Goal: Task Accomplishment & Management: Manage account settings

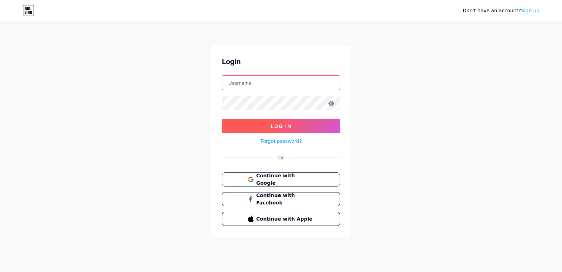
type input "cce.nucleo.pichincha.17@gmail.com"
click at [293, 122] on button "Log In" at bounding box center [281, 126] width 118 height 14
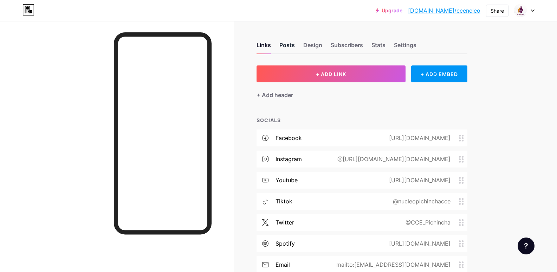
click at [286, 49] on div "Posts" at bounding box center [286, 47] width 15 height 13
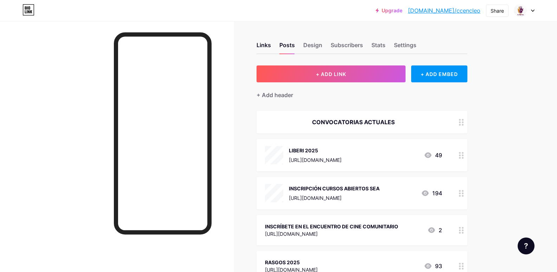
scroll to position [59, 0]
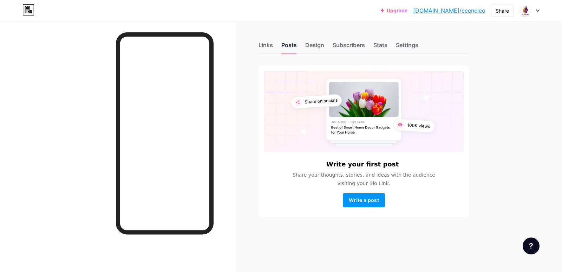
click at [289, 45] on div "Posts" at bounding box center [288, 47] width 15 height 13
click at [266, 46] on div "Links" at bounding box center [266, 47] width 14 height 13
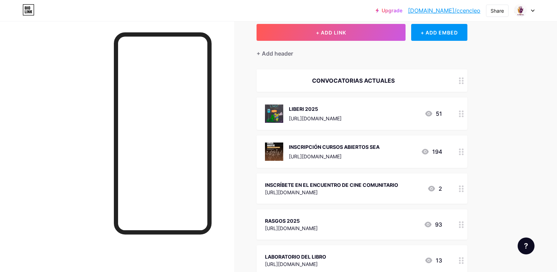
scroll to position [59, 0]
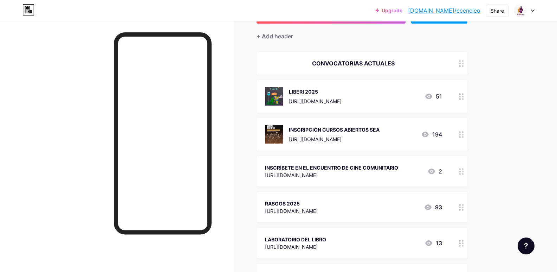
click at [314, 172] on div "https://forms.gle/741xiRJUFnRySRpr5" at bounding box center [331, 174] width 133 height 7
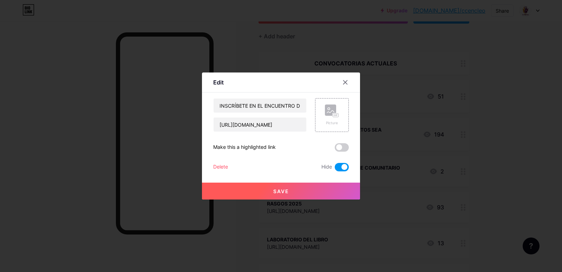
click at [507, 134] on div at bounding box center [281, 136] width 562 height 272
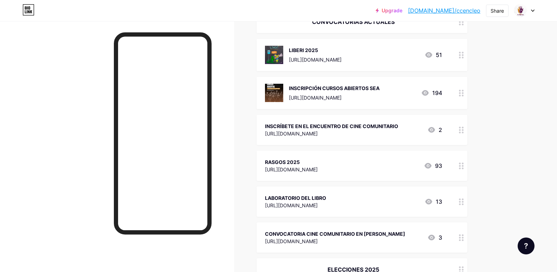
scroll to position [117, 0]
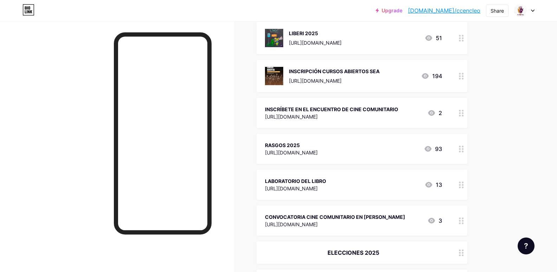
click at [460, 151] on div at bounding box center [461, 149] width 12 height 30
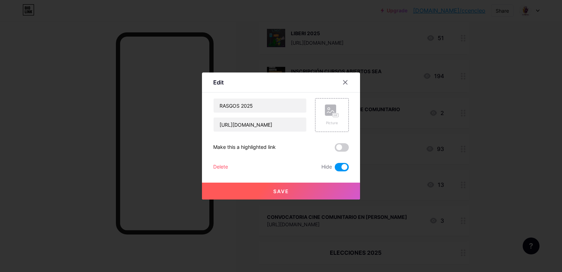
click at [339, 167] on span at bounding box center [342, 167] width 14 height 8
click at [335, 169] on input "checkbox" at bounding box center [335, 169] width 0 height 0
click at [330, 186] on button "Save" at bounding box center [281, 190] width 158 height 17
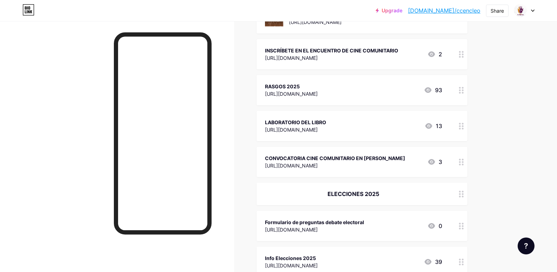
scroll to position [293, 0]
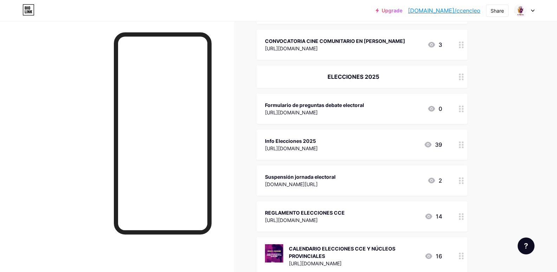
click at [462, 195] on div at bounding box center [461, 180] width 12 height 30
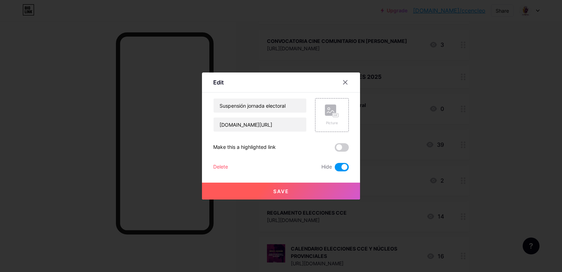
click at [339, 166] on span at bounding box center [342, 167] width 14 height 8
click at [335, 169] on input "checkbox" at bounding box center [335, 169] width 0 height 0
click at [320, 187] on button "Save" at bounding box center [281, 190] width 158 height 17
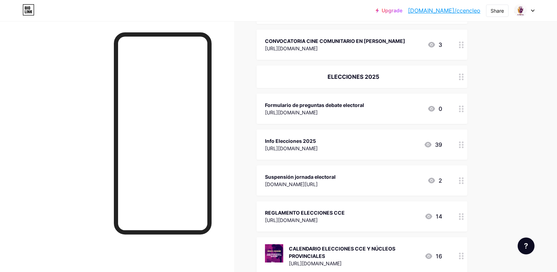
click at [460, 152] on div at bounding box center [461, 144] width 12 height 30
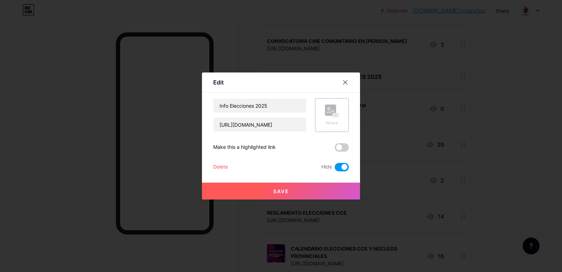
click at [343, 165] on span at bounding box center [342, 167] width 14 height 8
click at [335, 169] on input "checkbox" at bounding box center [335, 169] width 0 height 0
click at [323, 190] on button "Save" at bounding box center [281, 190] width 158 height 17
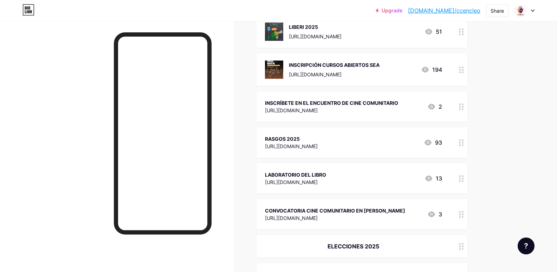
scroll to position [0, 0]
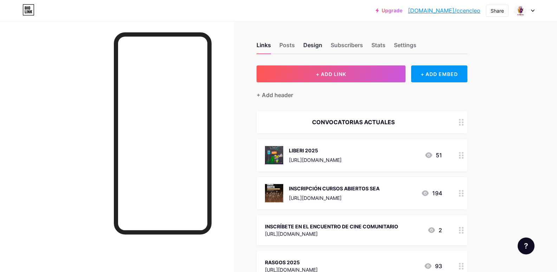
click at [321, 41] on div "Design" at bounding box center [312, 47] width 19 height 13
click at [288, 44] on div "Posts" at bounding box center [286, 47] width 15 height 13
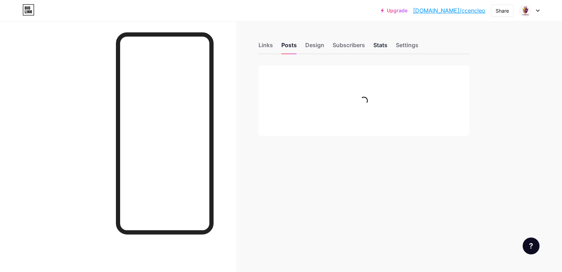
click at [385, 48] on div "Stats" at bounding box center [381, 47] width 14 height 13
click at [266, 47] on div "Links" at bounding box center [266, 47] width 14 height 13
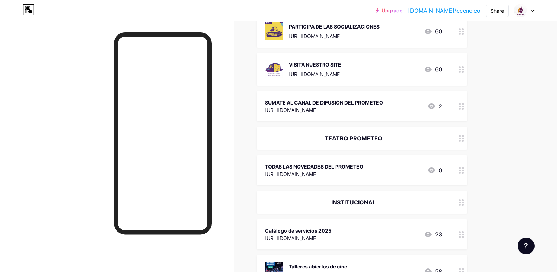
scroll to position [527, 0]
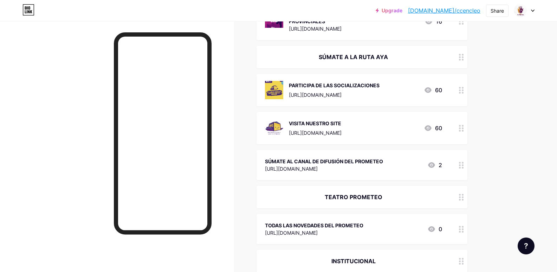
click at [432, 61] on div "SÚMATE A LA RUTA AYA" at bounding box center [353, 57] width 177 height 8
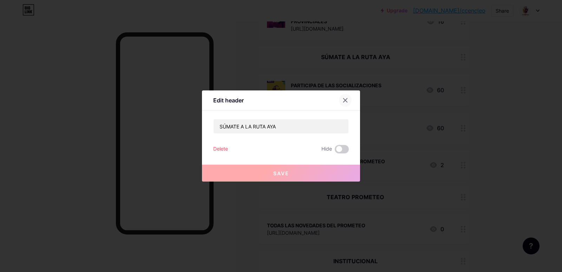
click at [343, 103] on div at bounding box center [345, 100] width 13 height 13
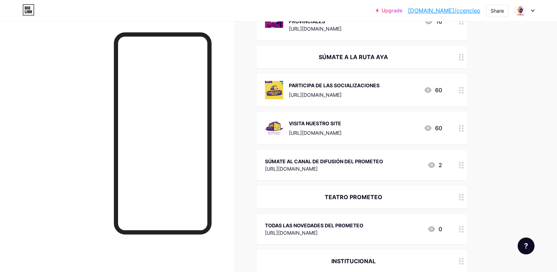
click at [460, 61] on div at bounding box center [461, 57] width 12 height 22
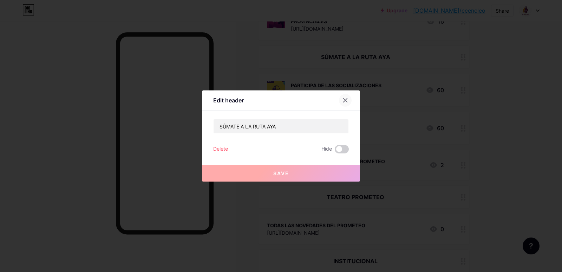
click at [348, 101] on div at bounding box center [345, 100] width 13 height 13
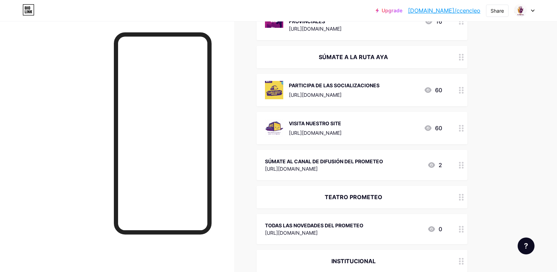
click at [422, 99] on div "PARTICIPA DE LAS SOCIALIZACIONES https://forms.gle/nnWKSMSJvxLDa5gS9 60" at bounding box center [353, 90] width 177 height 18
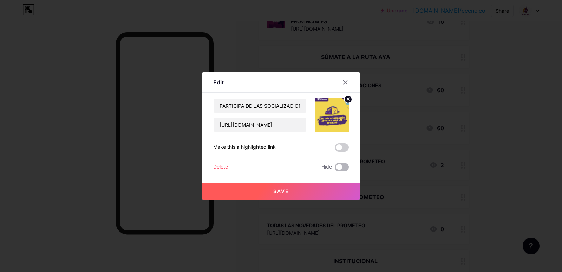
click at [340, 169] on span at bounding box center [342, 167] width 14 height 8
click at [335, 169] on input "checkbox" at bounding box center [335, 169] width 0 height 0
click at [339, 170] on span at bounding box center [342, 167] width 14 height 8
click at [335, 169] on input "checkbox" at bounding box center [335, 169] width 0 height 0
click at [220, 170] on div "Delete" at bounding box center [220, 167] width 15 height 8
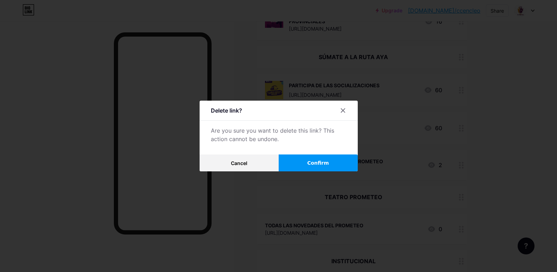
click at [320, 160] on span "Confirm" at bounding box center [318, 162] width 22 height 7
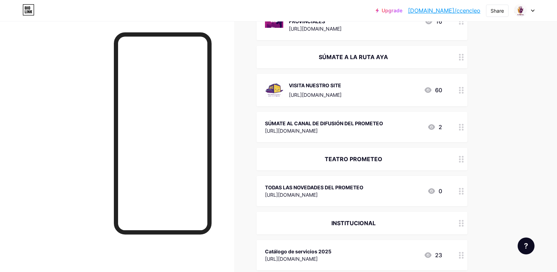
click at [407, 99] on div "VISITA NUESTRO SITE https://aya.ccepichincha.gob.ec/wp 60" at bounding box center [353, 90] width 177 height 18
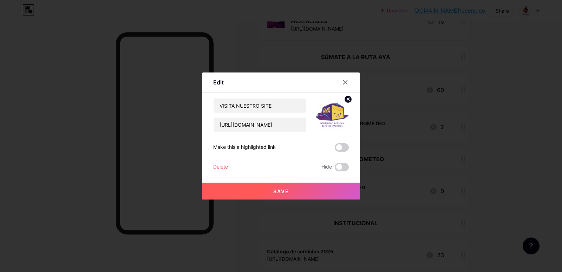
click at [344, 84] on icon at bounding box center [346, 82] width 6 height 6
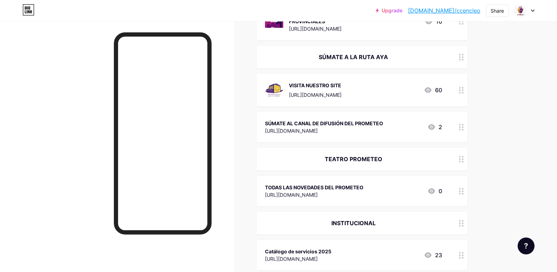
click at [405, 61] on div "SÚMATE A LA RUTA AYA" at bounding box center [353, 57] width 177 height 8
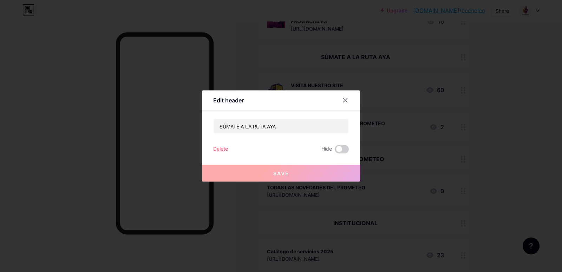
click at [216, 147] on div "Delete" at bounding box center [220, 149] width 15 height 8
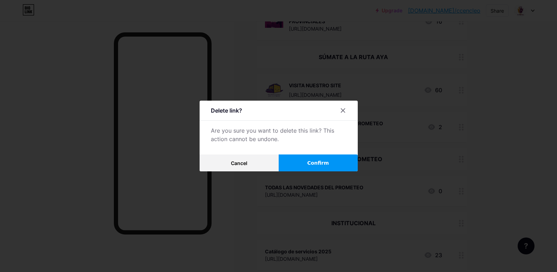
click at [308, 166] on button "Confirm" at bounding box center [318, 162] width 79 height 17
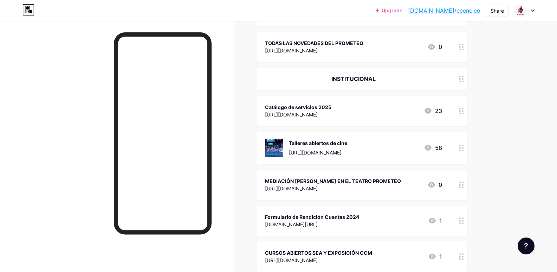
scroll to position [644, 0]
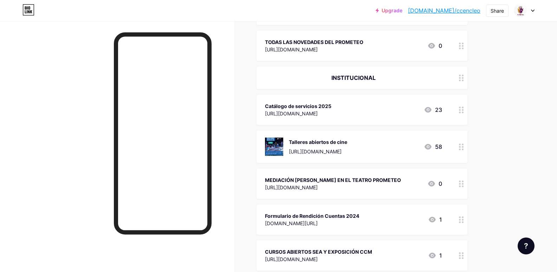
click at [411, 148] on div "Talleres abiertos de cine https://forms.gle/5QQTzooDye5MqSYc9 58" at bounding box center [353, 146] width 177 height 18
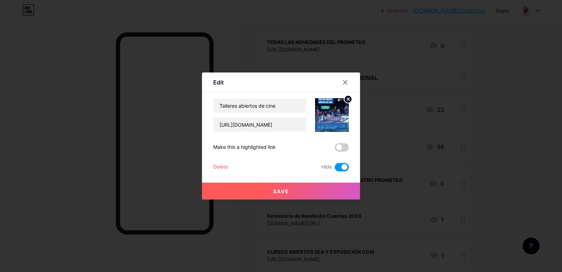
click at [219, 164] on div "Delete" at bounding box center [220, 167] width 15 height 8
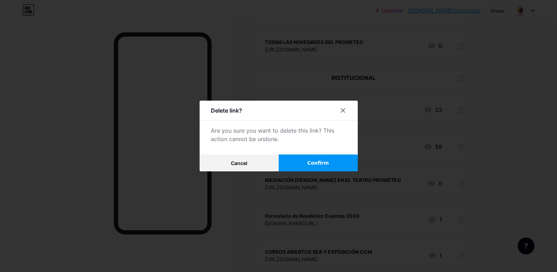
click at [354, 160] on button "Confirm" at bounding box center [318, 162] width 79 height 17
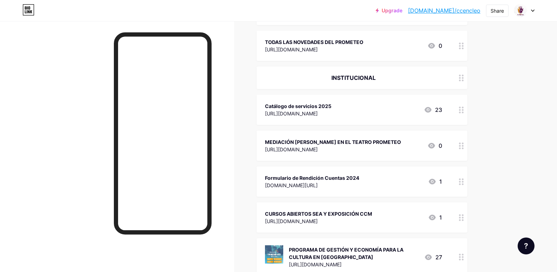
click at [331, 117] on div "https://drive.google.com/file/d/1MJNZGmBmlgrs3ADJBxUWTEo5CgKd6l92/view?usp=shar…" at bounding box center [298, 113] width 66 height 7
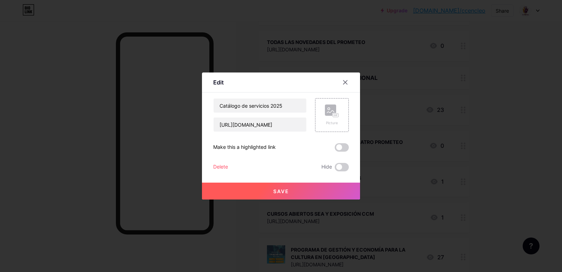
click at [229, 163] on div "Delete Hide" at bounding box center [281, 167] width 136 height 8
click at [225, 167] on div "Delete" at bounding box center [220, 167] width 15 height 8
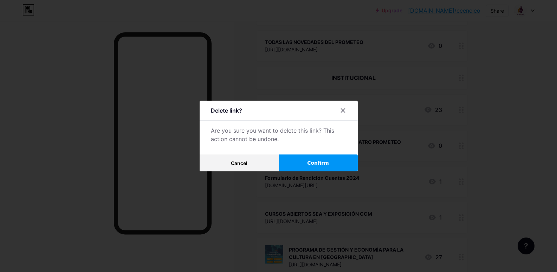
click at [325, 168] on button "Confirm" at bounding box center [318, 162] width 79 height 17
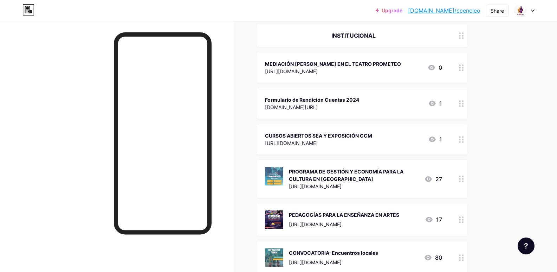
scroll to position [703, 0]
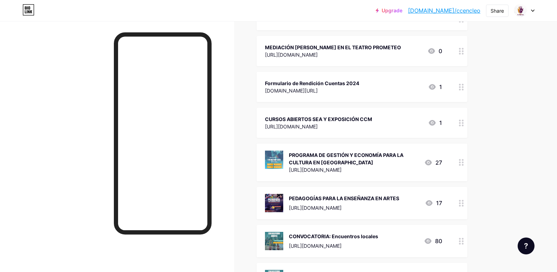
click at [384, 125] on div "CURSOS ABIERTOS SEA Y EXPOSICIÓN CCM https://forms.gle/hAUXw8Ukzy7hUPo76 1" at bounding box center [353, 123] width 177 height 16
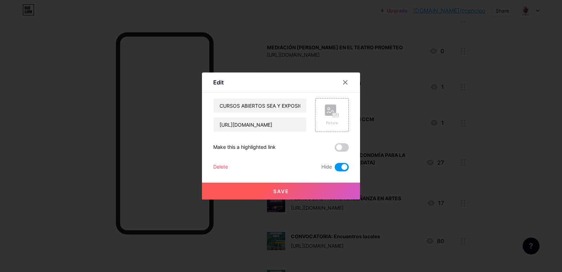
click at [225, 163] on div "Delete" at bounding box center [220, 167] width 15 height 8
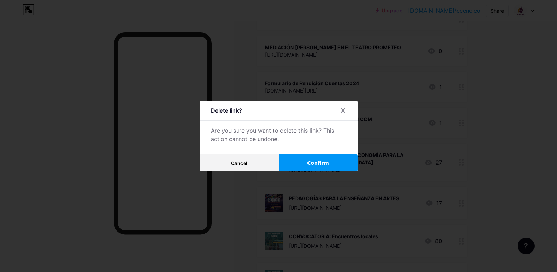
click at [308, 162] on button "Confirm" at bounding box center [318, 162] width 79 height 17
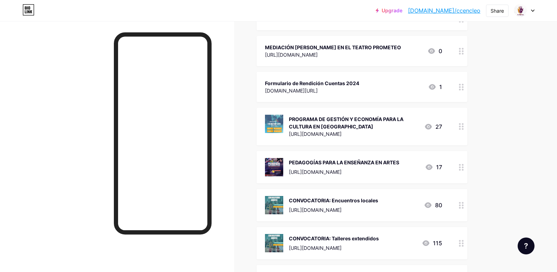
click at [389, 130] on div "PROGRAMA DE GESTIÓN Y ECONOMÍA PARA LA CULTURA EN QUITO" at bounding box center [354, 122] width 130 height 15
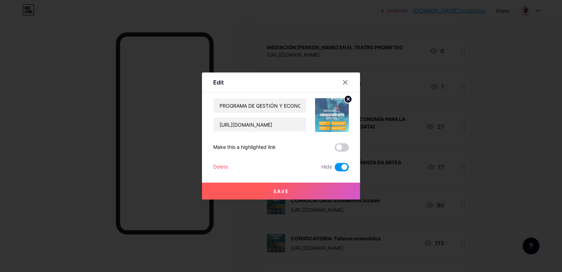
click at [221, 164] on div "Delete" at bounding box center [220, 167] width 15 height 8
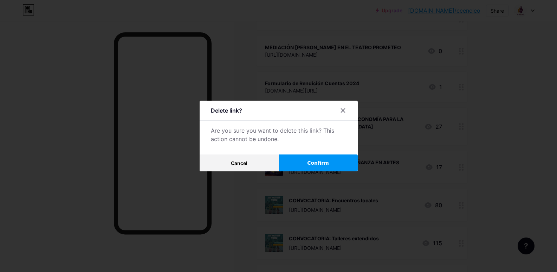
click at [342, 167] on button "Confirm" at bounding box center [318, 162] width 79 height 17
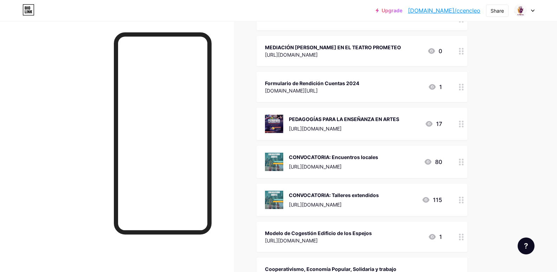
click at [399, 132] on div "https://forms.gle/Ub98Zra9CSWxZJZTA" at bounding box center [344, 128] width 110 height 7
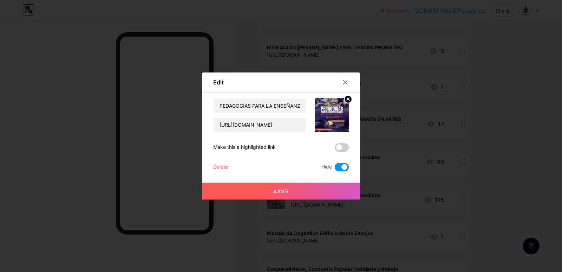
click at [218, 169] on div "Delete" at bounding box center [220, 167] width 15 height 8
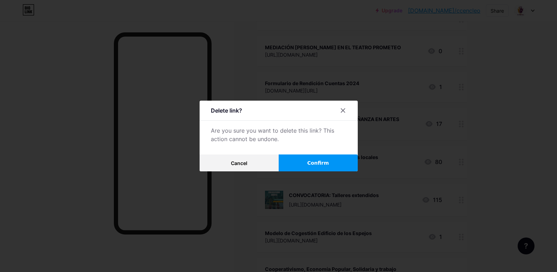
click at [304, 164] on button "Confirm" at bounding box center [318, 162] width 79 height 17
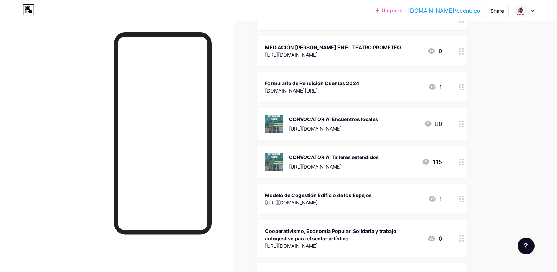
click at [407, 133] on div "CONVOCATORIA: Encuentros locales https://forms.gle/FdqCwvd9aYVdQwkp8 80" at bounding box center [353, 124] width 177 height 18
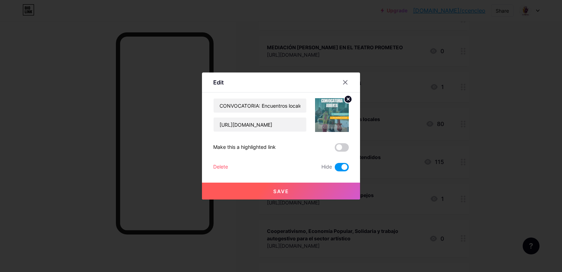
click at [218, 166] on div "Delete" at bounding box center [220, 167] width 15 height 8
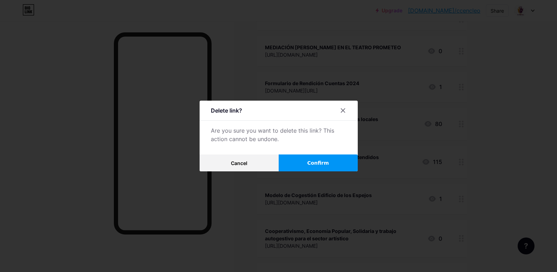
click at [302, 162] on button "Confirm" at bounding box center [318, 162] width 79 height 17
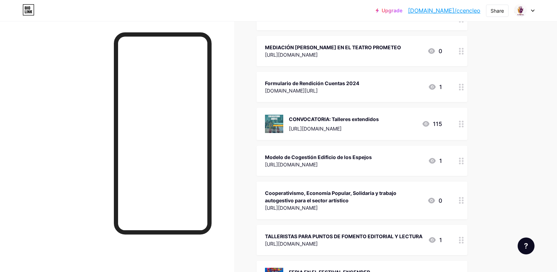
click at [372, 161] on div "Modelo de Cogestión Edificio de los Espejos" at bounding box center [318, 156] width 107 height 7
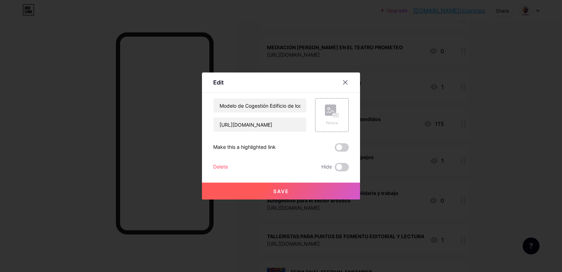
click at [220, 167] on div "Delete" at bounding box center [220, 167] width 15 height 8
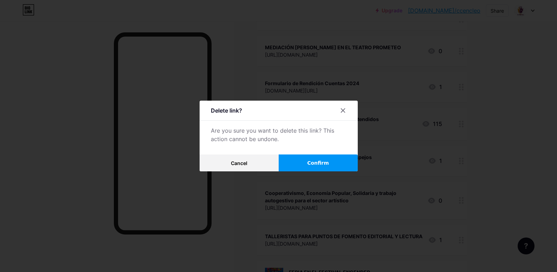
click at [321, 157] on button "Confirm" at bounding box center [318, 162] width 79 height 17
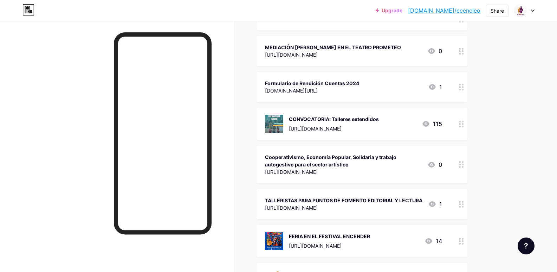
click at [398, 211] on div "https://forms.gle/UrgAN9o1owaaFgS8A" at bounding box center [343, 207] width 157 height 7
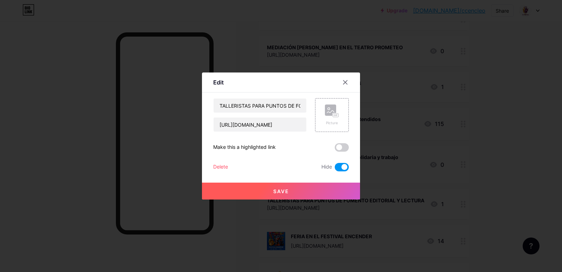
click at [225, 164] on div "Delete" at bounding box center [220, 167] width 15 height 8
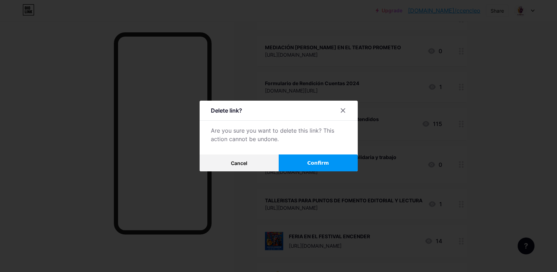
click at [329, 159] on span "Confirm" at bounding box center [318, 162] width 22 height 7
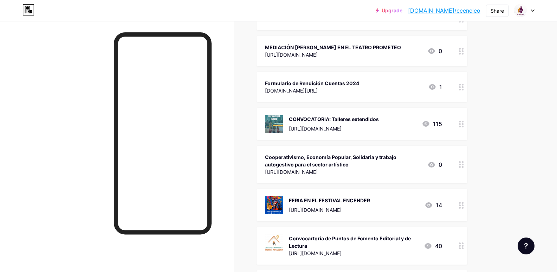
click at [394, 176] on div "Cooperativismo, Economía Popular, Solidaria y trabajo autogestivo para el secto…" at bounding box center [343, 165] width 157 height 24
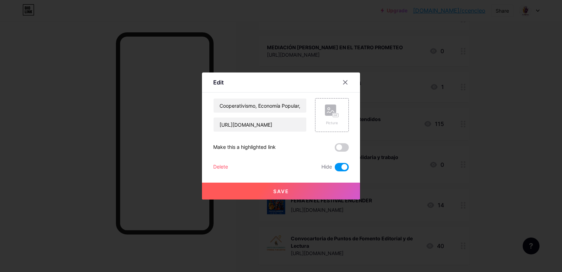
click at [221, 166] on div "Delete" at bounding box center [220, 167] width 15 height 8
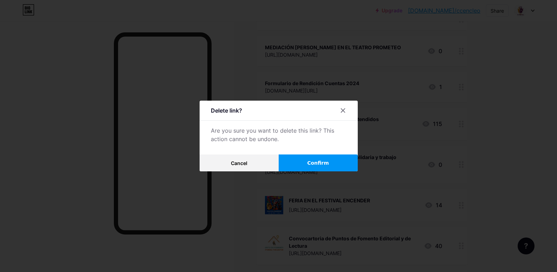
click at [320, 164] on span "Confirm" at bounding box center [318, 162] width 22 height 7
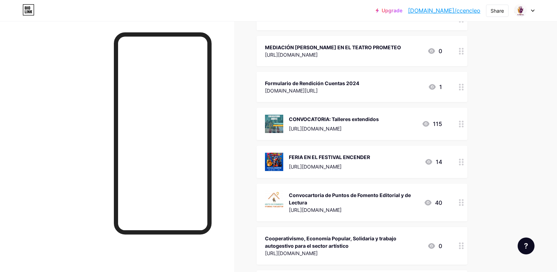
click at [394, 171] on div "FERIA EN EL FESTIVAL ENCENDER https://forms.gle/4M9o9wvKaWNcry977 14" at bounding box center [353, 162] width 177 height 18
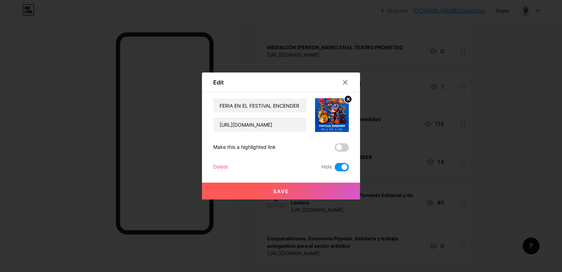
click at [220, 168] on div "Delete" at bounding box center [220, 167] width 15 height 8
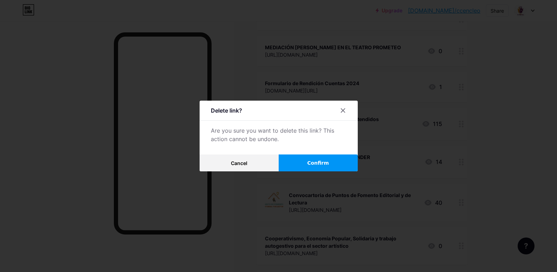
click at [302, 166] on button "Confirm" at bounding box center [318, 162] width 79 height 17
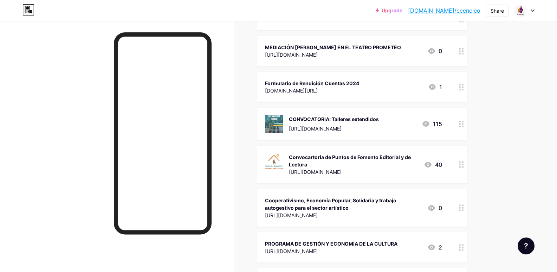
click at [394, 133] on div "CONVOCATORIA: Talleres extendidos https://forms.gle/7ZXaAT7jG62UTfiM7 115" at bounding box center [353, 124] width 177 height 18
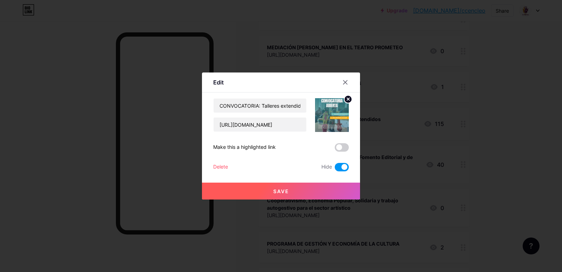
click at [220, 167] on div "Delete" at bounding box center [220, 167] width 15 height 8
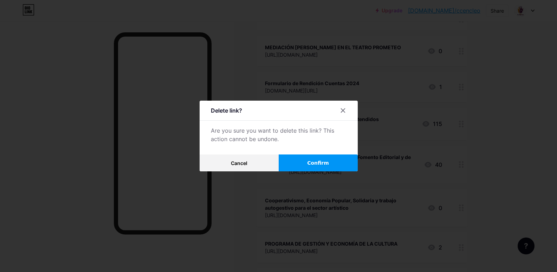
click at [313, 157] on button "Confirm" at bounding box center [318, 162] width 79 height 17
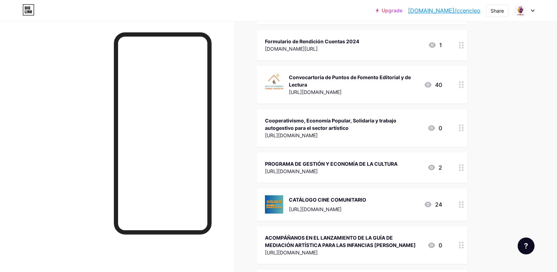
scroll to position [762, 0]
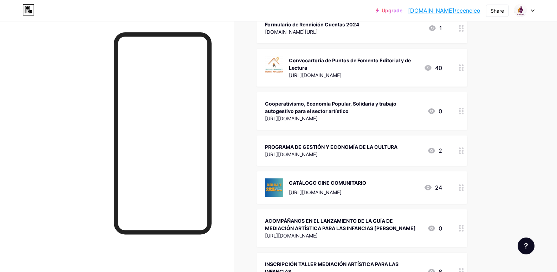
click at [388, 158] on div "https://forms.gle/h9zduf42rVBUvFWbA" at bounding box center [331, 153] width 132 height 7
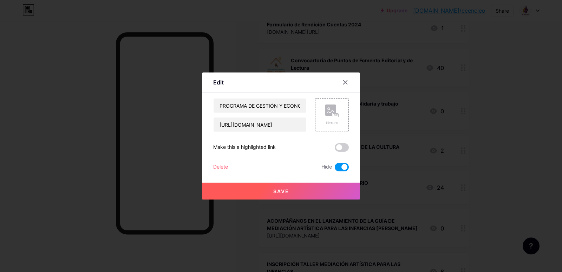
click at [223, 169] on div "Delete" at bounding box center [220, 167] width 15 height 8
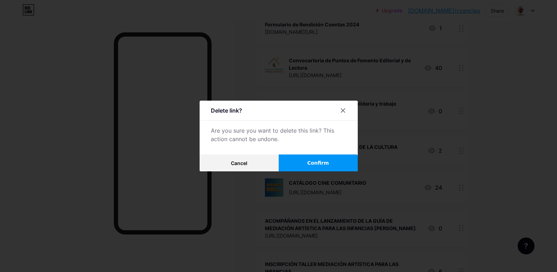
click at [326, 166] on span "Confirm" at bounding box center [318, 162] width 22 height 7
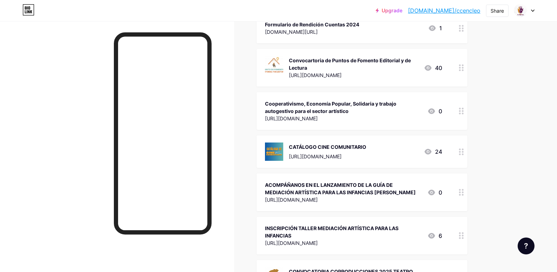
scroll to position [703, 0]
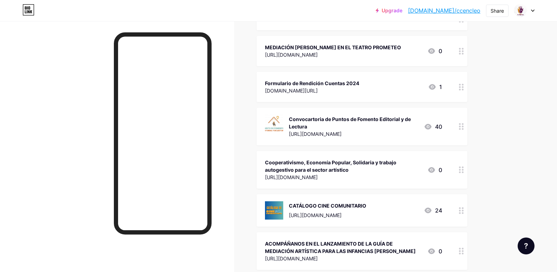
click at [395, 130] on div "Convocartoria de Puntos de Fomento Editorial y de Lectura" at bounding box center [353, 122] width 129 height 15
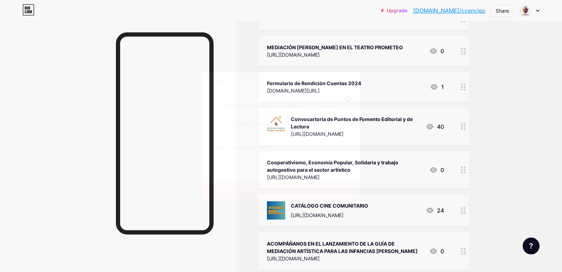
click at [225, 163] on div "Delete" at bounding box center [220, 167] width 15 height 8
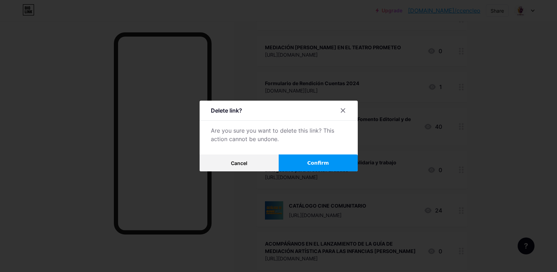
click at [335, 158] on button "Confirm" at bounding box center [318, 162] width 79 height 17
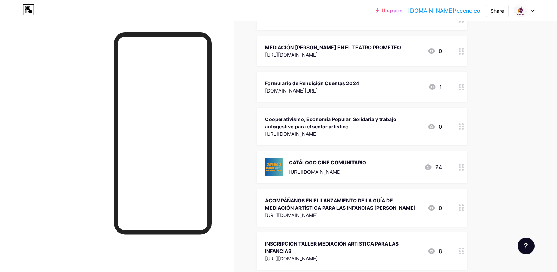
click at [368, 145] on div "Cooperativismo, Economía Popular, Solidaria y trabajo autogestivo para el secto…" at bounding box center [362, 127] width 211 height 38
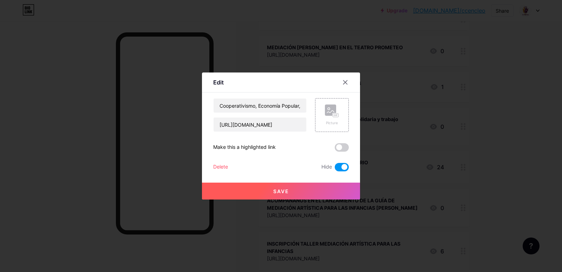
click at [217, 163] on div "Delete" at bounding box center [220, 167] width 15 height 8
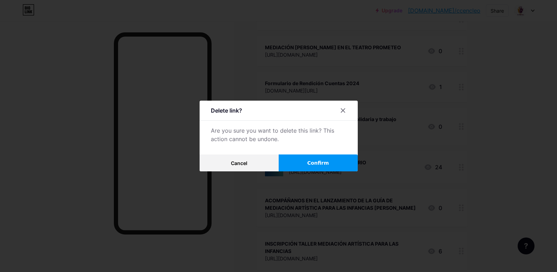
click at [317, 166] on span "Confirm" at bounding box center [318, 162] width 22 height 7
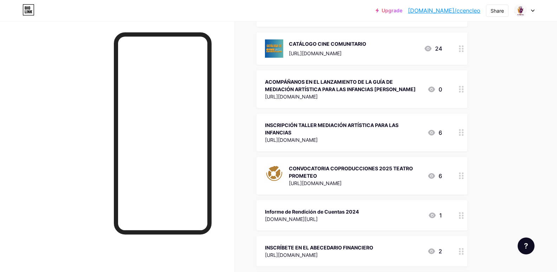
scroll to position [762, 0]
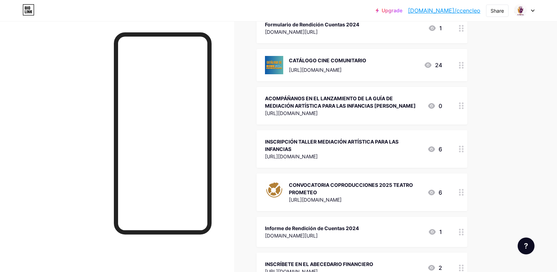
click at [395, 211] on div "CONVOCATORIA COPRODUCCIONES 2025 TEATRO PROMETEO https://forms.gle/jFbto8rd1qZb…" at bounding box center [362, 192] width 211 height 38
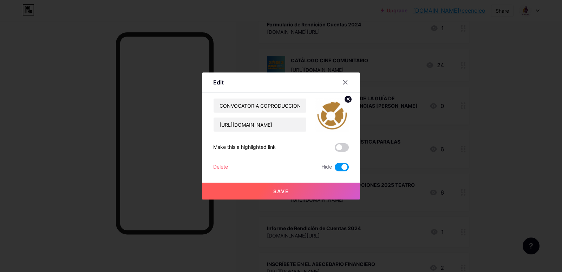
click at [225, 168] on div "Delete" at bounding box center [220, 167] width 15 height 8
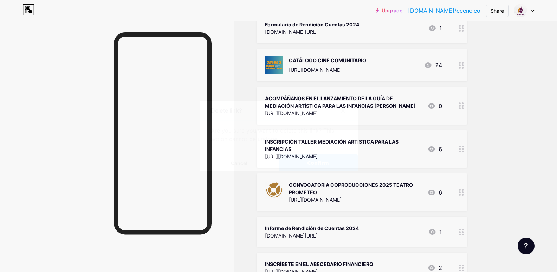
click at [311, 161] on button "Confirm" at bounding box center [318, 162] width 79 height 17
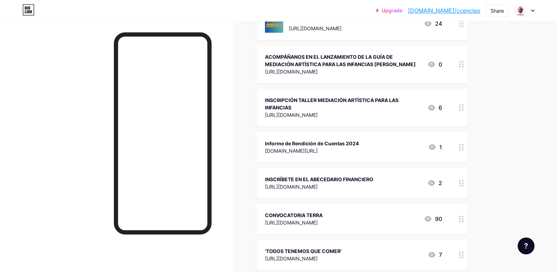
scroll to position [820, 0]
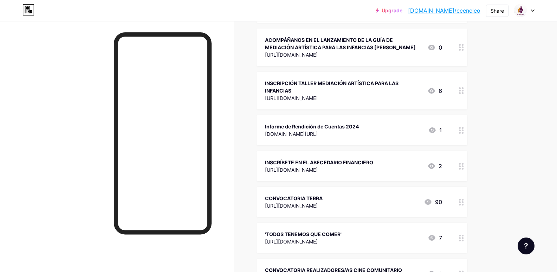
click at [387, 210] on div "CONVOCATORIA TERRA https://forms.gle/RpfeK465puvFkrV27 90" at bounding box center [353, 202] width 177 height 16
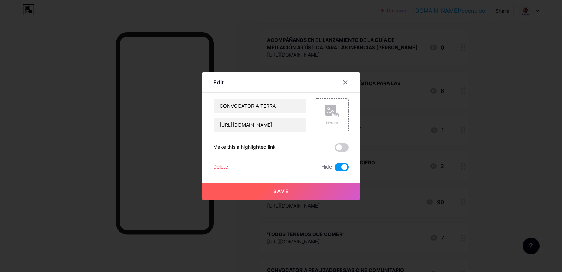
click at [227, 168] on div "Delete" at bounding box center [220, 167] width 15 height 8
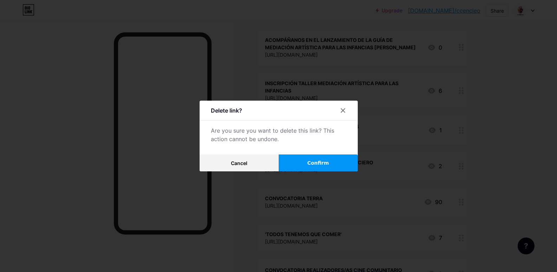
click at [323, 163] on span "Confirm" at bounding box center [318, 162] width 22 height 7
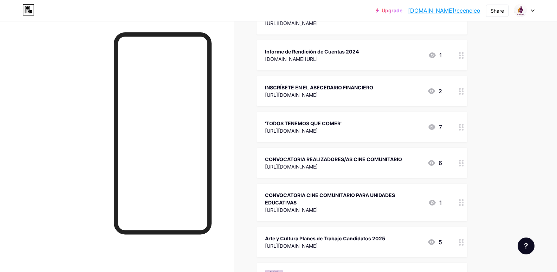
scroll to position [879, 0]
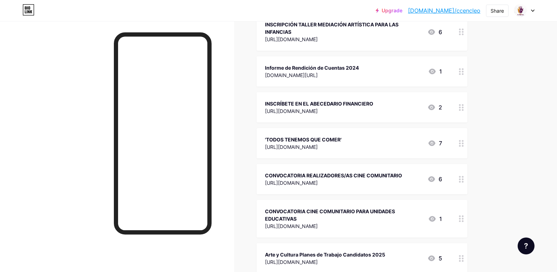
click at [390, 151] on div "'TODOS TENEMOS QUE COMER' https://vimeo.com/manage/videos/1006369385 7" at bounding box center [353, 143] width 177 height 16
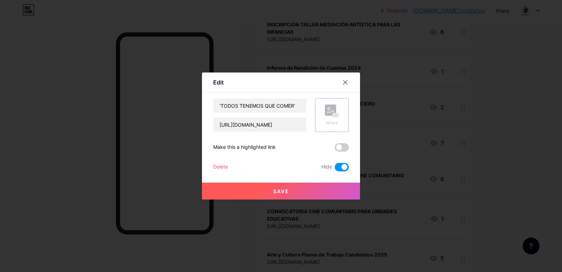
click at [221, 166] on div "Delete" at bounding box center [220, 167] width 15 height 8
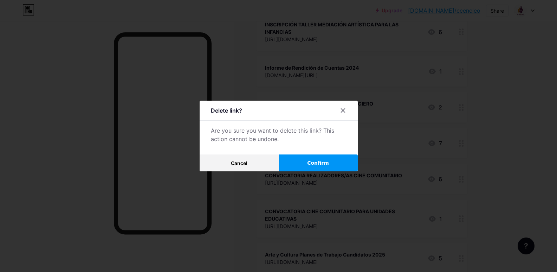
click at [322, 167] on button "Confirm" at bounding box center [318, 162] width 79 height 17
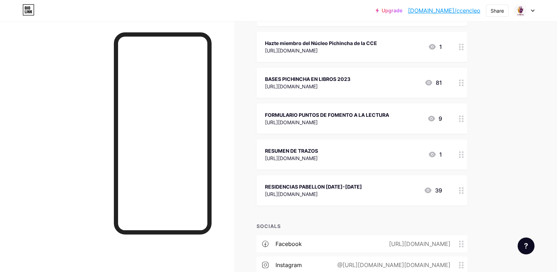
scroll to position [3817, 0]
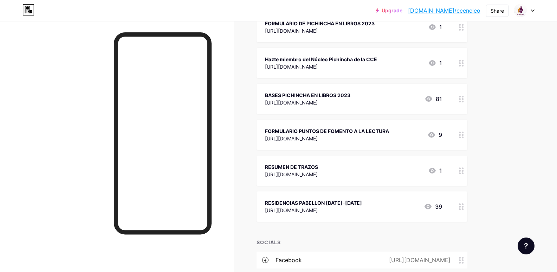
click at [386, 210] on div "RESIDENCIAS PABELLON 2023-2024 https://forms.gle/njEN6qnwtFmtnWDx7 39" at bounding box center [353, 206] width 177 height 16
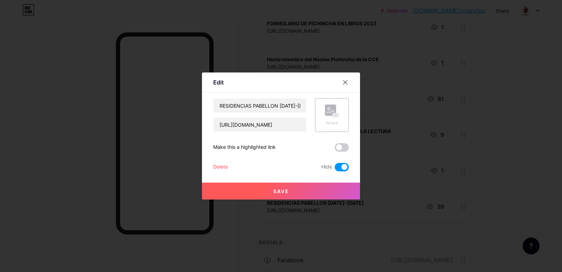
click at [214, 165] on div "Delete" at bounding box center [220, 167] width 15 height 8
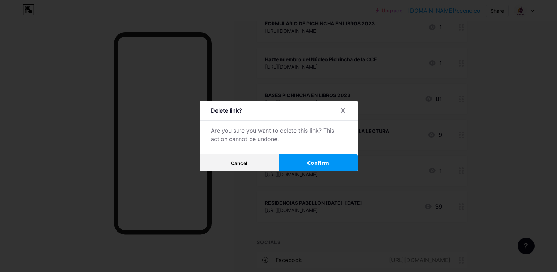
click at [307, 157] on button "Confirm" at bounding box center [318, 162] width 79 height 17
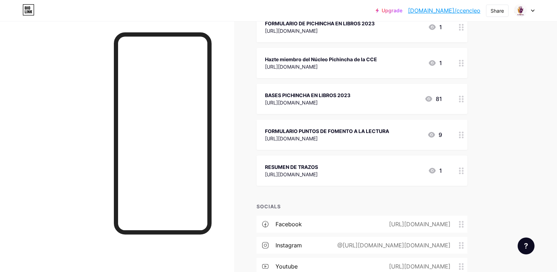
click at [342, 158] on div "RESUMEN DE TRAZOS https://www.youtube.com/watch?v=5sbkjkGAkU8 1" at bounding box center [362, 170] width 211 height 30
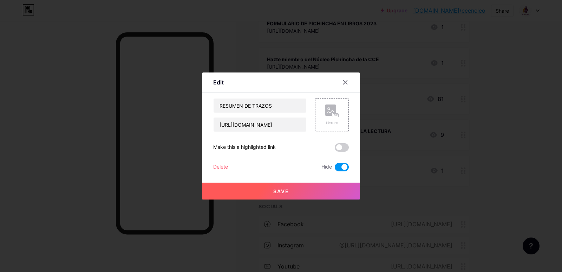
click at [219, 161] on div "RESUMEN DE TRAZOS https://www.youtube.com/watch?v=5sbkjkGAkU8 Picture Make this…" at bounding box center [281, 134] width 136 height 73
click at [220, 164] on div "Delete" at bounding box center [220, 167] width 15 height 8
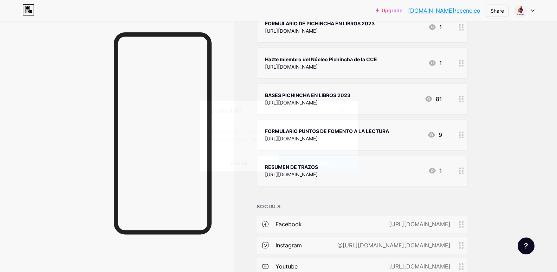
click at [321, 160] on span "Confirm" at bounding box center [318, 162] width 22 height 7
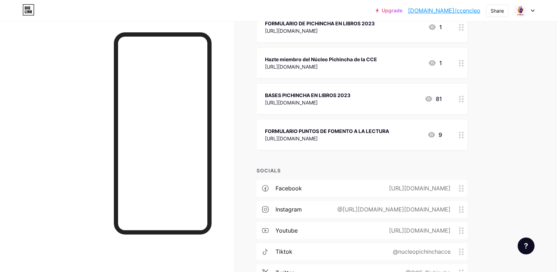
click at [404, 135] on div "FORMULARIO PUNTOS DE FOMENTO A LA LECTURA https://forms.gle/84Y53xwy4wdayky37 9" at bounding box center [353, 135] width 177 height 16
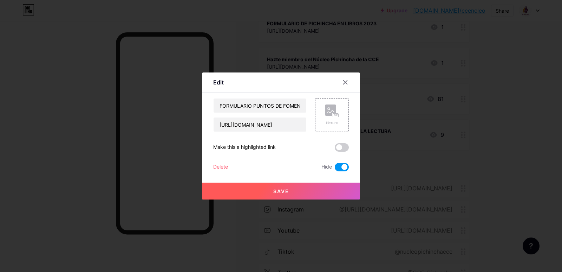
click at [214, 170] on div "Delete" at bounding box center [220, 167] width 15 height 8
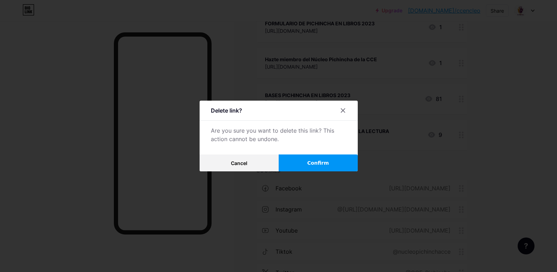
click at [316, 158] on button "Confirm" at bounding box center [318, 162] width 79 height 17
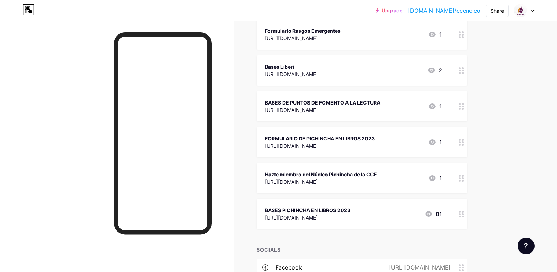
scroll to position [3700, 0]
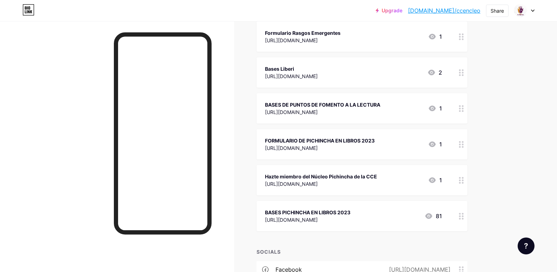
click at [362, 218] on div "BASES PICHINCHA EN LIBROS 2023 https://n9.cl/p1er1 81" at bounding box center [353, 216] width 177 height 16
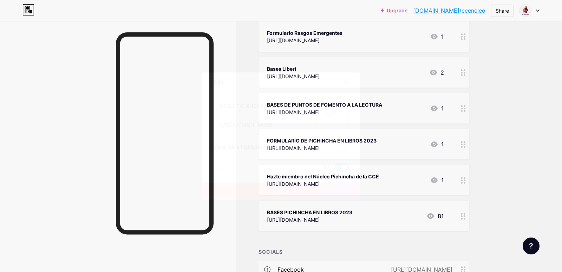
click at [226, 167] on div "Delete" at bounding box center [220, 167] width 15 height 8
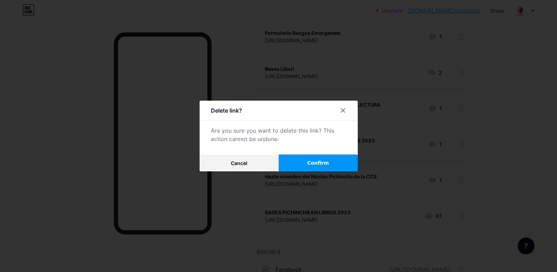
click at [323, 162] on span "Confirm" at bounding box center [318, 162] width 22 height 7
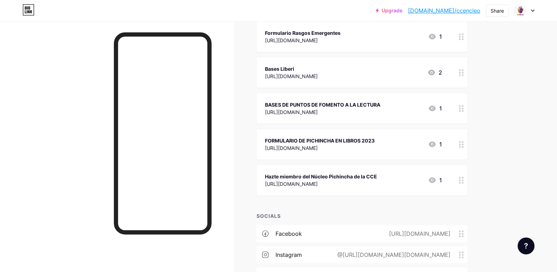
click at [390, 183] on div "Hazte miembro del Núcleo Pichincha de la CCE https://forms.gle/Q6qNYkTMHK5dhC4L…" at bounding box center [353, 180] width 177 height 16
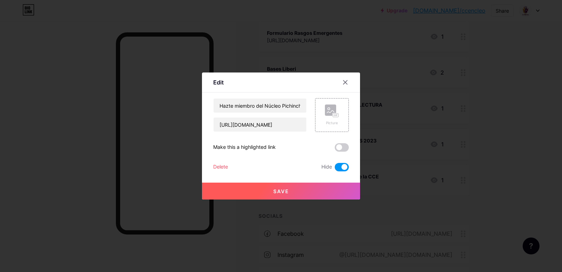
click at [220, 163] on div "Delete" at bounding box center [220, 167] width 15 height 8
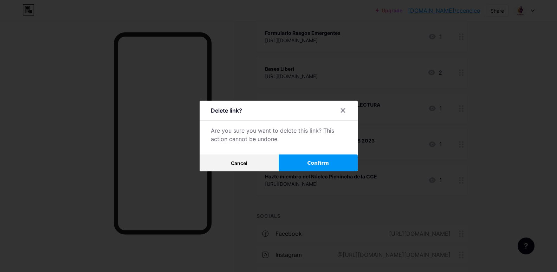
click at [334, 157] on button "Confirm" at bounding box center [318, 162] width 79 height 17
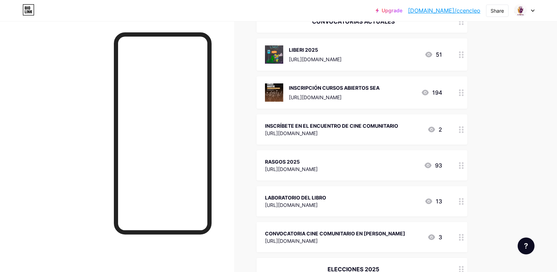
scroll to position [117, 0]
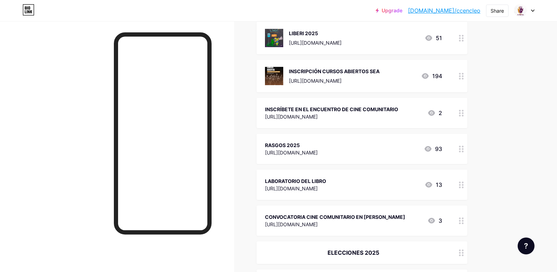
click at [375, 220] on div "CONVOCATORIA CINE COMUNITARIO EN PEDRO VICENTE MALDONADO" at bounding box center [335, 216] width 140 height 7
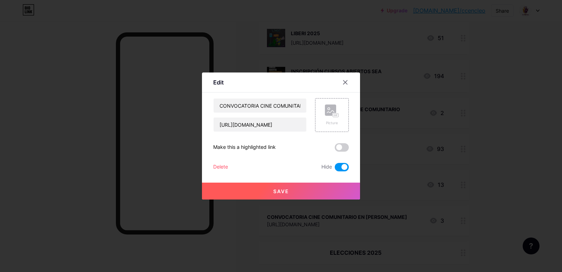
click at [215, 168] on div "Delete" at bounding box center [220, 167] width 15 height 8
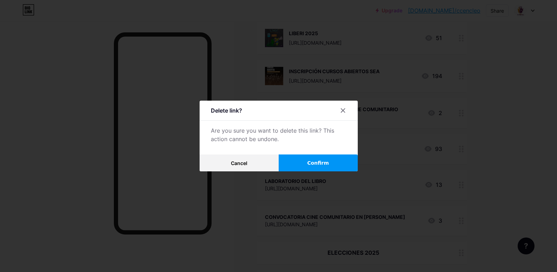
click at [322, 163] on span "Confirm" at bounding box center [318, 162] width 22 height 7
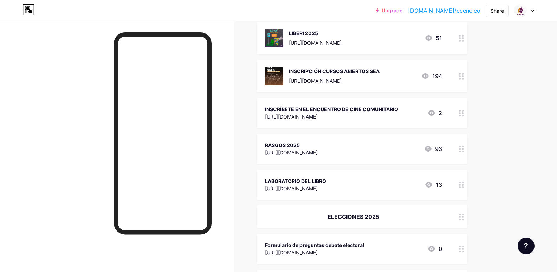
click at [377, 184] on div "LABORATORIO DEL LIBRO https://forms.gle/t8ViPQ7UvDXPAnAFA 13" at bounding box center [353, 184] width 177 height 16
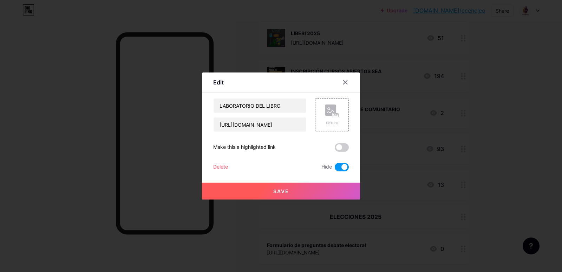
click at [225, 167] on div "Delete" at bounding box center [220, 167] width 15 height 8
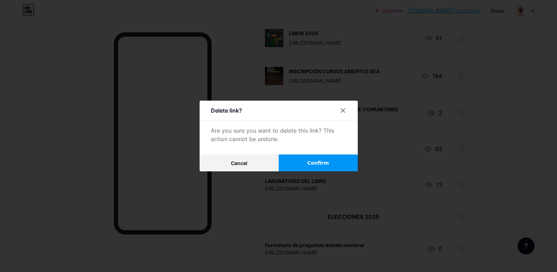
click at [358, 166] on button "Confirm" at bounding box center [318, 162] width 79 height 17
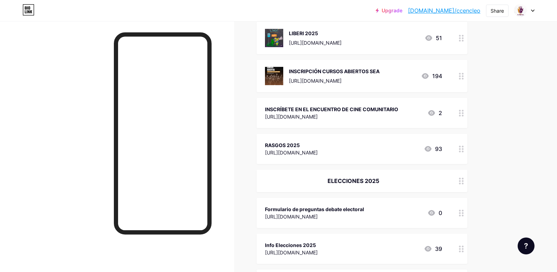
click at [382, 161] on div "RASGOS 2025 https://forms.gle/CT84HDoDkZoj4Smr8 93" at bounding box center [362, 149] width 211 height 30
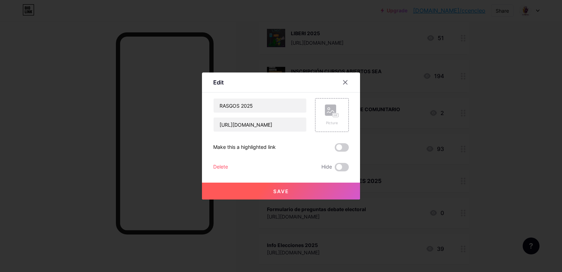
click at [219, 167] on div "Delete" at bounding box center [220, 167] width 15 height 8
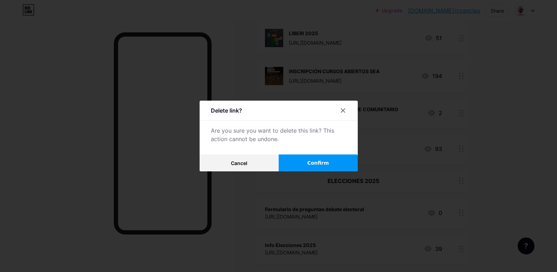
click at [330, 166] on button "Confirm" at bounding box center [318, 162] width 79 height 17
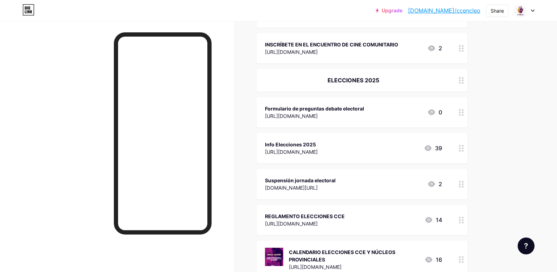
scroll to position [293, 0]
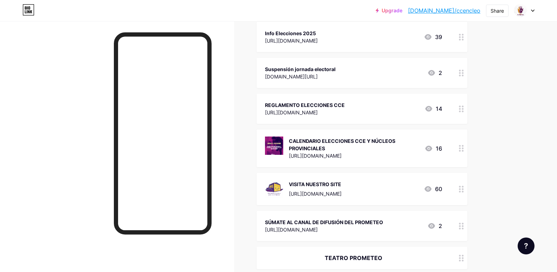
click at [385, 145] on div "CALENDARIO ELECCIONES CCE Y NÚCLEOS PROVINCIALES" at bounding box center [354, 144] width 130 height 15
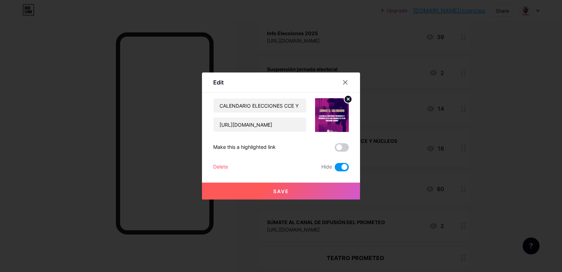
click at [214, 163] on div "Delete" at bounding box center [220, 167] width 15 height 8
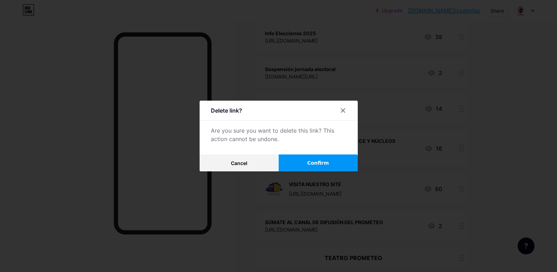
click at [338, 167] on button "Confirm" at bounding box center [318, 162] width 79 height 17
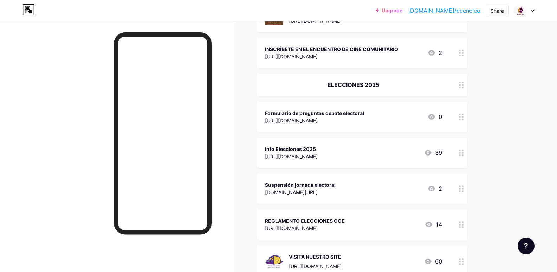
scroll to position [176, 0]
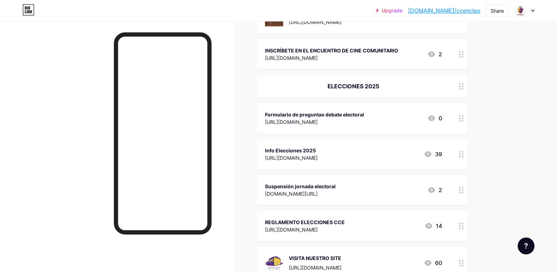
click at [355, 190] on div "Suspensión jornada electoral bit.ly/40MGFYx 2" at bounding box center [353, 190] width 177 height 16
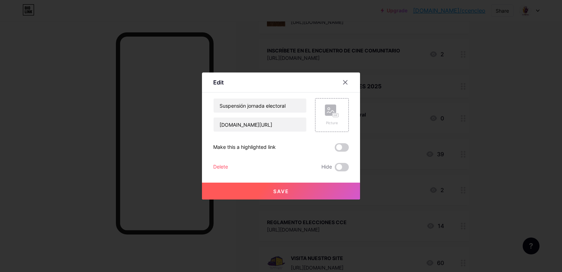
click at [220, 164] on div "Delete" at bounding box center [220, 167] width 15 height 8
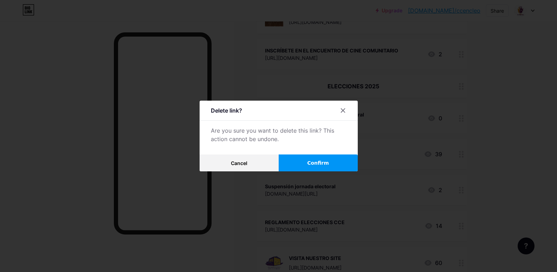
click at [315, 158] on button "Confirm" at bounding box center [318, 162] width 79 height 17
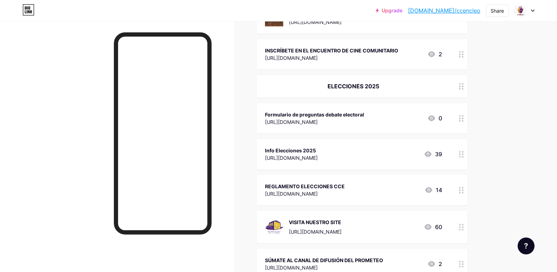
click at [318, 150] on div "Info Elecciones 2025" at bounding box center [291, 150] width 53 height 7
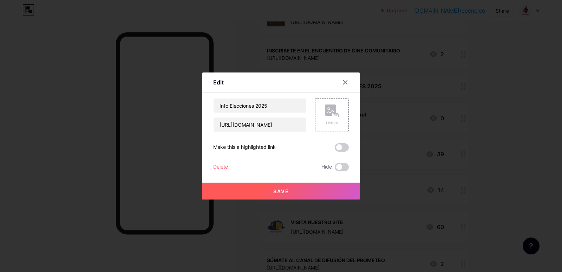
click at [225, 168] on div "Delete" at bounding box center [220, 167] width 15 height 8
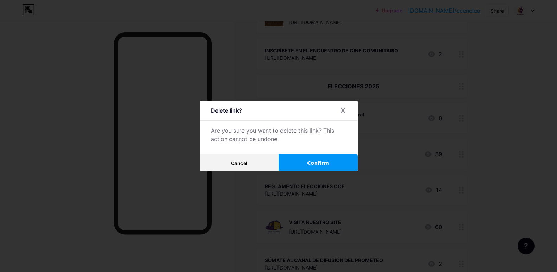
click at [318, 165] on span "Confirm" at bounding box center [318, 162] width 22 height 7
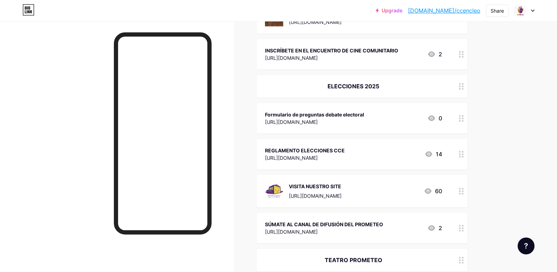
click at [433, 84] on div "ELECCIONES 2025" at bounding box center [353, 86] width 177 height 8
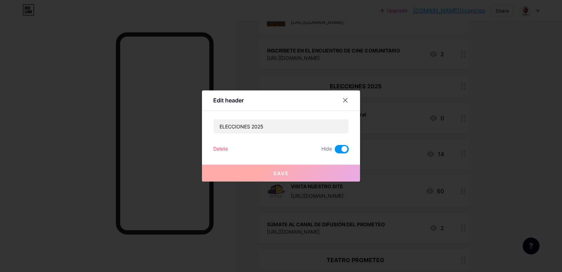
click at [223, 146] on div "Delete" at bounding box center [220, 149] width 15 height 8
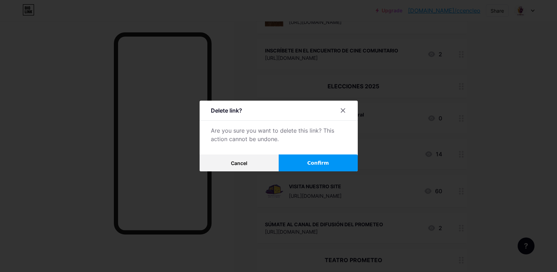
click at [306, 163] on button "Confirm" at bounding box center [318, 162] width 79 height 17
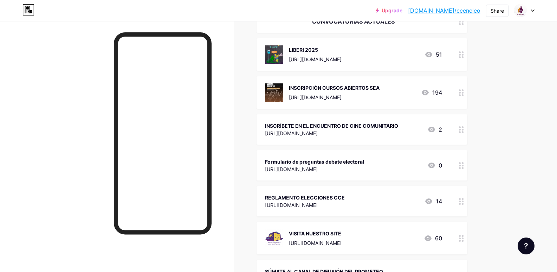
scroll to position [117, 0]
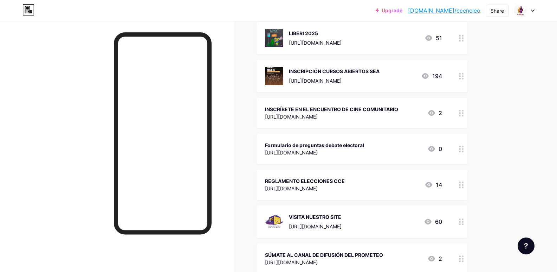
click at [394, 118] on div "https://forms.gle/741xiRJUFnRySRpr5" at bounding box center [331, 116] width 133 height 7
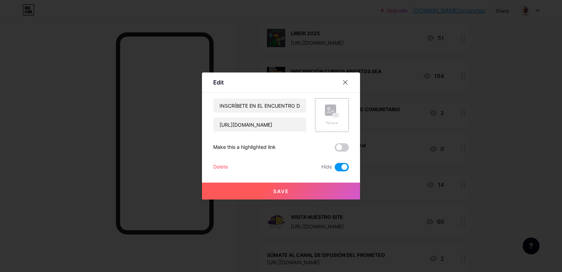
click at [225, 168] on div "Delete" at bounding box center [220, 167] width 15 height 8
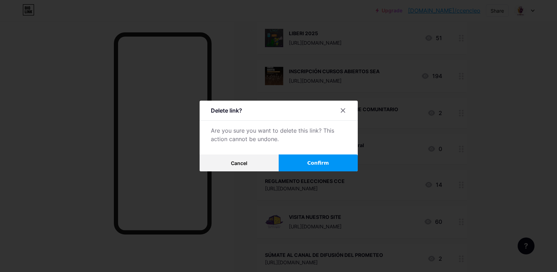
click at [310, 169] on button "Confirm" at bounding box center [318, 162] width 79 height 17
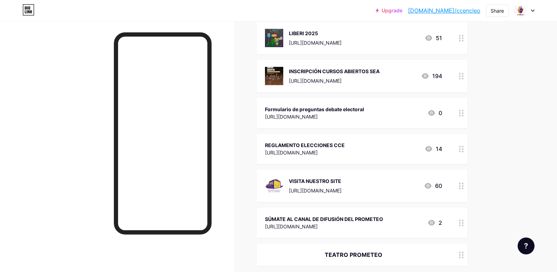
click at [394, 113] on div "Formulario de preguntas debate electoral https://forms.gle/q1sEE51GBghKayMGA 0" at bounding box center [353, 113] width 177 height 16
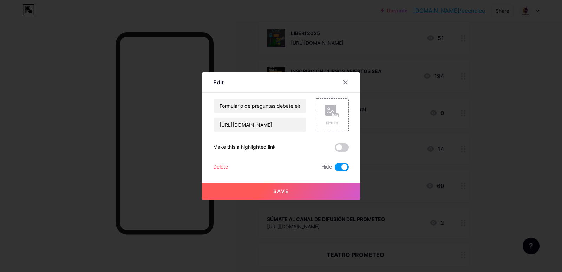
click at [220, 170] on div "Delete" at bounding box center [220, 167] width 15 height 8
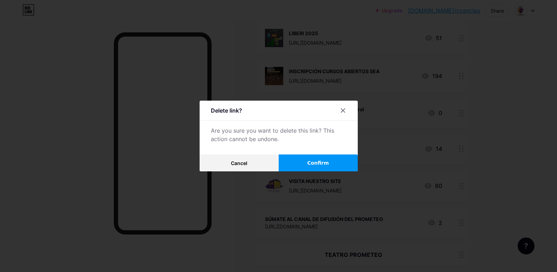
click at [349, 160] on button "Confirm" at bounding box center [318, 162] width 79 height 17
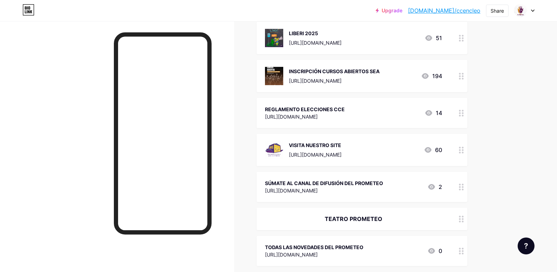
click at [345, 109] on div "REGLAMENTO ELECCIONES CCE" at bounding box center [305, 108] width 80 height 7
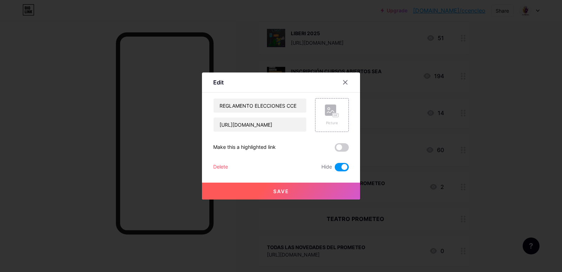
click at [223, 170] on div "Delete" at bounding box center [220, 167] width 15 height 8
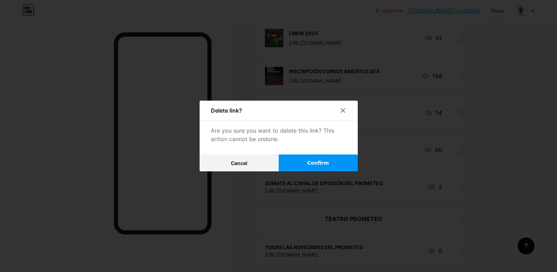
click at [324, 161] on span "Confirm" at bounding box center [318, 162] width 22 height 7
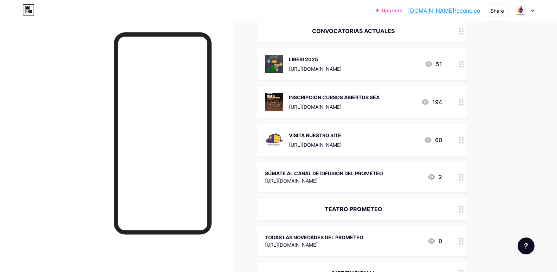
scroll to position [176, 0]
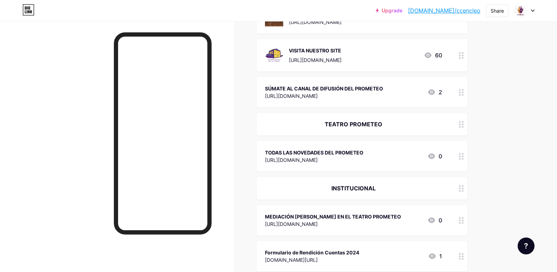
drag, startPoint x: 396, startPoint y: 96, endPoint x: 400, endPoint y: 117, distance: 21.1
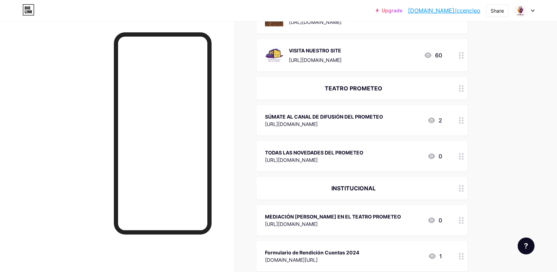
click at [333, 151] on div "TODAS LAS NOVEDADES DEL PROMETEO" at bounding box center [314, 152] width 98 height 7
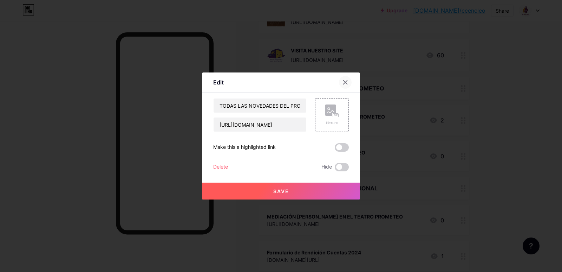
click at [345, 84] on icon at bounding box center [346, 82] width 6 height 6
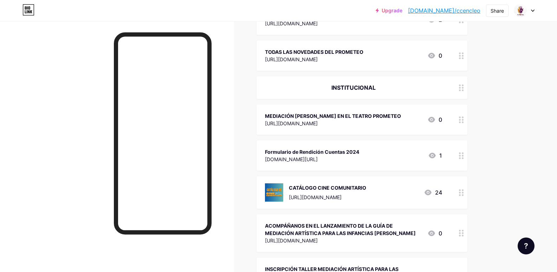
scroll to position [293, 0]
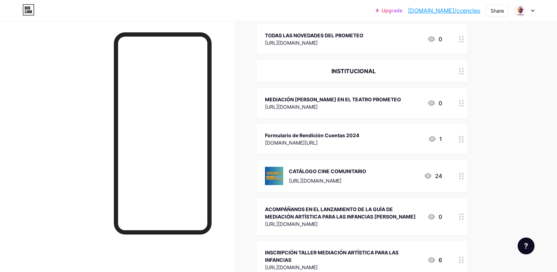
click at [419, 111] on div "MEDIACIÓN AYA EN EL TEATRO PROMETEO https://docs.google.com/forms/d/e/1FAIpQLSd…" at bounding box center [362, 103] width 211 height 30
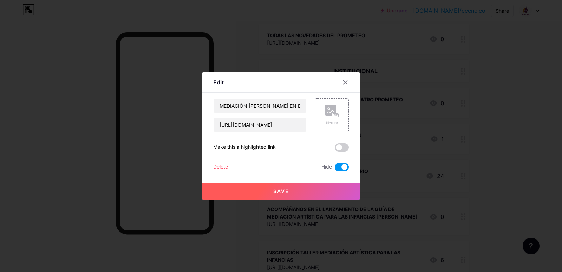
click at [222, 169] on div "Delete" at bounding box center [220, 167] width 15 height 8
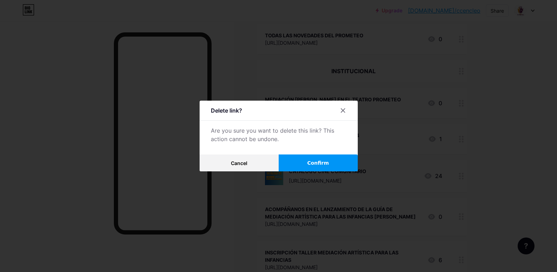
click at [326, 161] on span "Confirm" at bounding box center [318, 162] width 22 height 7
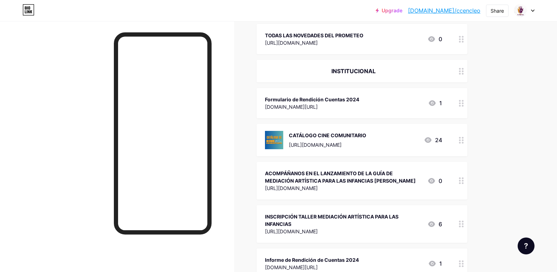
scroll to position [351, 0]
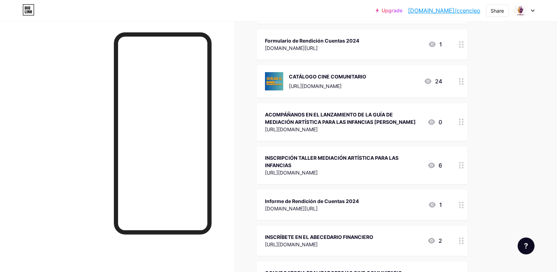
click at [394, 126] on div "ACOMPÁÑANOS EN EL LANZAMIENTO DE LA GUÍA DE MEDIACIÓN ARTÍSTICA PARA LAS INFANC…" at bounding box center [343, 122] width 157 height 24
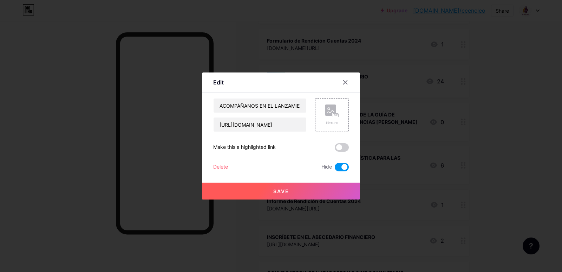
click at [222, 168] on div "Delete" at bounding box center [220, 167] width 15 height 8
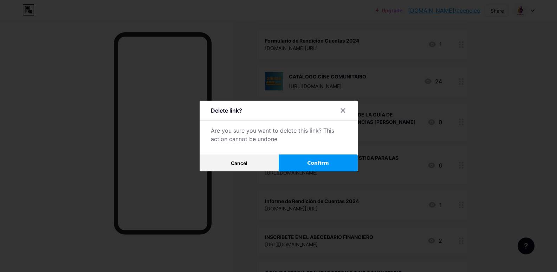
click at [344, 163] on button "Confirm" at bounding box center [318, 162] width 79 height 17
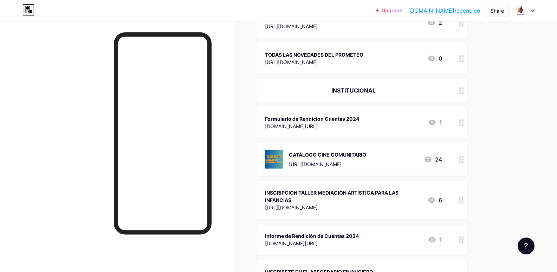
scroll to position [176, 0]
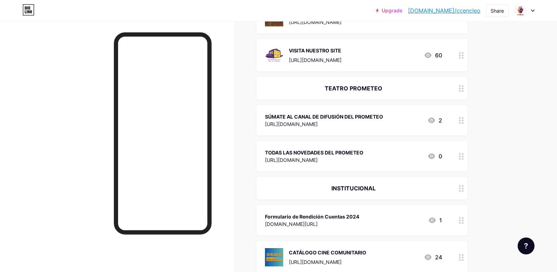
drag, startPoint x: 358, startPoint y: 52, endPoint x: 388, endPoint y: 92, distance: 50.7
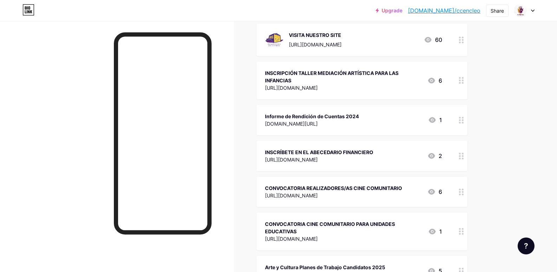
scroll to position [410, 0]
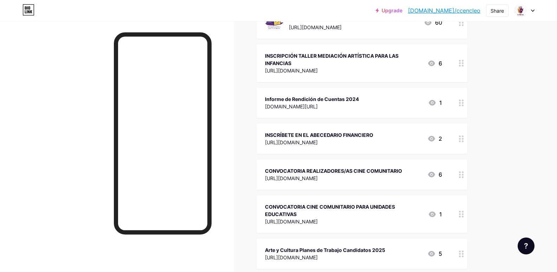
click at [371, 108] on div "Informe de Rendición de Cuentas 2024 bit.ly/3ZQj4W8 1" at bounding box center [353, 103] width 177 height 16
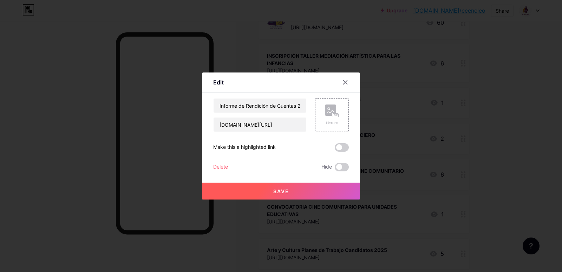
click at [228, 168] on div "Delete Hide" at bounding box center [281, 167] width 136 height 8
click at [223, 168] on div "Delete" at bounding box center [220, 167] width 15 height 8
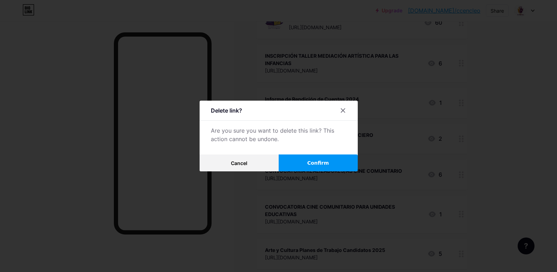
click at [335, 164] on button "Confirm" at bounding box center [318, 162] width 79 height 17
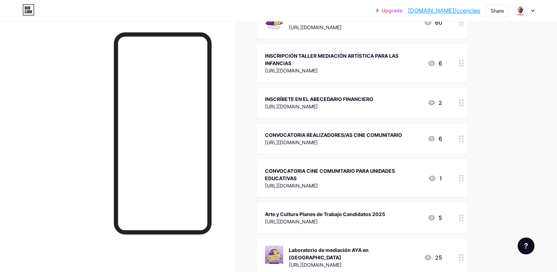
click at [387, 111] on div "INSCRÍBETE EN EL ABECEDARIO FINANCIERO https://forms.office.com/r/cUpiRVzdwX 2" at bounding box center [362, 103] width 211 height 30
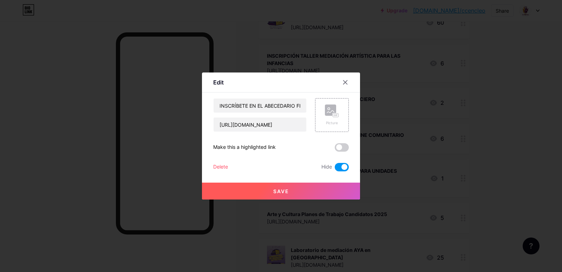
click at [217, 166] on div "Delete" at bounding box center [220, 167] width 15 height 8
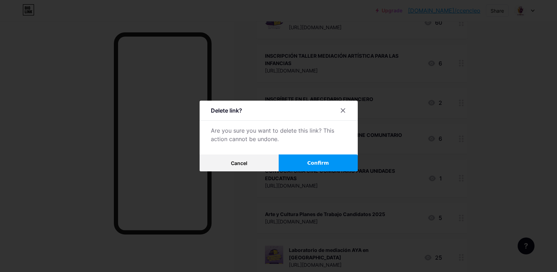
click at [334, 163] on button "Confirm" at bounding box center [318, 162] width 79 height 17
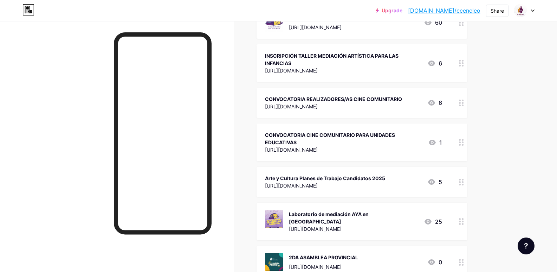
click at [408, 142] on div "CONVOCATORIA CINE COMUNITARIO PARA UNIDADES EDUCATIVAS" at bounding box center [343, 138] width 157 height 15
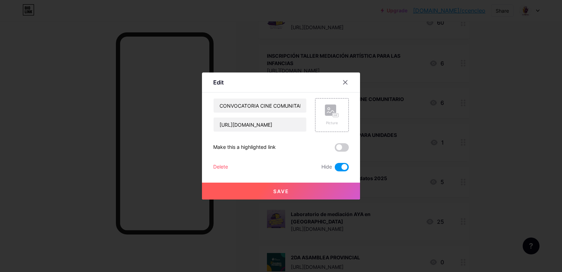
click at [222, 170] on div "Delete" at bounding box center [220, 167] width 15 height 8
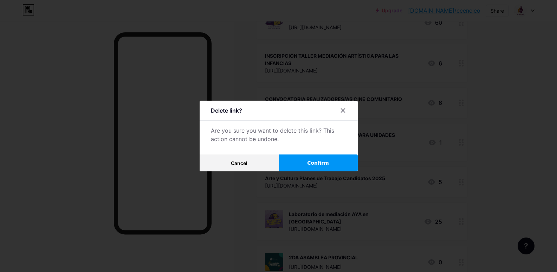
click at [323, 168] on button "Confirm" at bounding box center [318, 162] width 79 height 17
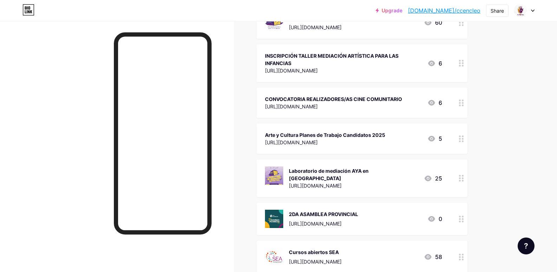
click at [393, 108] on div "https://bit.ly/3CETLxY" at bounding box center [333, 106] width 137 height 7
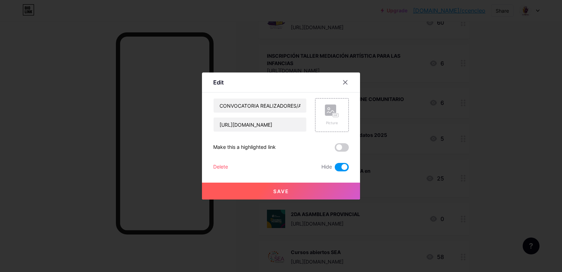
click at [216, 168] on div "Delete" at bounding box center [220, 167] width 15 height 8
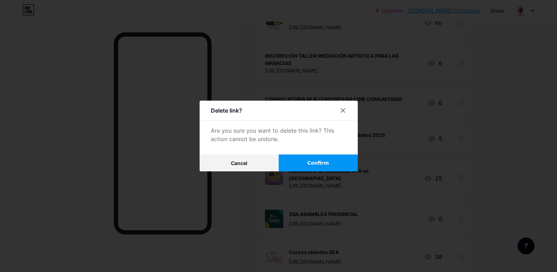
click at [346, 164] on button "Confirm" at bounding box center [318, 162] width 79 height 17
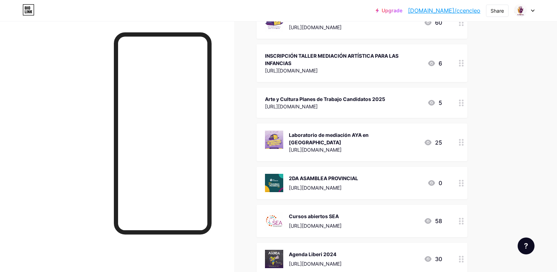
click at [397, 183] on div "2DA ASAMBLEA PROVINCIAL https://forms.gle/eBUF1w3a7dsX4D7Q9 0" at bounding box center [353, 183] width 177 height 18
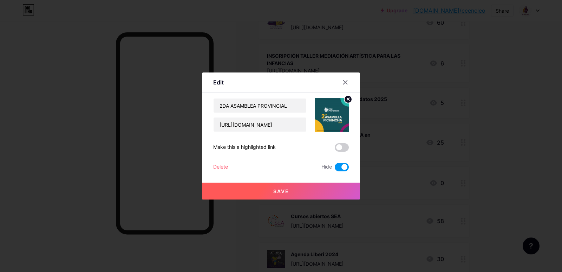
click at [223, 169] on div "Delete" at bounding box center [220, 167] width 15 height 8
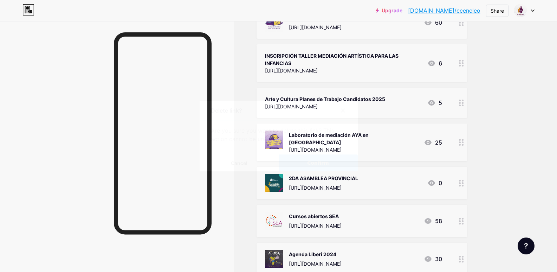
click at [337, 165] on button "Confirm" at bounding box center [318, 162] width 79 height 17
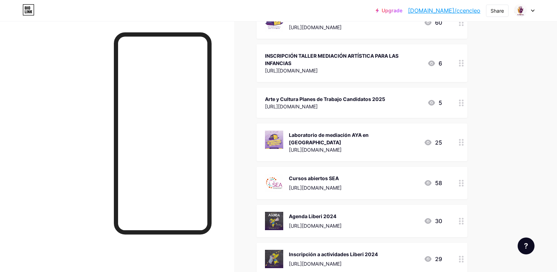
click at [342, 212] on div "Agenda Liberi 2024" at bounding box center [315, 215] width 53 height 7
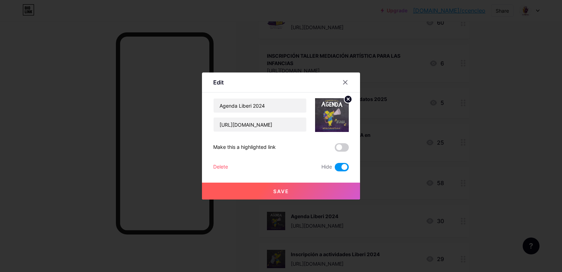
click at [228, 167] on div "Delete" at bounding box center [220, 167] width 15 height 8
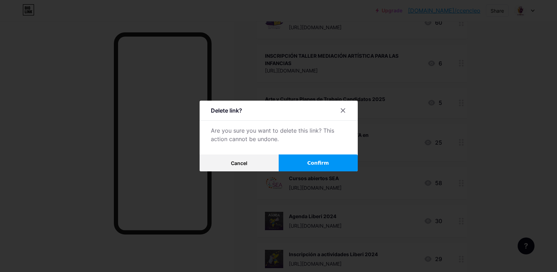
click at [305, 160] on button "Confirm" at bounding box center [318, 162] width 79 height 17
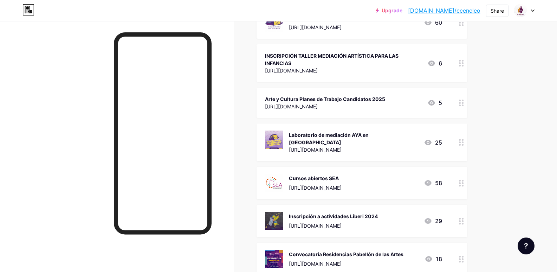
click at [397, 175] on div "Cursos abiertos SEA https://forms.gle/qsSe261RvJQFMqaB9 58" at bounding box center [353, 183] width 177 height 18
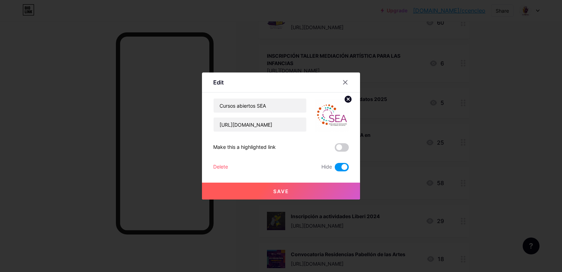
click at [496, 171] on div at bounding box center [281, 136] width 562 height 272
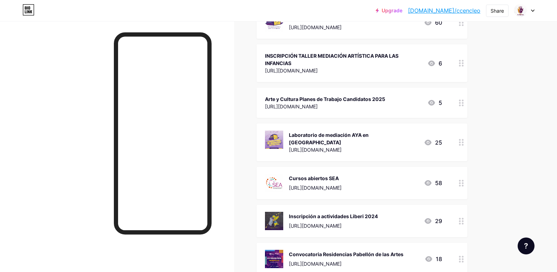
click at [342, 174] on div "Cursos abiertos SEA" at bounding box center [315, 177] width 53 height 7
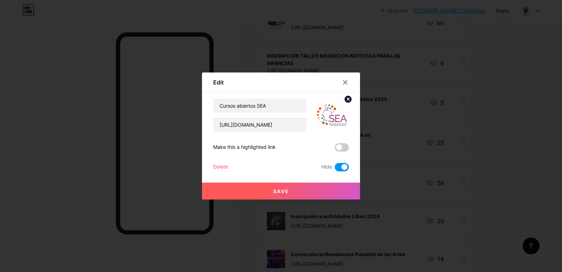
click at [227, 170] on div "Delete" at bounding box center [220, 167] width 15 height 8
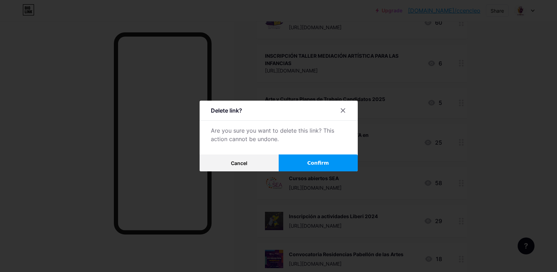
click at [319, 169] on button "Confirm" at bounding box center [318, 162] width 79 height 17
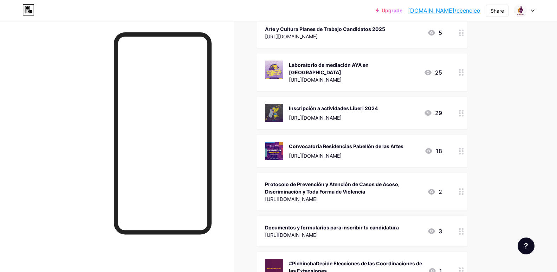
scroll to position [527, 0]
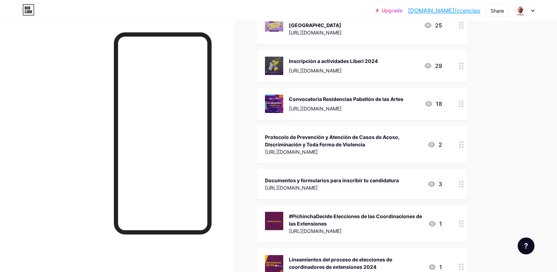
click at [399, 184] on div "https://drive.google.com/drive/folders/1Iumv_AjGwuKufj5yhxnWPemcX9DHL-yR" at bounding box center [332, 187] width 134 height 7
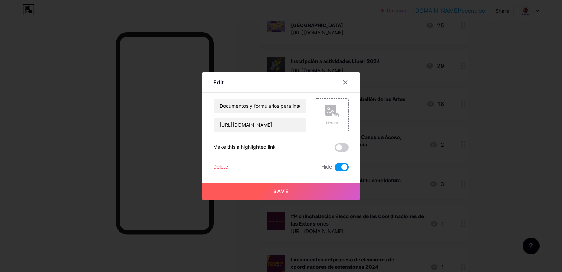
click at [222, 168] on div "Delete" at bounding box center [220, 167] width 15 height 8
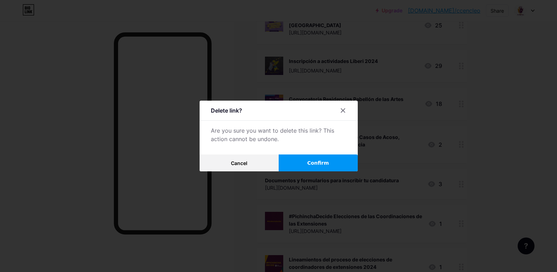
click at [345, 168] on button "Confirm" at bounding box center [318, 162] width 79 height 17
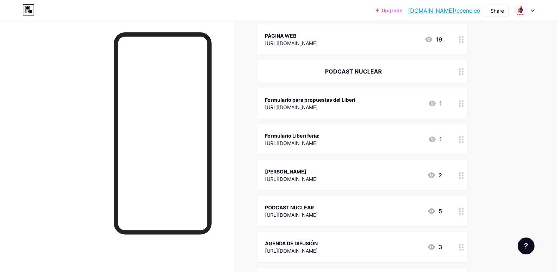
scroll to position [2600, 0]
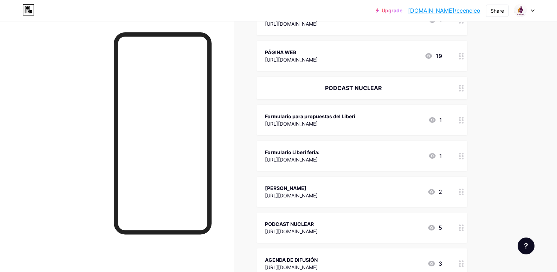
click at [435, 81] on div "PODCAST NUCLEAR" at bounding box center [362, 88] width 211 height 22
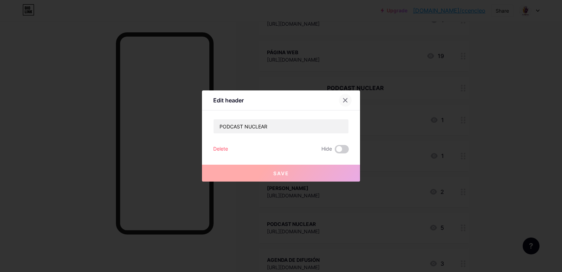
click at [349, 100] on div at bounding box center [345, 100] width 13 height 13
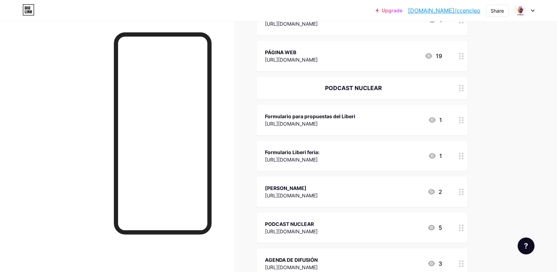
scroll to position [2717, 0]
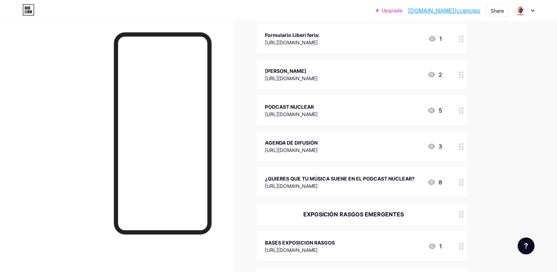
click at [357, 182] on div "[URL][DOMAIN_NAME]" at bounding box center [340, 185] width 150 height 7
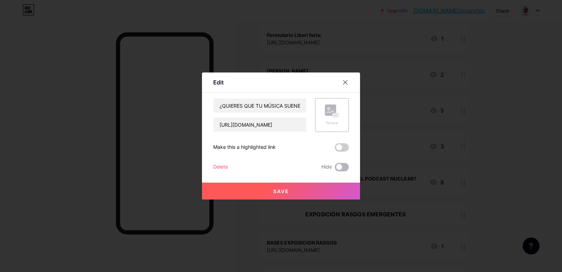
click at [338, 168] on span at bounding box center [342, 167] width 14 height 8
click at [335, 169] on input "checkbox" at bounding box center [335, 169] width 0 height 0
click at [338, 168] on span at bounding box center [342, 167] width 14 height 8
click at [335, 169] on input "checkbox" at bounding box center [335, 169] width 0 height 0
click at [348, 86] on div at bounding box center [345, 82] width 13 height 13
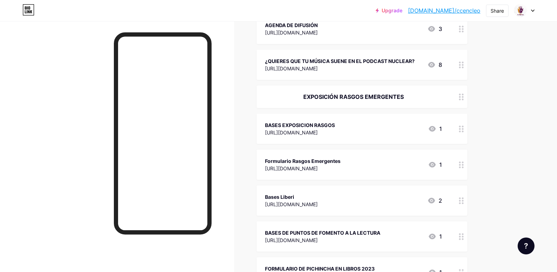
scroll to position [2892, 0]
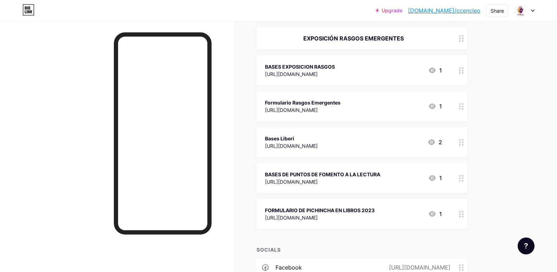
click at [374, 103] on div "Formulario Rasgos Emergentes https://forms.gle/DopnTyAdfiBX2P5K6 1" at bounding box center [362, 106] width 211 height 30
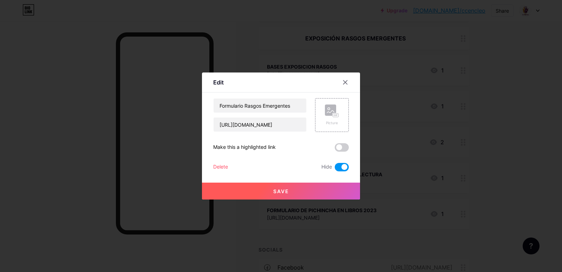
click at [307, 191] on button "Save" at bounding box center [281, 190] width 158 height 17
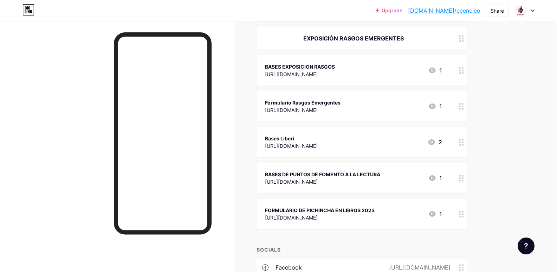
click at [335, 70] on div "https://www.ccepichincha.gob.ec/wp-content/uploads/2023/06/OFICIAL_Bases-de-con…" at bounding box center [300, 73] width 70 height 7
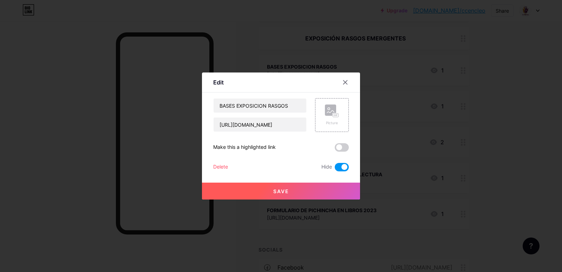
click at [224, 168] on div "Delete" at bounding box center [220, 167] width 15 height 8
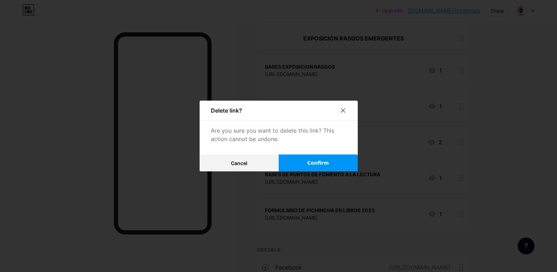
click at [339, 170] on button "Confirm" at bounding box center [318, 162] width 79 height 17
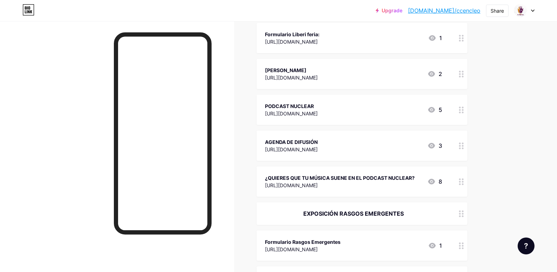
scroll to position [2717, 0]
click at [376, 140] on div "AGENDA DE DIFUSIÓN https://forms.gle/zrm6vVnkPVLTMWrm7 3" at bounding box center [353, 146] width 177 height 16
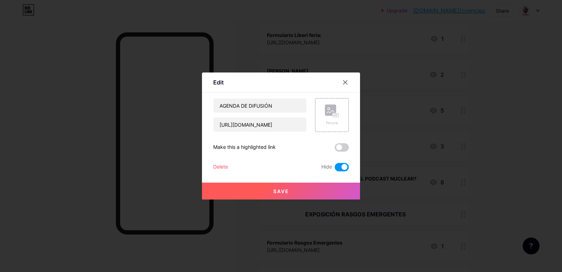
click at [228, 167] on div "Delete Hide" at bounding box center [281, 167] width 136 height 8
click at [225, 167] on div "Delete" at bounding box center [220, 167] width 15 height 8
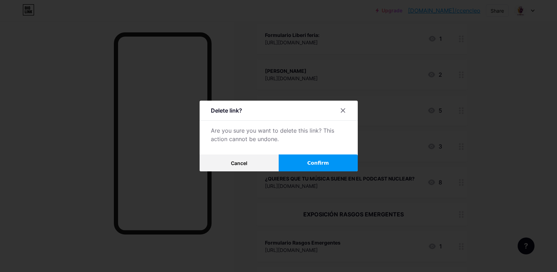
click at [338, 160] on button "Confirm" at bounding box center [318, 162] width 79 height 17
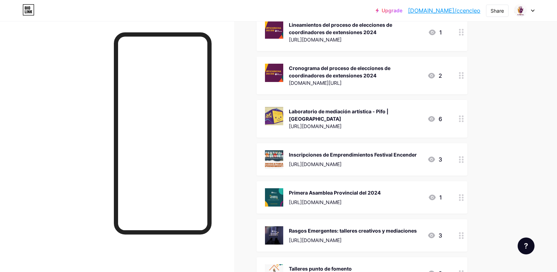
scroll to position [667, 0]
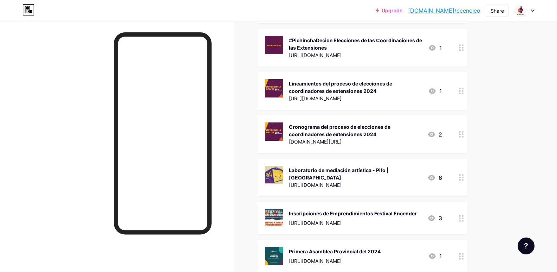
click at [389, 181] on div "https://forms.gle/KRDbkEYkKDfpvWmR7" at bounding box center [355, 184] width 133 height 7
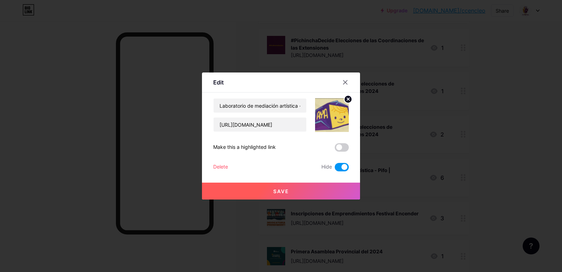
click at [223, 165] on div "Delete" at bounding box center [220, 167] width 15 height 8
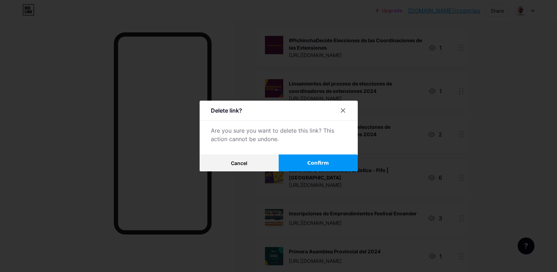
click at [316, 162] on span "Confirm" at bounding box center [318, 162] width 22 height 7
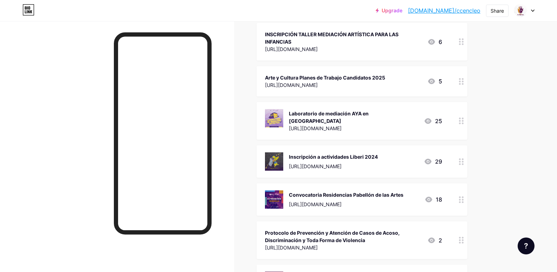
scroll to position [415, 0]
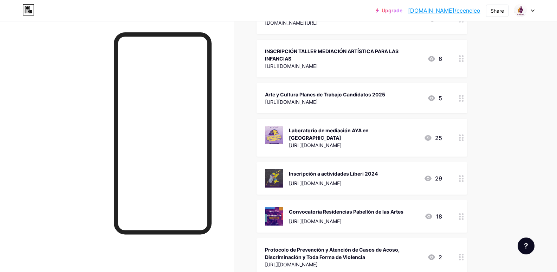
drag, startPoint x: 457, startPoint y: 198, endPoint x: 458, endPoint y: 108, distance: 90.0
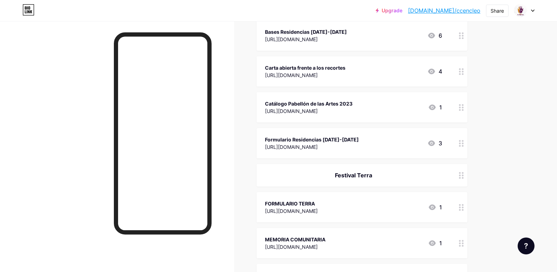
scroll to position [2043, 0]
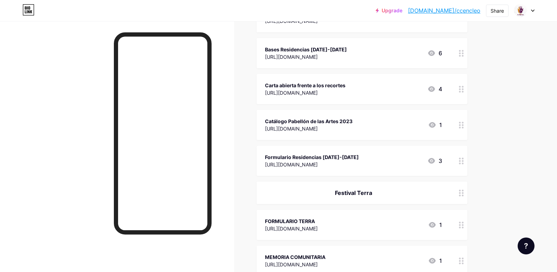
click at [414, 188] on div "Festival Terra" at bounding box center [353, 192] width 177 height 8
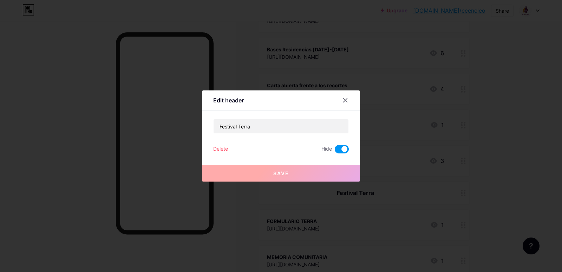
click at [224, 150] on div "Delete" at bounding box center [220, 149] width 15 height 8
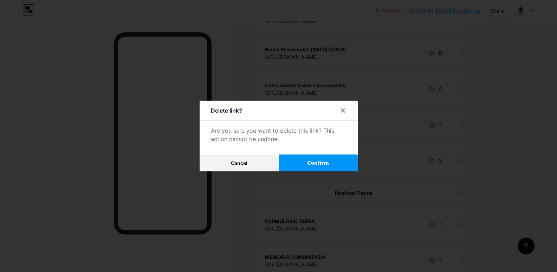
click at [337, 161] on button "Confirm" at bounding box center [318, 162] width 79 height 17
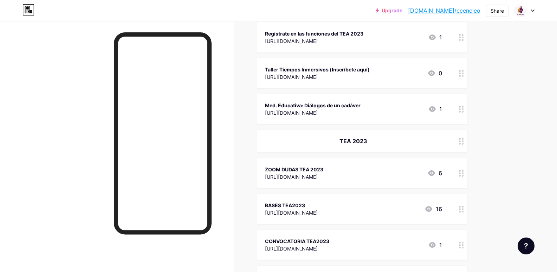
scroll to position [1809, 0]
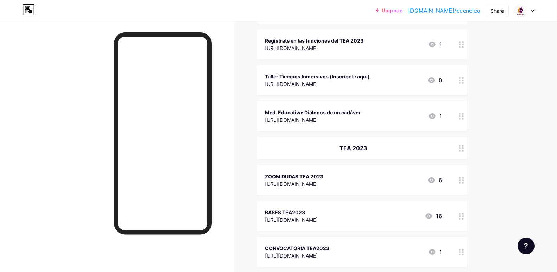
click at [409, 144] on div "TEA 2023" at bounding box center [353, 148] width 177 height 8
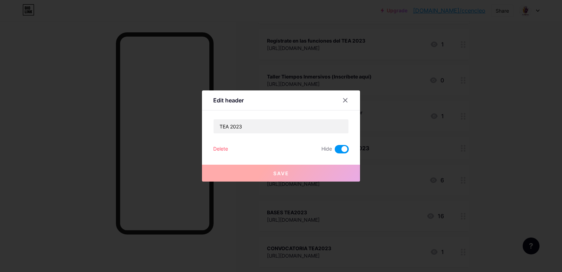
click at [223, 150] on div "Delete" at bounding box center [220, 149] width 15 height 8
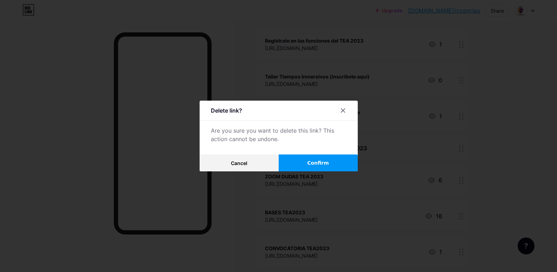
click at [308, 166] on button "Confirm" at bounding box center [318, 162] width 79 height 17
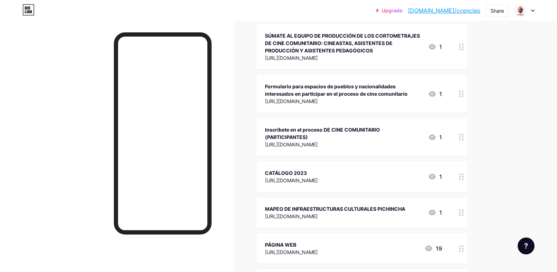
scroll to position [2250, 0]
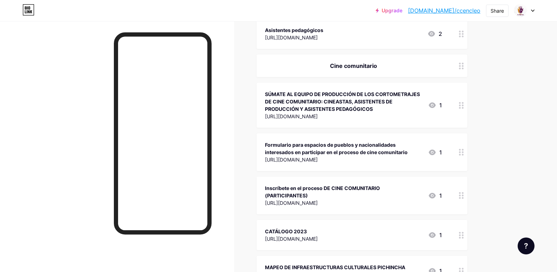
click at [411, 64] on div "Cine comunitario" at bounding box center [353, 65] width 177 height 8
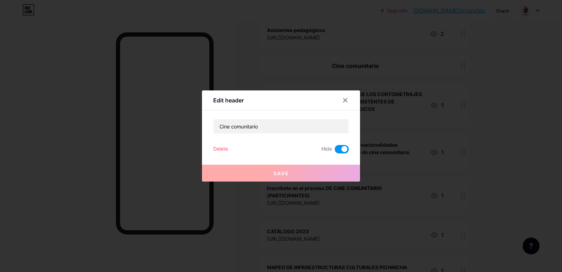
click at [226, 145] on div "Delete" at bounding box center [220, 149] width 15 height 8
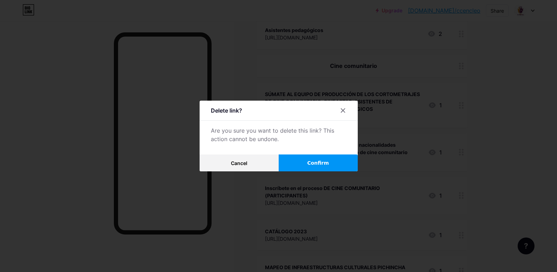
click at [298, 164] on button "Confirm" at bounding box center [318, 162] width 79 height 17
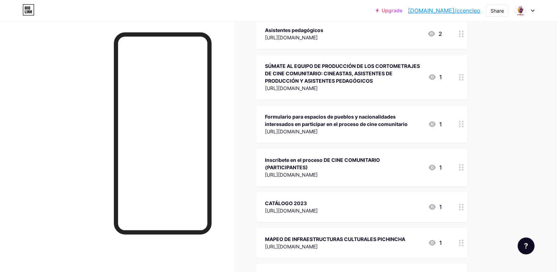
click at [377, 202] on div "CATÁLOGO 2023 https://bit.ly/3XWRjrd 1" at bounding box center [353, 207] width 177 height 16
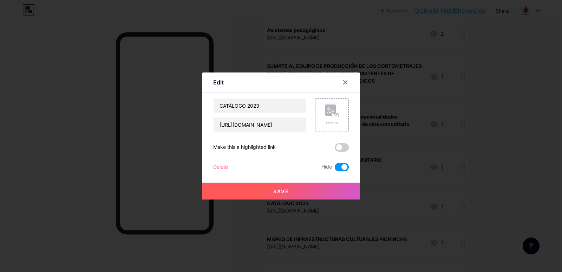
click at [222, 166] on div "Delete" at bounding box center [220, 167] width 15 height 8
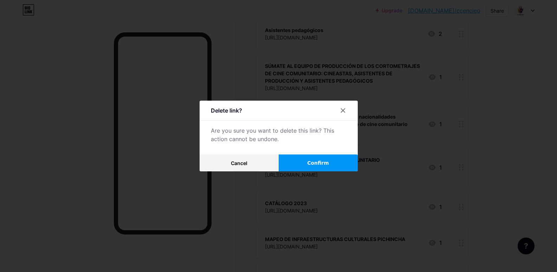
click at [340, 162] on button "Confirm" at bounding box center [318, 162] width 79 height 17
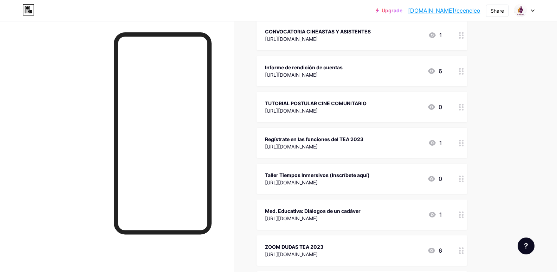
scroll to position [1430, 0]
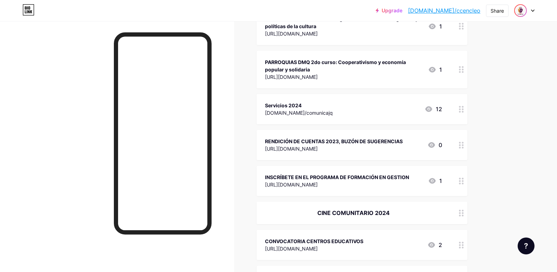
click at [526, 9] on span at bounding box center [520, 10] width 11 height 11
click at [460, 46] on img at bounding box center [458, 45] width 11 height 11
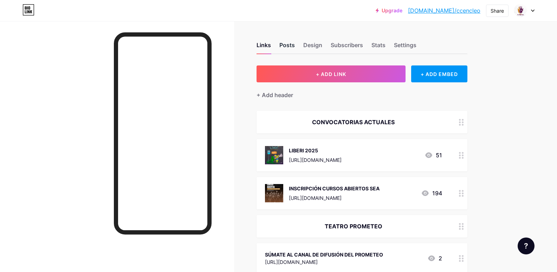
click at [284, 52] on div "Posts" at bounding box center [286, 47] width 15 height 13
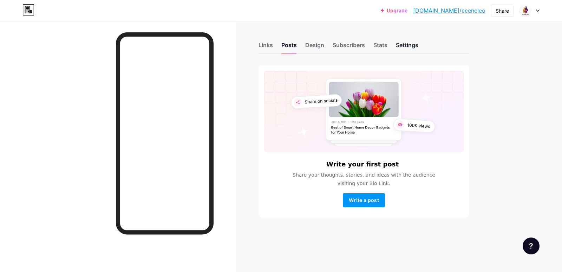
click at [405, 45] on div "Settings" at bounding box center [407, 47] width 22 height 13
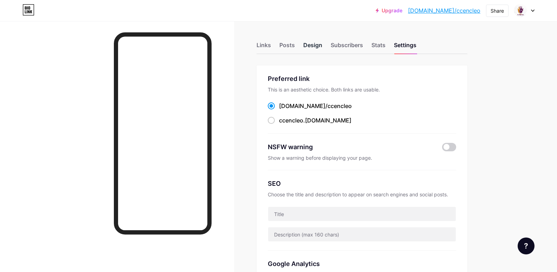
click at [317, 48] on div "Design" at bounding box center [312, 47] width 19 height 13
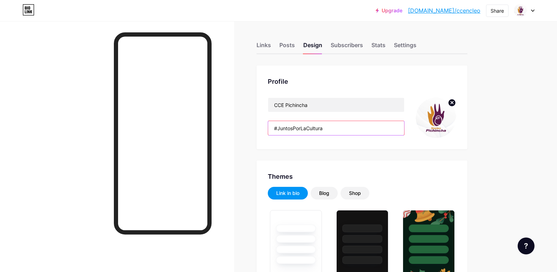
drag, startPoint x: 336, startPoint y: 129, endPoint x: 257, endPoint y: 119, distance: 79.3
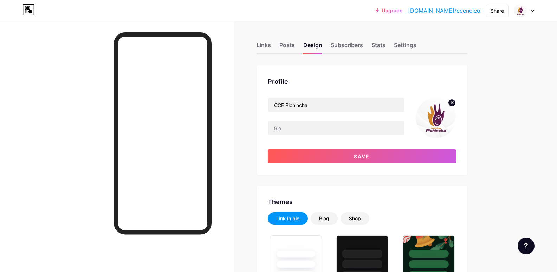
click at [452, 101] on circle at bounding box center [452, 103] width 8 height 8
type input "#531065"
type input "#c28214"
click at [442, 115] on input "file" at bounding box center [436, 117] width 40 height 40
type input "C:\fakepath\Logo__vertical_2025_2029 (1).png"
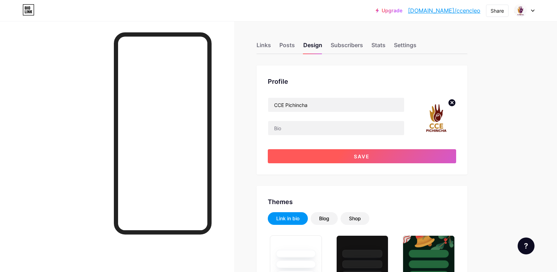
click at [364, 155] on span "Save" at bounding box center [362, 156] width 16 height 6
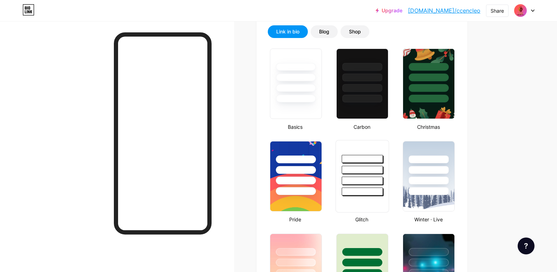
scroll to position [176, 0]
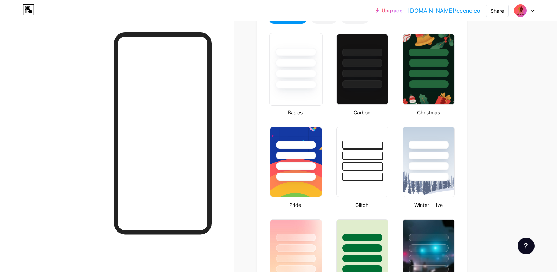
click at [285, 64] on div at bounding box center [295, 63] width 41 height 8
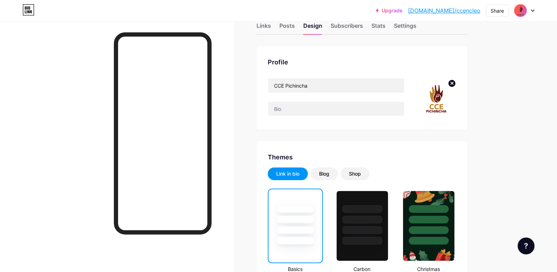
scroll to position [0, 0]
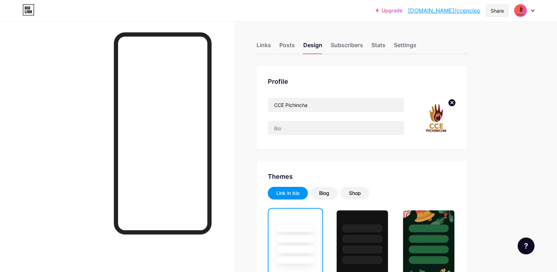
click at [499, 11] on div "Share" at bounding box center [497, 10] width 13 height 7
click at [261, 46] on div "Links" at bounding box center [264, 47] width 14 height 13
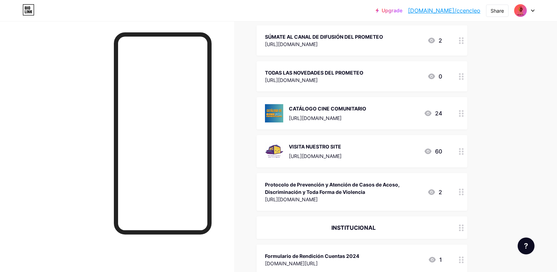
scroll to position [234, 0]
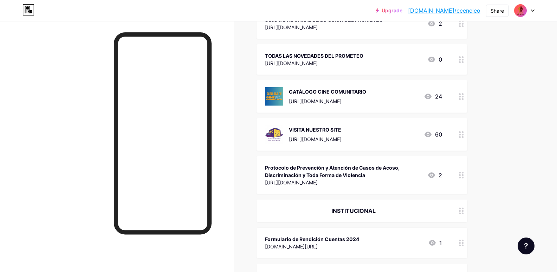
drag, startPoint x: 369, startPoint y: 242, endPoint x: 376, endPoint y: 190, distance: 51.7
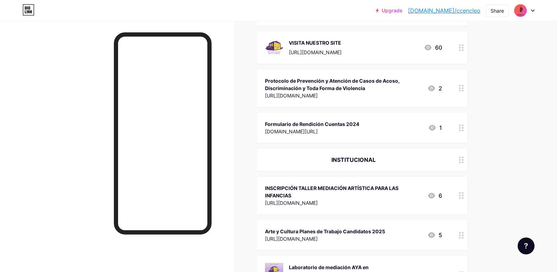
scroll to position [351, 0]
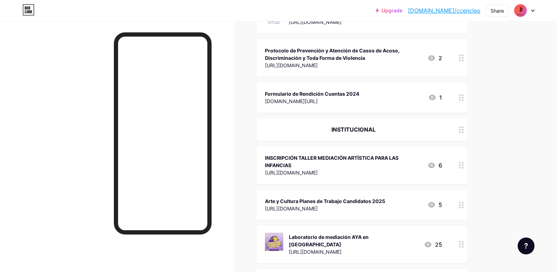
click at [441, 129] on div "INSTITUCIONAL" at bounding box center [353, 129] width 177 height 8
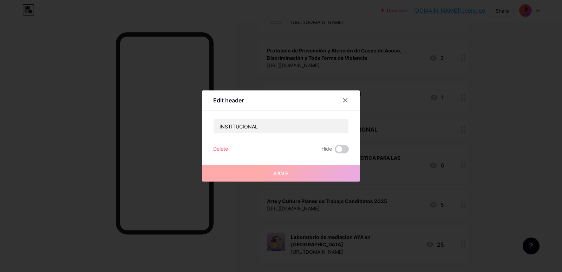
click at [226, 147] on div "Delete" at bounding box center [220, 149] width 15 height 8
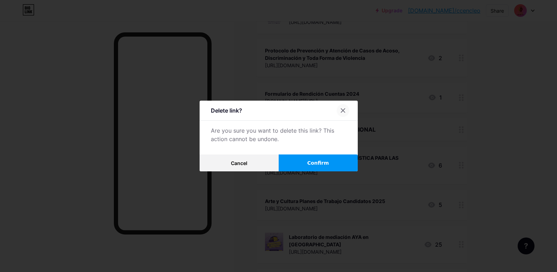
click at [345, 110] on icon at bounding box center [343, 111] width 4 height 4
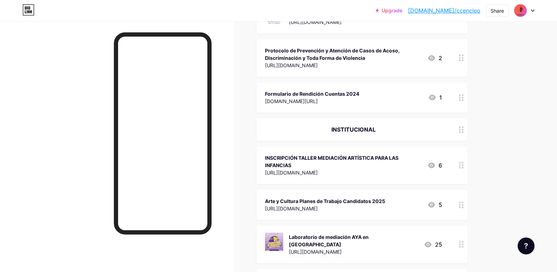
click at [395, 126] on div "INSTITUCIONAL" at bounding box center [353, 129] width 177 height 8
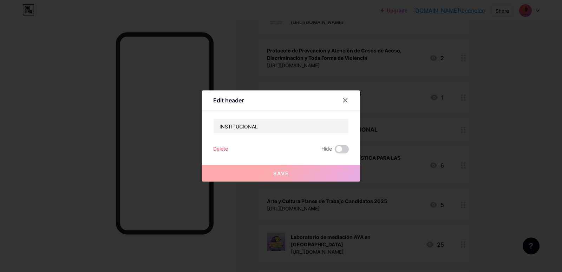
click at [220, 145] on div "Delete" at bounding box center [220, 149] width 15 height 8
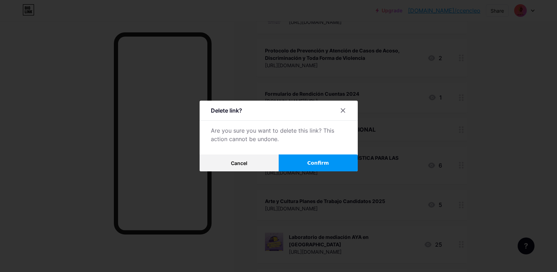
click at [333, 163] on button "Confirm" at bounding box center [318, 162] width 79 height 17
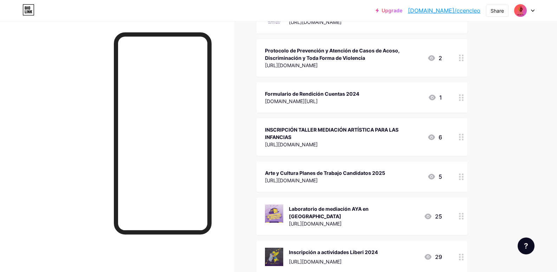
click at [426, 173] on div "Arte y Cultura Planes de Trabajo Candidatos 2025 [URL][DOMAIN_NAME] 5" at bounding box center [353, 176] width 177 height 16
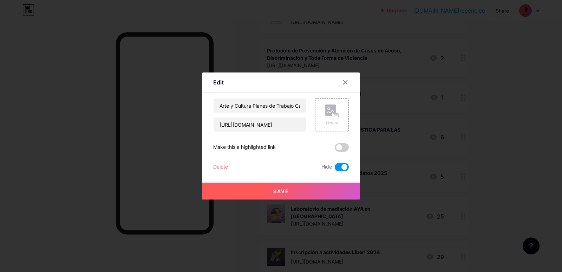
click at [471, 172] on div at bounding box center [281, 136] width 562 height 272
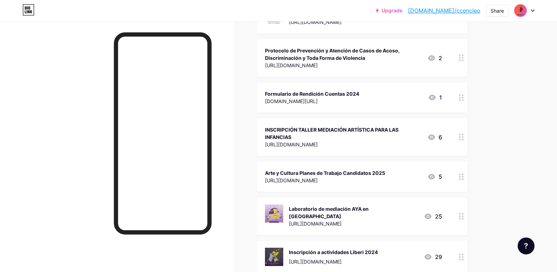
click at [409, 141] on div "[URL][DOMAIN_NAME]" at bounding box center [343, 144] width 157 height 7
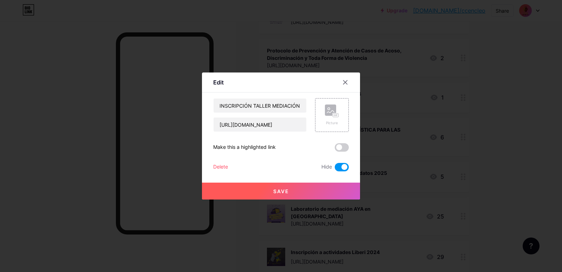
click at [222, 163] on div "Delete" at bounding box center [220, 167] width 15 height 8
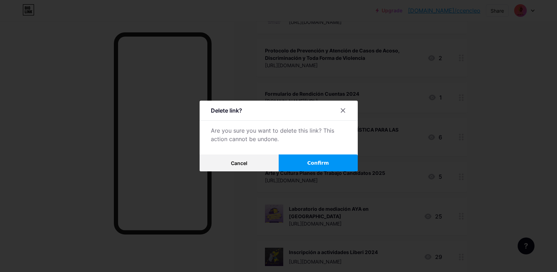
click at [322, 150] on div "Delete link? Are you sure you want to delete this link? This action cannot be u…" at bounding box center [279, 136] width 158 height 71
click at [324, 160] on span "Confirm" at bounding box center [318, 162] width 22 height 7
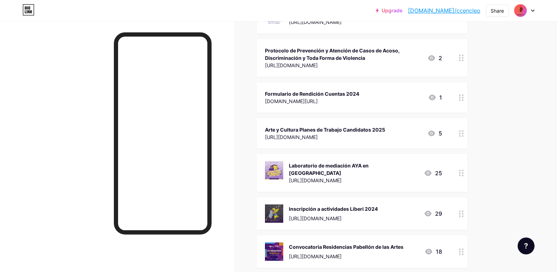
click at [394, 176] on div "[URL][DOMAIN_NAME]" at bounding box center [353, 179] width 129 height 7
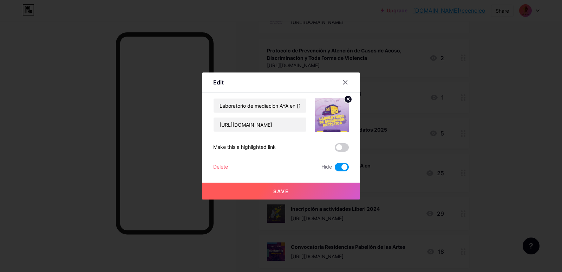
click at [219, 171] on div "Delete" at bounding box center [220, 167] width 15 height 8
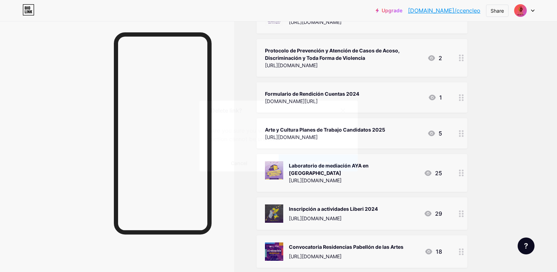
click at [322, 157] on button "Confirm" at bounding box center [318, 162] width 79 height 17
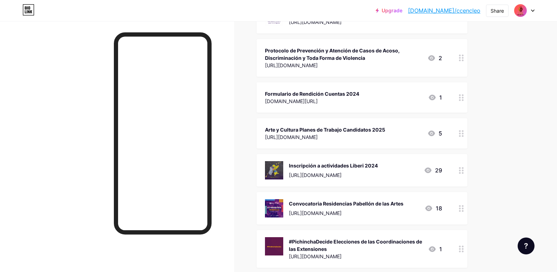
click at [378, 175] on div "[URL][DOMAIN_NAME]" at bounding box center [333, 174] width 89 height 7
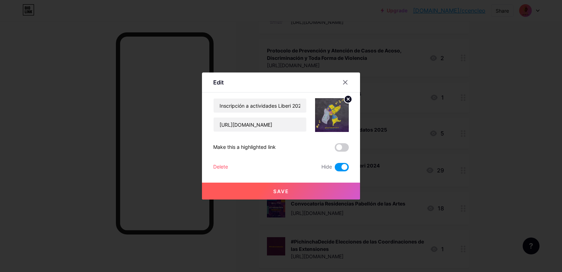
click at [349, 83] on div at bounding box center [345, 82] width 13 height 13
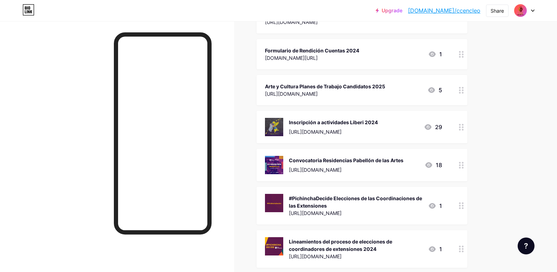
scroll to position [410, 0]
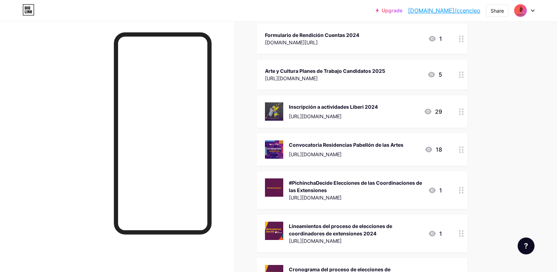
click at [390, 151] on div "[URL][DOMAIN_NAME]" at bounding box center [346, 153] width 115 height 7
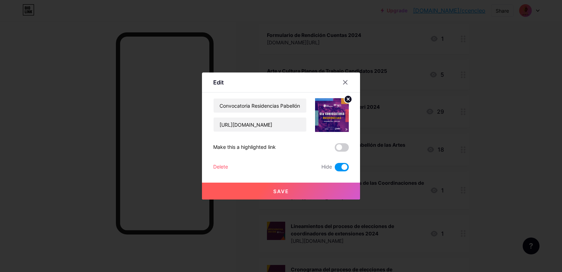
click at [230, 164] on div "Delete Hide" at bounding box center [281, 167] width 136 height 8
click at [225, 167] on div "Delete" at bounding box center [220, 167] width 15 height 8
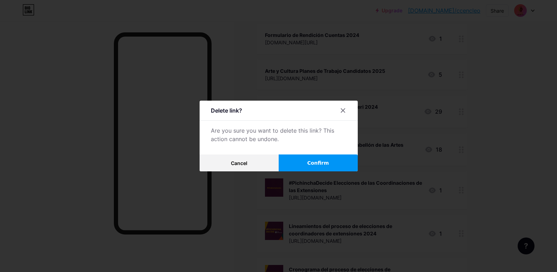
click at [340, 169] on button "Confirm" at bounding box center [318, 162] width 79 height 17
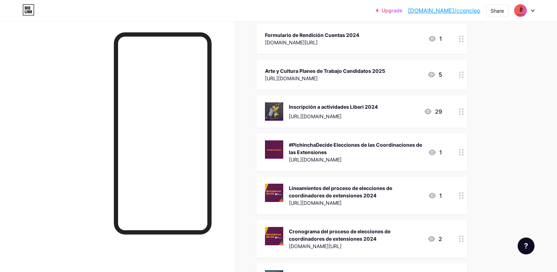
click at [390, 190] on div "Lineamientos del proceso de elecciones de coordinadores de extensiones 2024" at bounding box center [356, 191] width 134 height 15
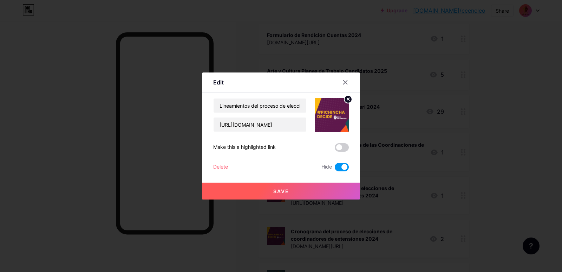
click at [215, 167] on div "Delete" at bounding box center [220, 167] width 15 height 8
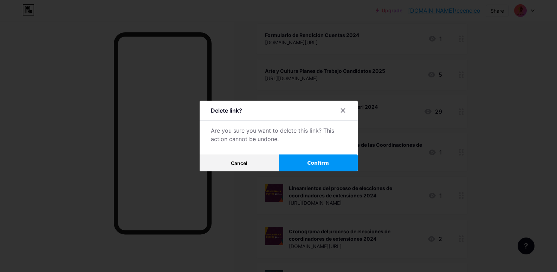
click at [304, 157] on button "Confirm" at bounding box center [318, 162] width 79 height 17
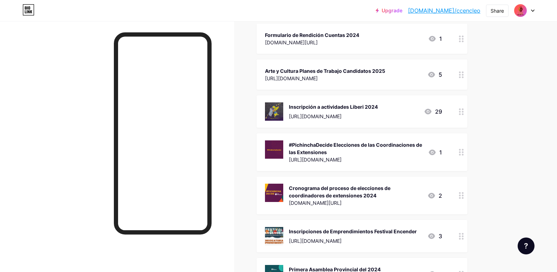
click at [402, 203] on div "[DOMAIN_NAME][URL]" at bounding box center [355, 202] width 133 height 7
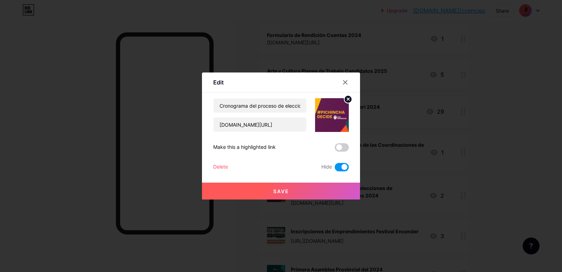
click at [215, 163] on div "Delete" at bounding box center [220, 167] width 15 height 8
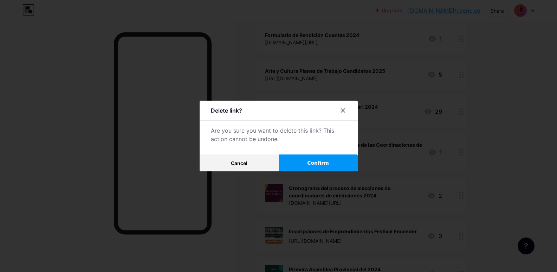
click at [322, 170] on button "Confirm" at bounding box center [318, 162] width 79 height 17
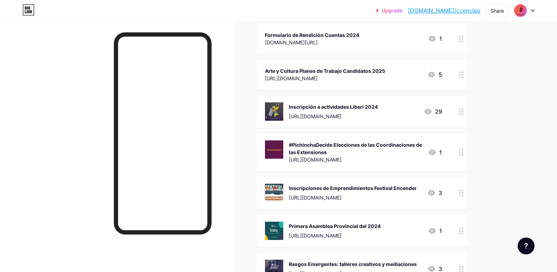
click at [383, 149] on div "#PichinchaDecide Elecciones de las Coordinaciones de las Extensiones" at bounding box center [356, 148] width 134 height 15
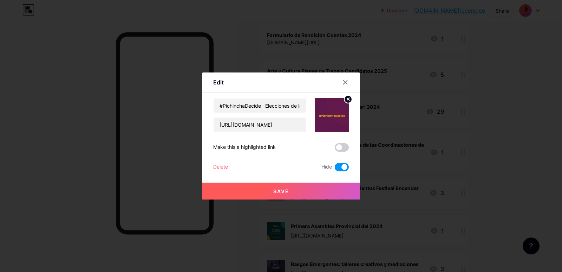
click at [225, 163] on div "#PichinchaDecide Elecciones de las Coordinaciones de las Extensiones [URL][DOMA…" at bounding box center [281, 134] width 136 height 73
click at [225, 164] on div "Delete" at bounding box center [220, 167] width 15 height 8
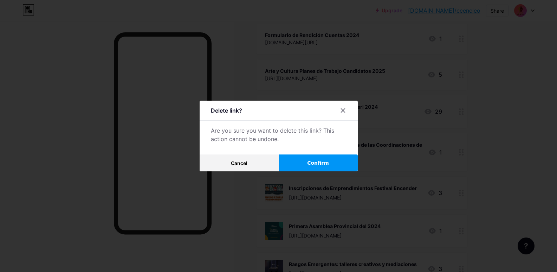
click at [319, 161] on span "Confirm" at bounding box center [318, 162] width 22 height 7
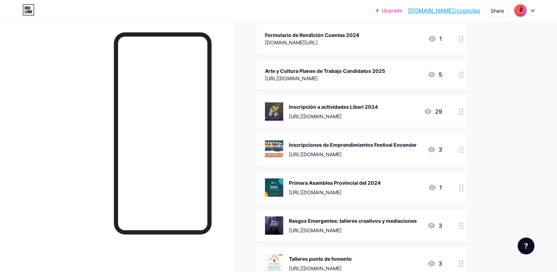
scroll to position [468, 0]
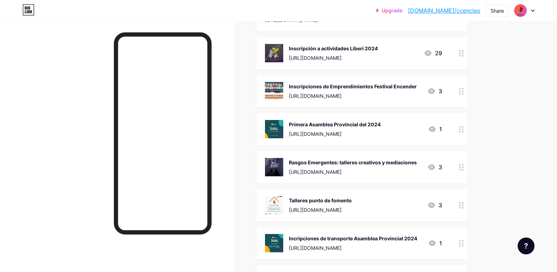
click at [393, 173] on div "[URL][DOMAIN_NAME]" at bounding box center [353, 171] width 128 height 7
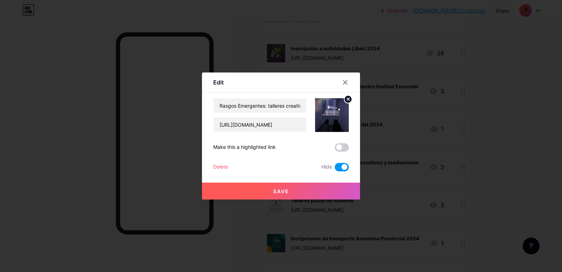
click at [219, 166] on div "Delete" at bounding box center [220, 167] width 15 height 8
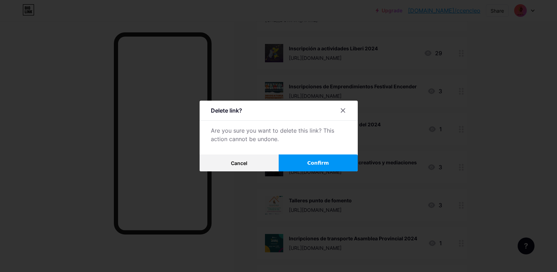
click at [311, 161] on button "Confirm" at bounding box center [318, 162] width 79 height 17
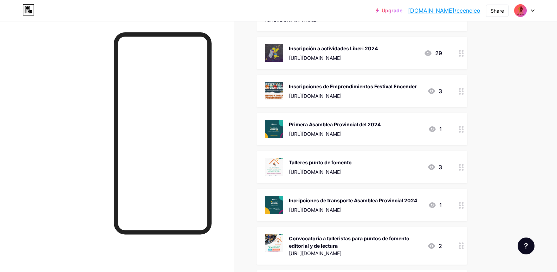
click at [352, 175] on div "Talleres punto de fomento [URL][DOMAIN_NAME]" at bounding box center [320, 167] width 63 height 18
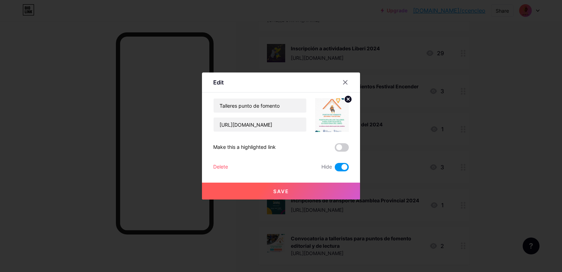
click at [219, 164] on div "Delete" at bounding box center [220, 167] width 15 height 8
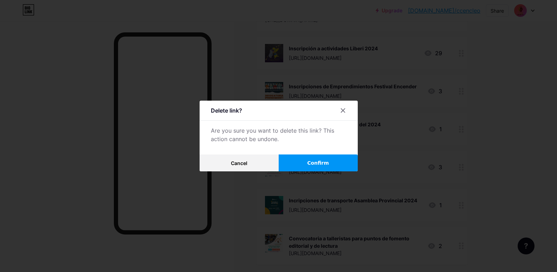
click at [329, 166] on span "Confirm" at bounding box center [318, 162] width 22 height 7
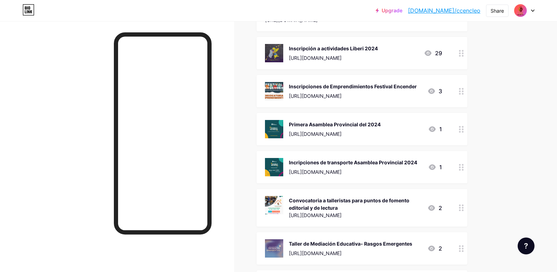
click at [395, 203] on div "Convocatoria a talleristas para puntos de fomento editorial y de lectura" at bounding box center [355, 203] width 133 height 15
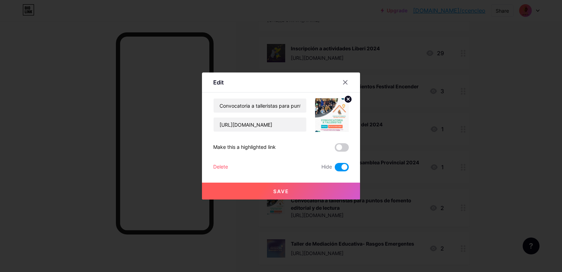
click at [228, 160] on div "Convocatoria a talleristas para puntos de fomento editorial y de lectura [URL][…" at bounding box center [281, 134] width 136 height 73
click at [225, 164] on div "Delete" at bounding box center [220, 167] width 15 height 8
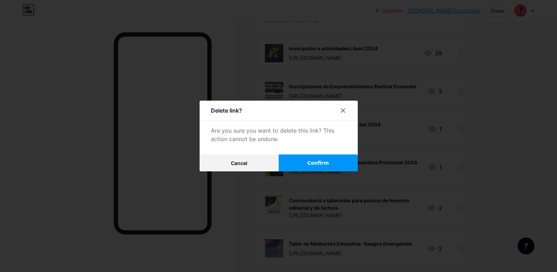
click at [314, 168] on button "Confirm" at bounding box center [318, 162] width 79 height 17
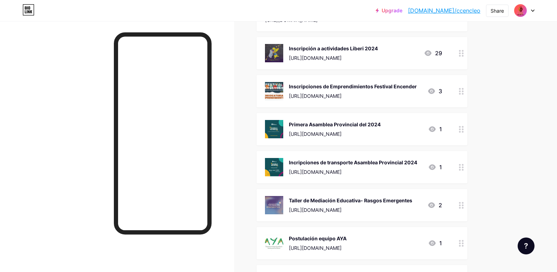
click at [381, 174] on div "[URL][DOMAIN_NAME]" at bounding box center [353, 171] width 128 height 7
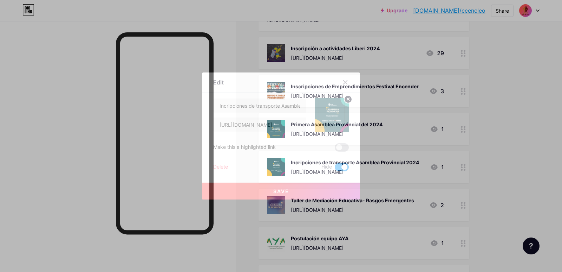
click at [222, 169] on div "Delete" at bounding box center [220, 167] width 15 height 8
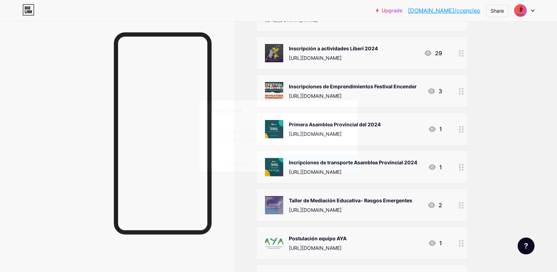
click at [324, 164] on span "Confirm" at bounding box center [318, 162] width 22 height 7
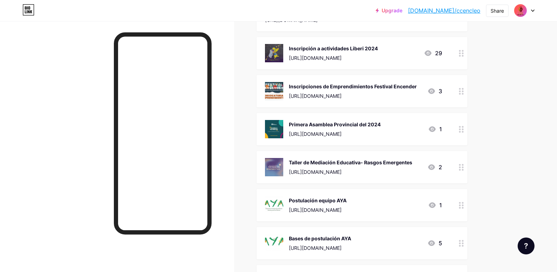
click at [387, 173] on div "[URL][DOMAIN_NAME]" at bounding box center [350, 171] width 123 height 7
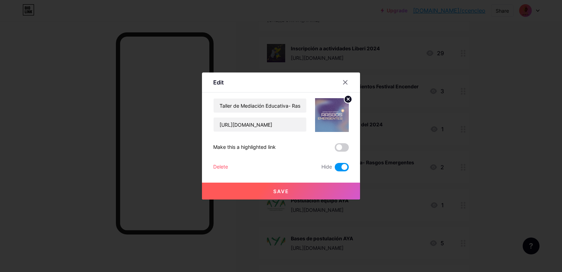
click at [223, 167] on div "Delete" at bounding box center [220, 167] width 15 height 8
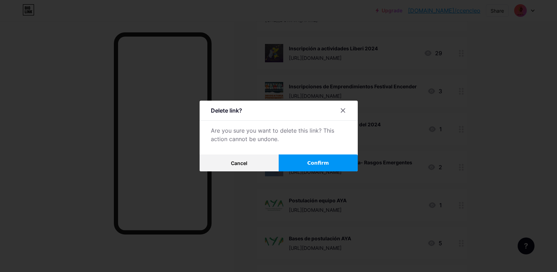
click at [303, 161] on button "Confirm" at bounding box center [318, 162] width 79 height 17
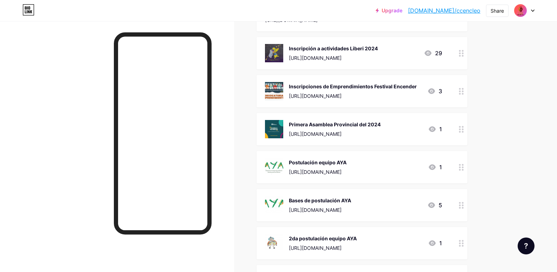
click at [393, 160] on div "Postulación equipo AYA [URL][DOMAIN_NAME] 1" at bounding box center [353, 167] width 177 height 18
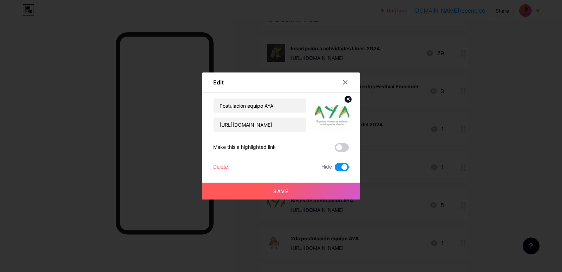
click at [219, 165] on div "Delete" at bounding box center [220, 167] width 15 height 8
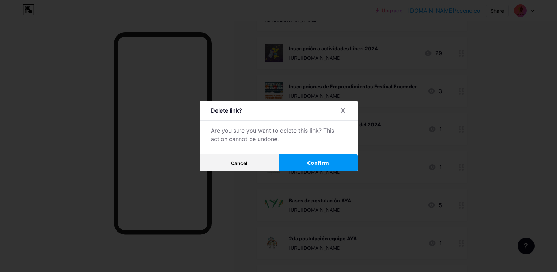
click at [303, 158] on button "Confirm" at bounding box center [318, 162] width 79 height 17
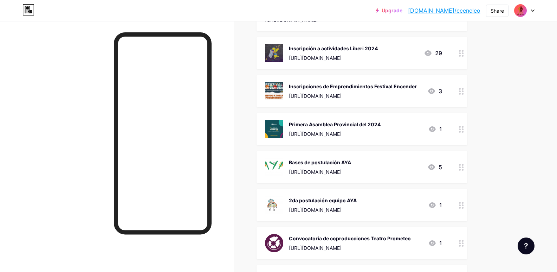
click at [351, 160] on div "Bases de postulación AYA" at bounding box center [320, 161] width 62 height 7
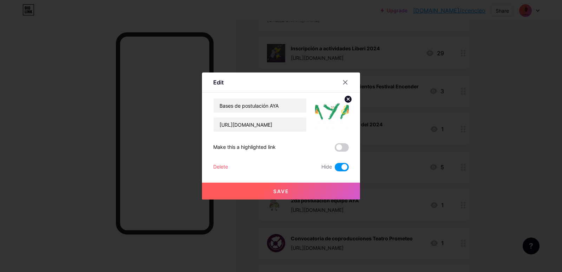
click at [222, 163] on div "Delete" at bounding box center [220, 167] width 15 height 8
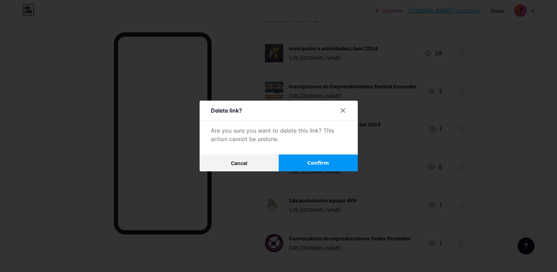
click at [346, 164] on button "Confirm" at bounding box center [318, 162] width 79 height 17
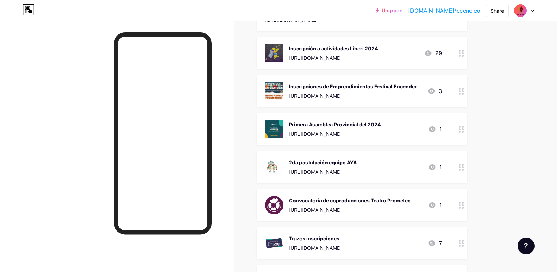
click at [372, 202] on div "Convocatoria de coproducciones Teatro Prometeo" at bounding box center [350, 199] width 122 height 7
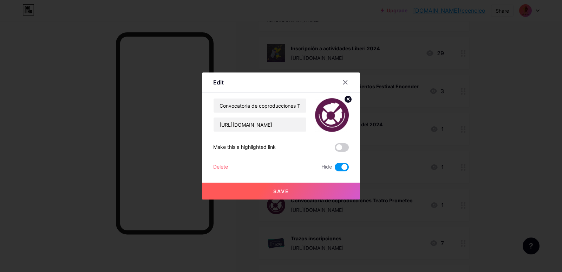
click at [227, 169] on div "Delete" at bounding box center [220, 167] width 15 height 8
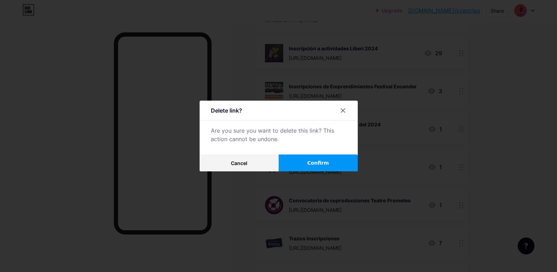
click at [328, 164] on span "Confirm" at bounding box center [318, 162] width 22 height 7
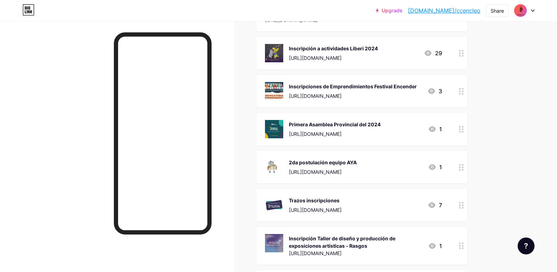
click at [382, 193] on div "Trazos inscripciones [URL][DOMAIN_NAME] 7" at bounding box center [362, 205] width 211 height 32
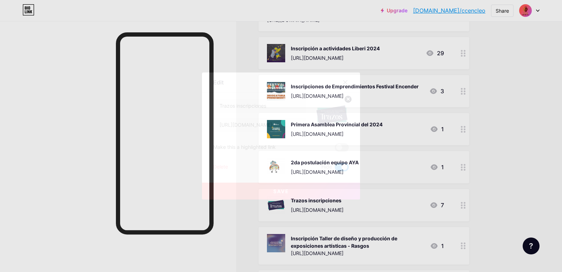
click at [223, 167] on div "Delete" at bounding box center [220, 167] width 15 height 8
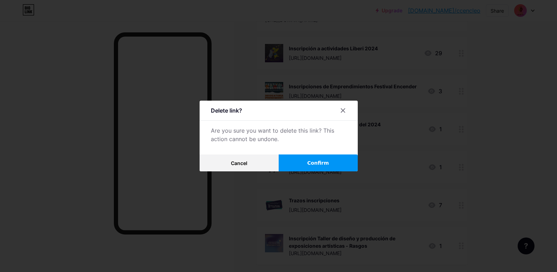
click at [332, 161] on button "Confirm" at bounding box center [318, 162] width 79 height 17
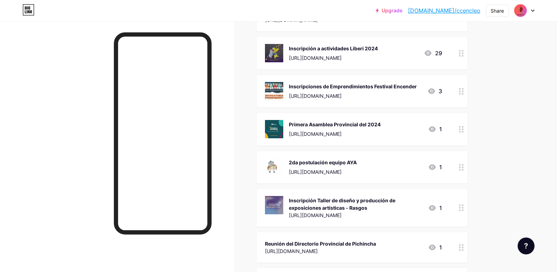
click at [390, 210] on div "Inscripción Taller de diseño y producción de exposiciones artísticas - Rasgos" at bounding box center [356, 203] width 134 height 15
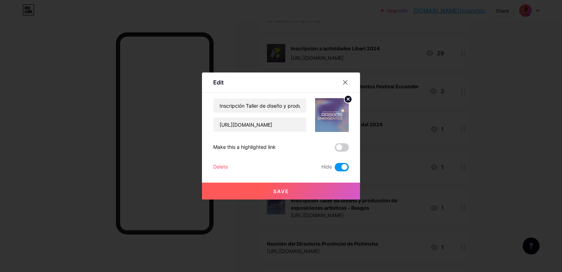
click at [226, 164] on div "Delete" at bounding box center [220, 167] width 15 height 8
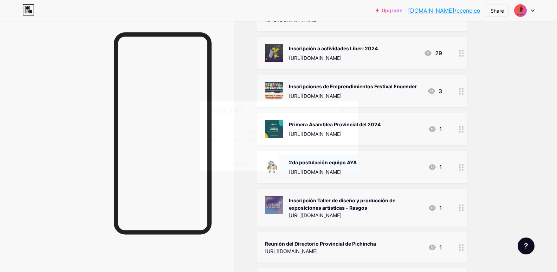
click at [320, 156] on button "Confirm" at bounding box center [318, 162] width 79 height 17
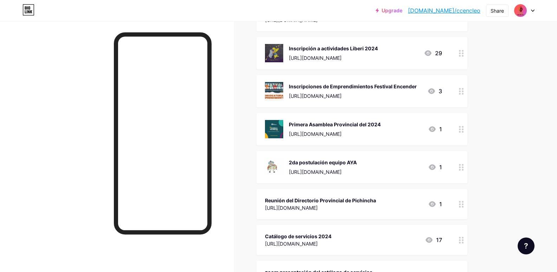
click at [399, 173] on div "2da postulación equipo AYA [URL][DOMAIN_NAME] 1" at bounding box center [353, 167] width 177 height 18
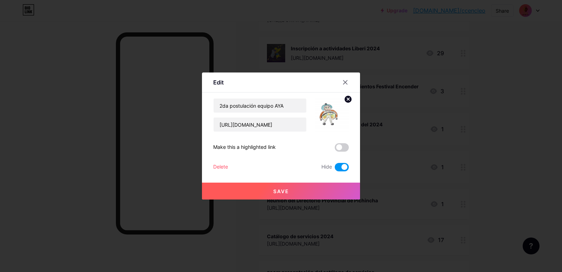
click at [215, 169] on div "Delete" at bounding box center [220, 167] width 15 height 8
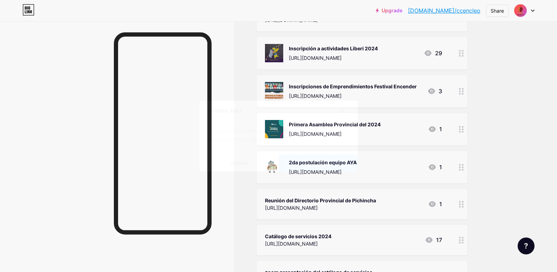
click at [332, 163] on button "Confirm" at bounding box center [318, 162] width 79 height 17
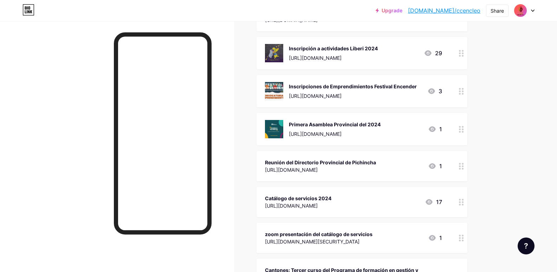
click at [357, 165] on div "Reunión del Directorio Provincial de Pichincha" at bounding box center [320, 161] width 111 height 7
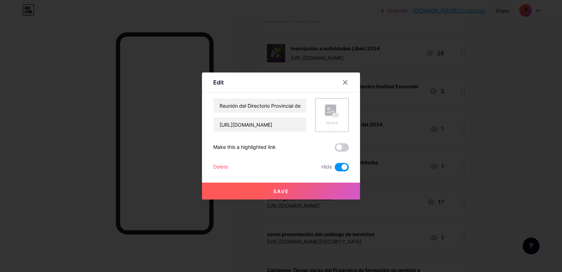
click at [217, 170] on div "Delete" at bounding box center [220, 167] width 15 height 8
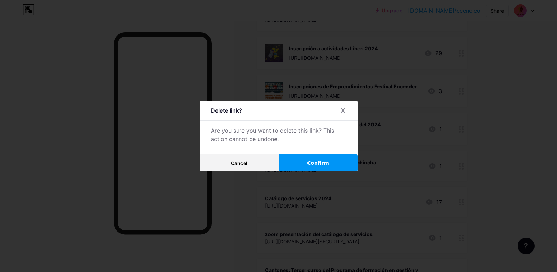
click at [334, 165] on button "Confirm" at bounding box center [318, 162] width 79 height 17
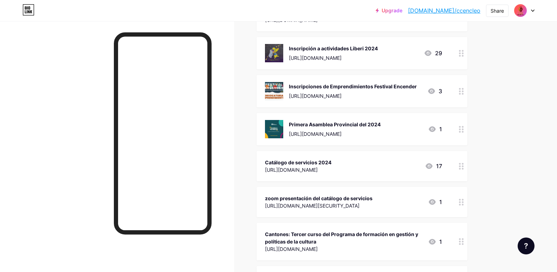
click at [331, 159] on div "Catálogo de servicios 2024" at bounding box center [298, 161] width 66 height 7
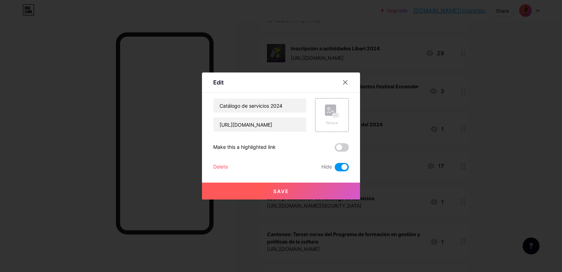
click at [224, 166] on div "Delete" at bounding box center [220, 167] width 15 height 8
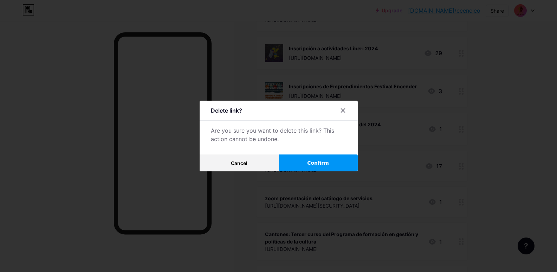
click at [304, 157] on button "Confirm" at bounding box center [318, 162] width 79 height 17
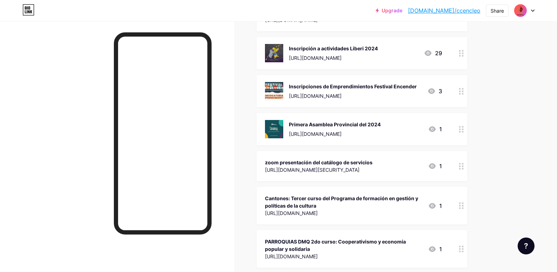
click at [386, 130] on div "Primera Asamblea Provincial del 2024 [URL][DOMAIN_NAME] 1" at bounding box center [353, 129] width 177 height 18
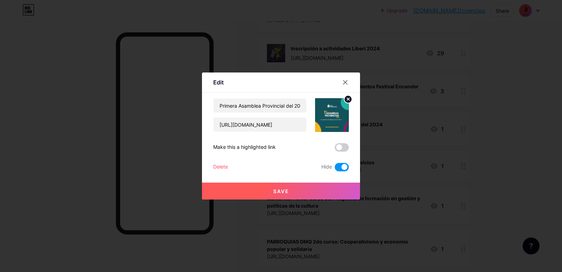
click at [222, 164] on div "Delete" at bounding box center [220, 167] width 15 height 8
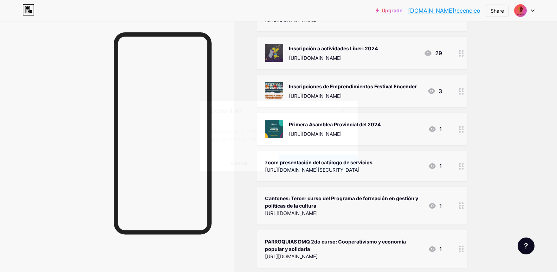
click at [311, 163] on span "Confirm" at bounding box center [318, 162] width 22 height 7
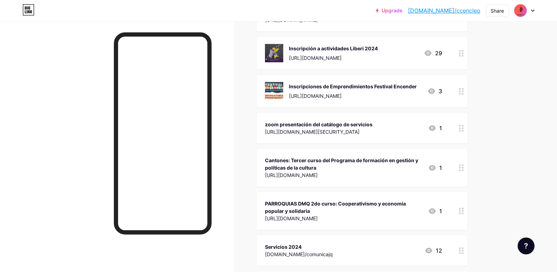
click at [375, 138] on div "zoom presentación del catálogo de servicios [URL][DOMAIN_NAME][SECURITY_DATA] 1" at bounding box center [362, 128] width 211 height 30
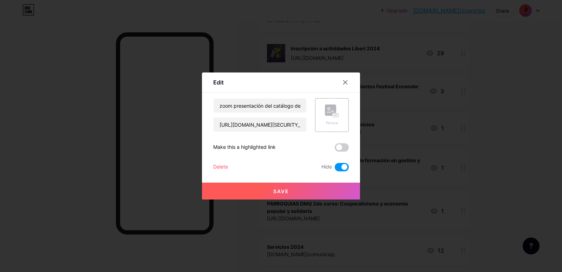
click at [221, 168] on div "Delete" at bounding box center [220, 167] width 15 height 8
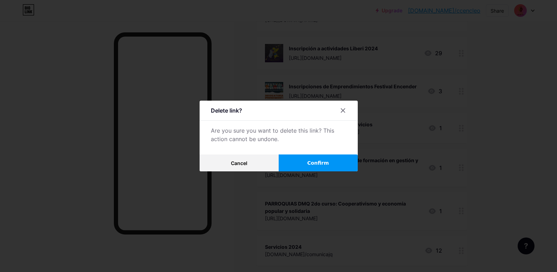
click at [308, 156] on button "Confirm" at bounding box center [318, 162] width 79 height 17
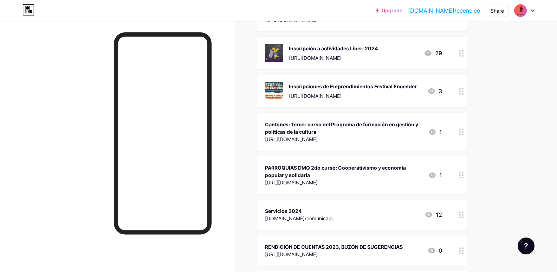
click at [350, 183] on div "[URL][DOMAIN_NAME]" at bounding box center [343, 182] width 157 height 7
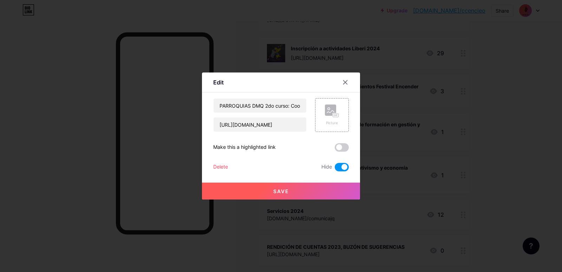
click at [225, 167] on div "Delete" at bounding box center [220, 167] width 15 height 8
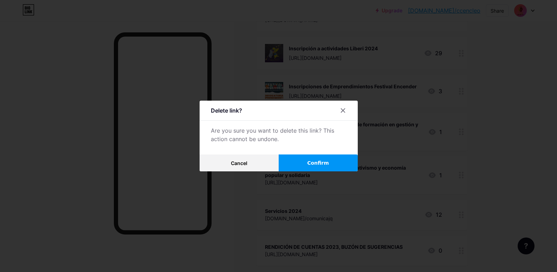
click at [342, 156] on button "Confirm" at bounding box center [318, 162] width 79 height 17
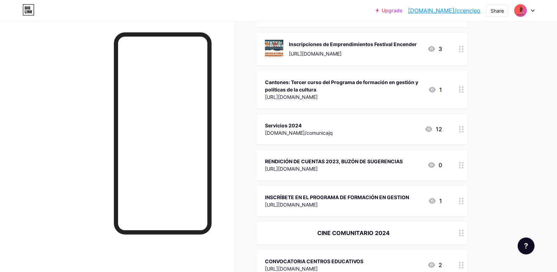
scroll to position [527, 0]
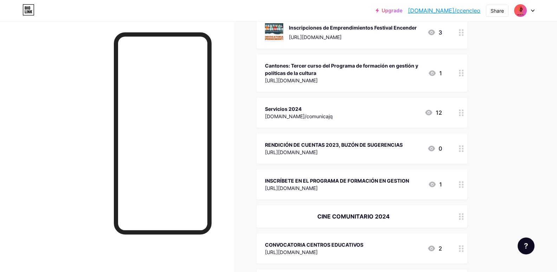
click at [345, 133] on div "RENDICIÓN DE CUENTAS 2023, [PERSON_NAME] DE SUGERENCIAS [URL][DOMAIN_NAME] 0" at bounding box center [362, 148] width 211 height 30
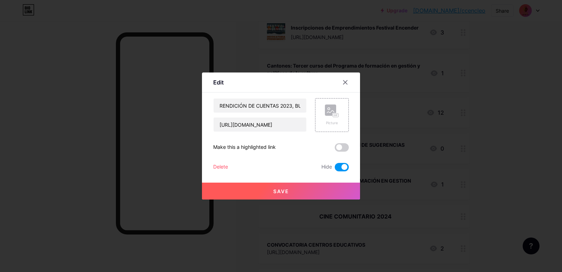
click at [223, 162] on div "RENDICIÓN DE CUENTAS 2023, [PERSON_NAME] DE SUGERENCIAS [URL][DOMAIN_NAME] Pict…" at bounding box center [281, 134] width 136 height 73
click at [222, 167] on div "Delete" at bounding box center [220, 167] width 15 height 8
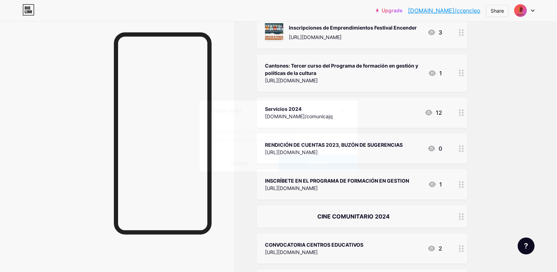
click at [344, 164] on button "Confirm" at bounding box center [318, 162] width 79 height 17
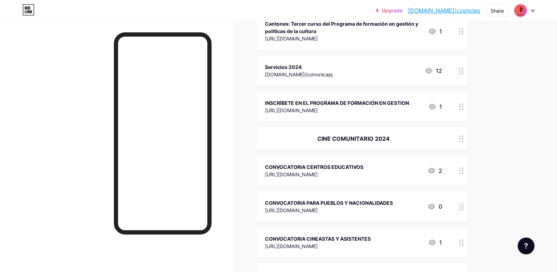
scroll to position [586, 0]
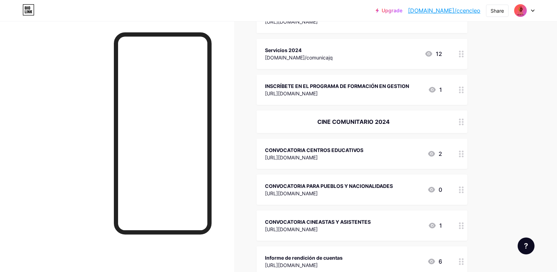
click at [396, 126] on div "CINE COMUNITARIO 2024" at bounding box center [362, 121] width 211 height 22
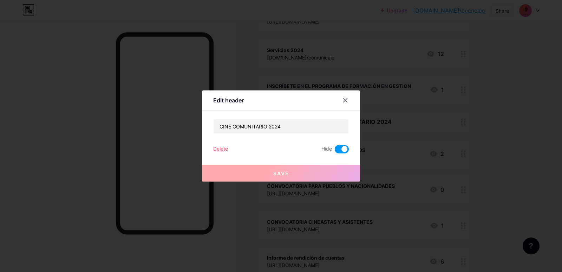
click at [220, 144] on div "CINE COMUNITARIO 2024 Delete Hide Save" at bounding box center [281, 136] width 136 height 34
click at [221, 149] on div "Delete" at bounding box center [220, 149] width 15 height 8
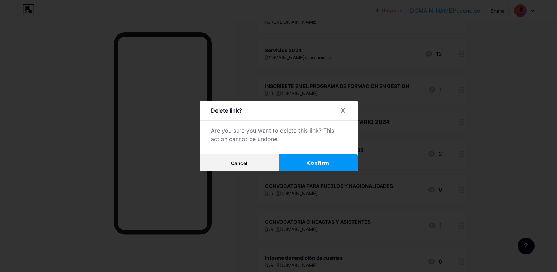
click at [335, 162] on button "Confirm" at bounding box center [318, 162] width 79 height 17
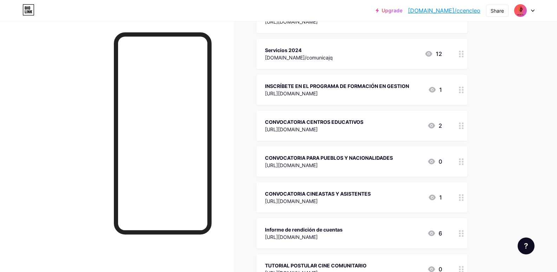
click at [396, 57] on div "Servicios 2024 [DOMAIN_NAME]/comunicajq 12" at bounding box center [353, 54] width 177 height 16
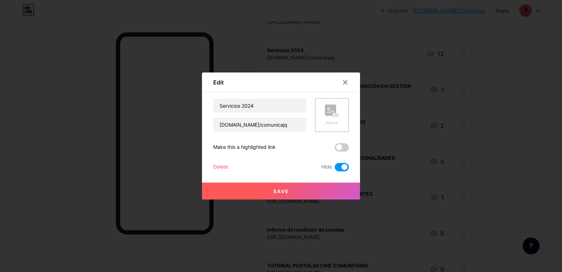
click at [223, 170] on div "Delete" at bounding box center [220, 167] width 15 height 8
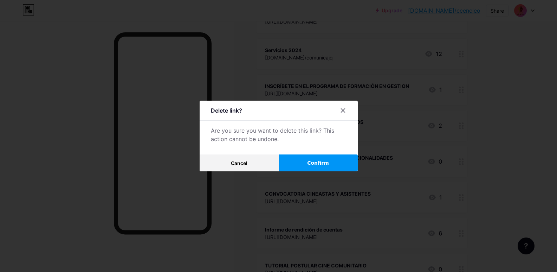
click at [304, 161] on button "Confirm" at bounding box center [318, 162] width 79 height 17
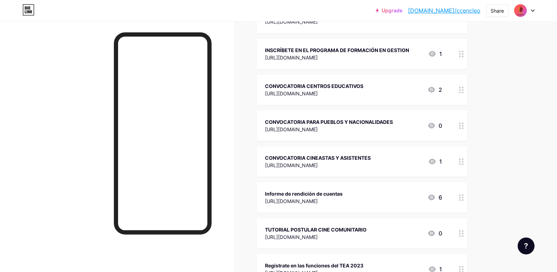
click at [381, 91] on div "CONVOCATORIA CENTROS EDUCATIVOS [URL][DOMAIN_NAME] 2" at bounding box center [353, 90] width 177 height 16
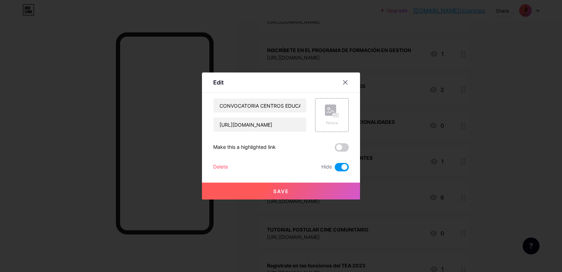
click at [218, 167] on div "Delete" at bounding box center [220, 167] width 15 height 8
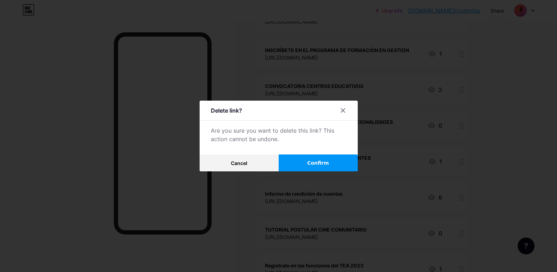
click at [308, 156] on button "Confirm" at bounding box center [318, 162] width 79 height 17
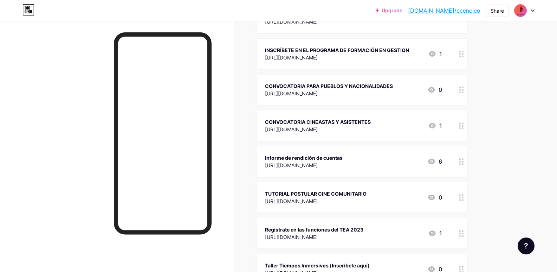
click at [343, 160] on div "Informe de rendición de cuentas" at bounding box center [304, 157] width 78 height 7
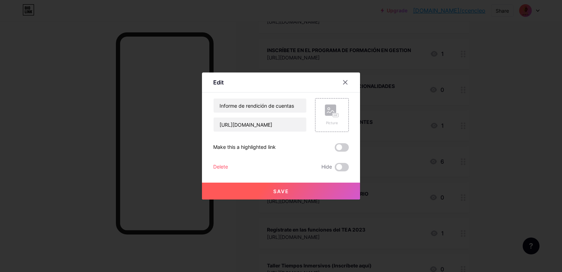
click at [220, 167] on div "Delete" at bounding box center [220, 167] width 15 height 8
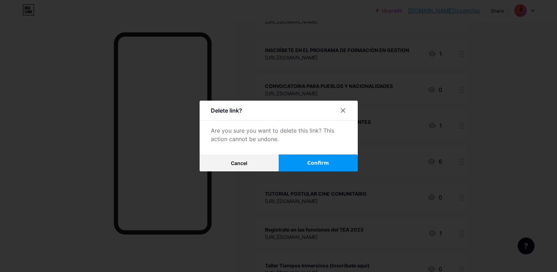
click at [328, 160] on span "Confirm" at bounding box center [318, 162] width 22 height 7
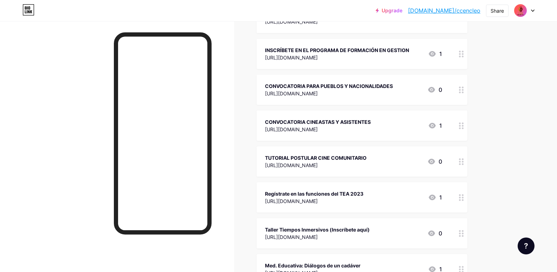
click at [377, 197] on div "Regístrate en las funciones del TEA 2023 [URL][DOMAIN_NAME] 1" at bounding box center [353, 197] width 177 height 16
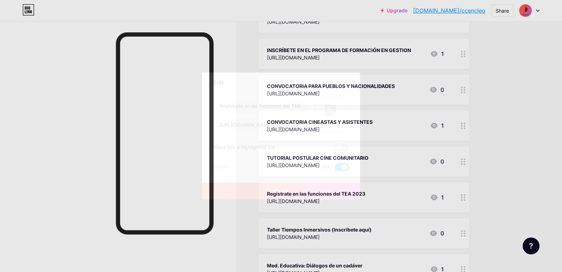
click at [223, 166] on div "Delete" at bounding box center [220, 167] width 15 height 8
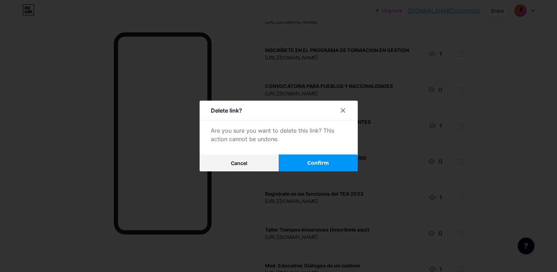
click at [317, 161] on span "Confirm" at bounding box center [318, 162] width 22 height 7
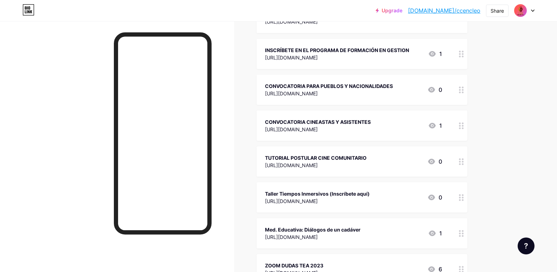
click at [396, 196] on div "Taller Tiempos Inmersivos (Inscríbete aquí) [URL][DOMAIN_NAME] 0" at bounding box center [353, 197] width 177 height 16
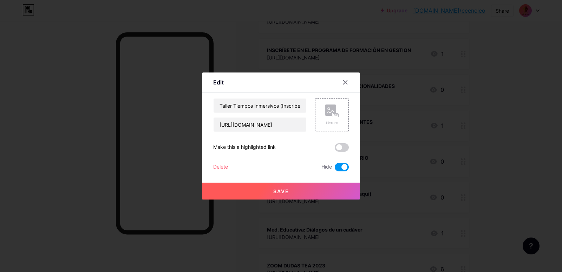
click at [225, 163] on div "Delete" at bounding box center [220, 167] width 15 height 8
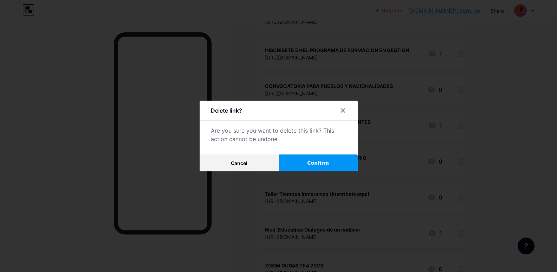
click at [313, 169] on button "Confirm" at bounding box center [318, 162] width 79 height 17
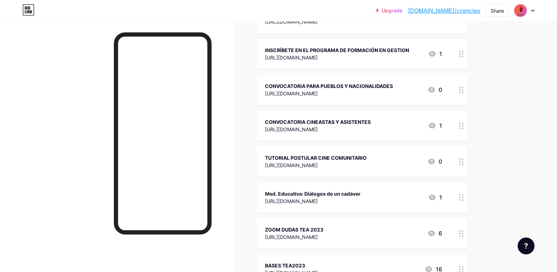
click at [370, 222] on div "ZOOM [PERSON_NAME] TEA 2023 [URL][DOMAIN_NAME] 6" at bounding box center [362, 233] width 211 height 30
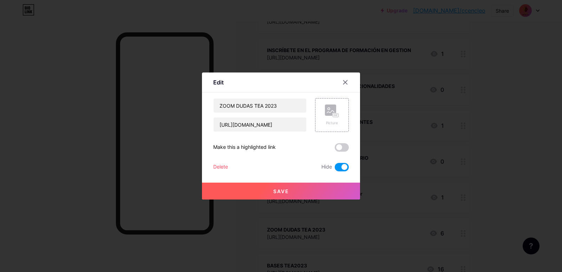
click at [222, 170] on div "Delete" at bounding box center [220, 167] width 15 height 8
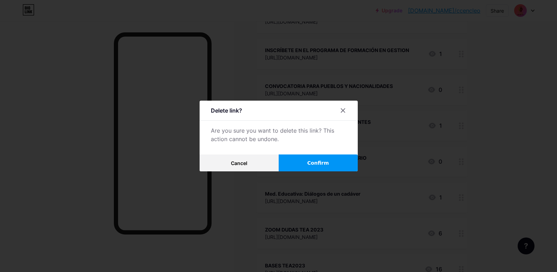
click at [332, 161] on button "Confirm" at bounding box center [318, 162] width 79 height 17
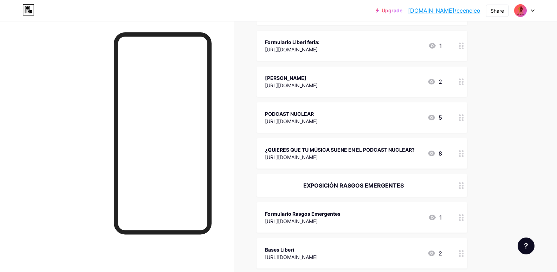
scroll to position [1347, 0]
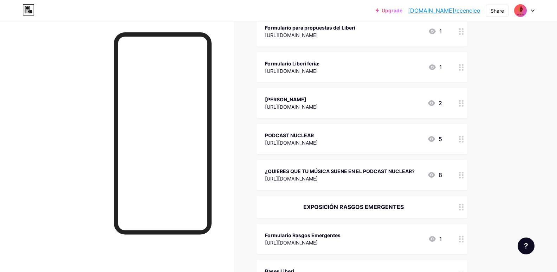
click at [351, 179] on div "[URL][DOMAIN_NAME]" at bounding box center [340, 178] width 150 height 7
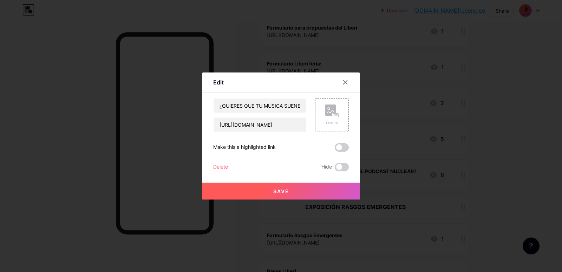
click at [533, 122] on div at bounding box center [281, 136] width 562 height 272
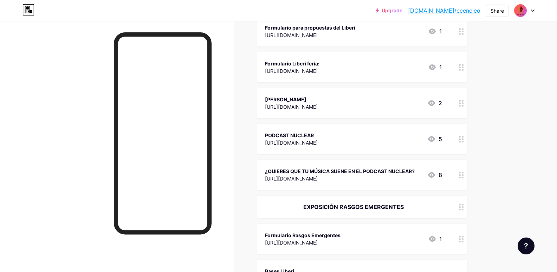
click at [359, 130] on div "PODCAST NUCLEAR [URL][DOMAIN_NAME] 5" at bounding box center [362, 139] width 211 height 30
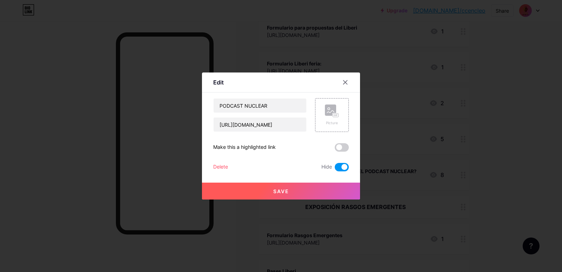
click at [527, 145] on div at bounding box center [281, 136] width 562 height 272
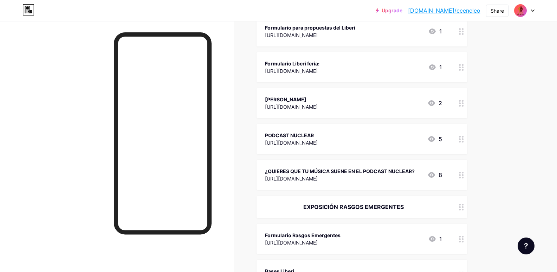
click at [318, 100] on div "[PERSON_NAME]" at bounding box center [291, 99] width 53 height 7
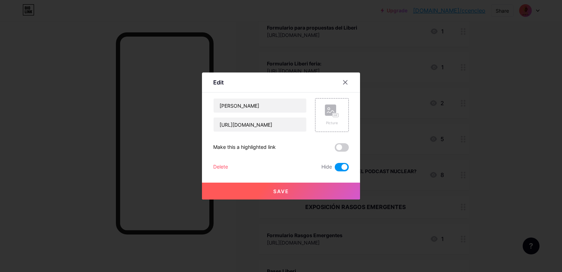
click at [222, 163] on div "[PERSON_NAME] [URL][DOMAIN_NAME] Picture Make this a highlighted link Delete Hi…" at bounding box center [281, 134] width 136 height 73
click at [222, 163] on div "Delete" at bounding box center [220, 167] width 15 height 8
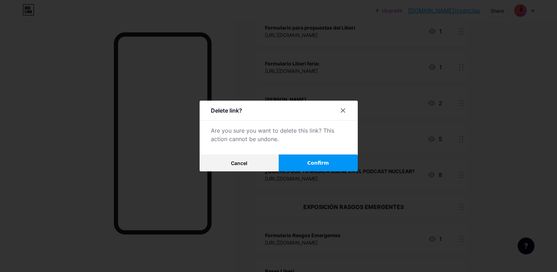
click at [325, 164] on span "Confirm" at bounding box center [318, 162] width 22 height 7
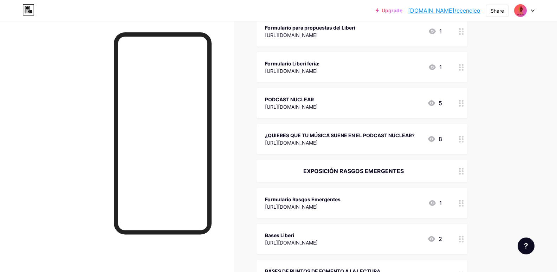
click at [374, 93] on div "PODCAST NUCLEAR [URL][DOMAIN_NAME] 5" at bounding box center [362, 103] width 211 height 30
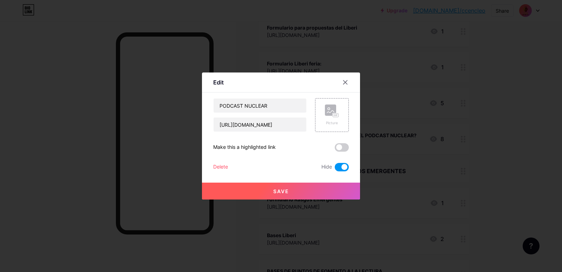
click at [228, 169] on div "Delete" at bounding box center [220, 167] width 15 height 8
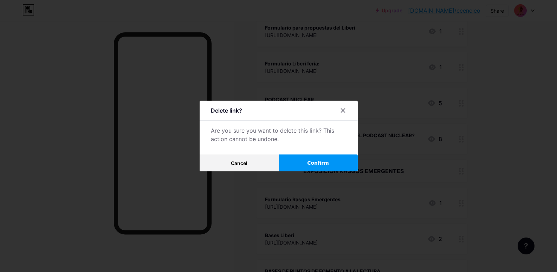
drag, startPoint x: 307, startPoint y: 164, endPoint x: 311, endPoint y: 160, distance: 6.0
click at [309, 161] on button "Confirm" at bounding box center [318, 162] width 79 height 17
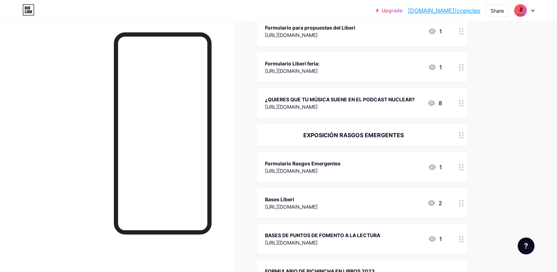
click at [388, 78] on div "Formulario Liberi feria: [URL][DOMAIN_NAME] 1" at bounding box center [362, 67] width 211 height 30
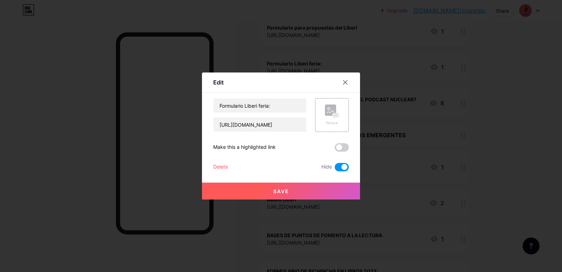
click at [215, 165] on div "Delete" at bounding box center [220, 167] width 15 height 8
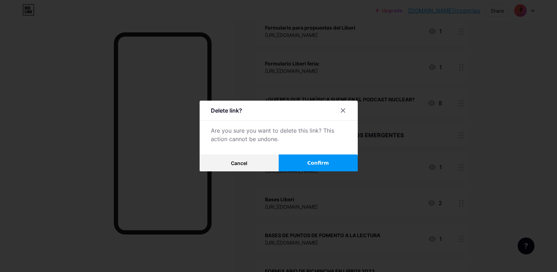
click at [312, 162] on span "Confirm" at bounding box center [318, 162] width 22 height 7
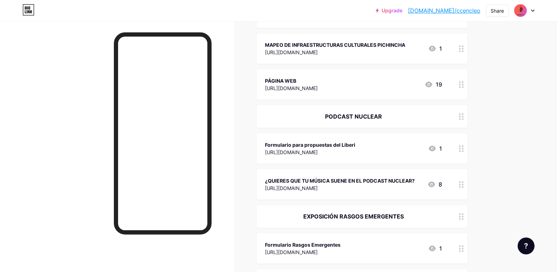
scroll to position [1171, 0]
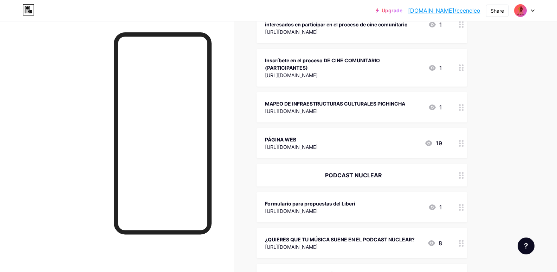
click at [377, 137] on div "PÁGINA WEB [URL][DOMAIN_NAME] 19" at bounding box center [353, 143] width 177 height 16
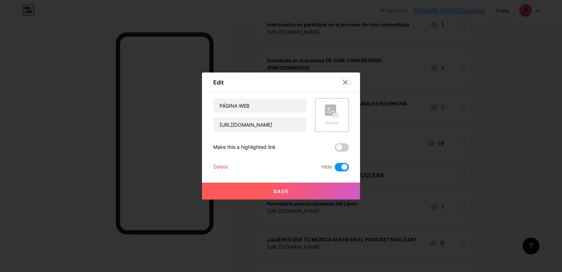
click at [343, 82] on icon at bounding box center [346, 82] width 6 height 6
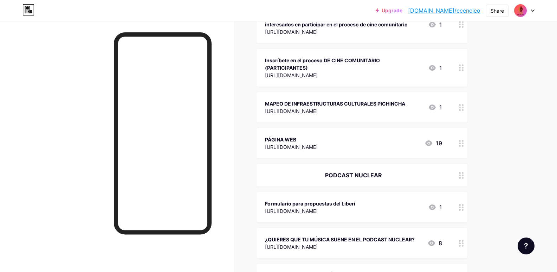
click at [359, 148] on div "PÁGINA WEB [URL][DOMAIN_NAME] 19" at bounding box center [353, 143] width 177 height 16
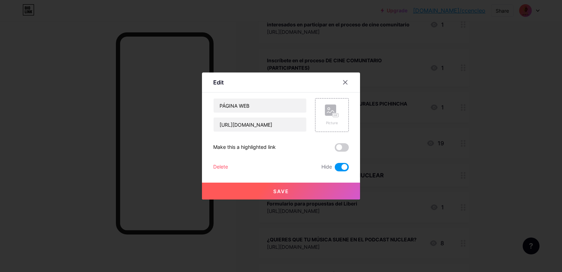
click at [214, 168] on div "Delete" at bounding box center [220, 167] width 15 height 8
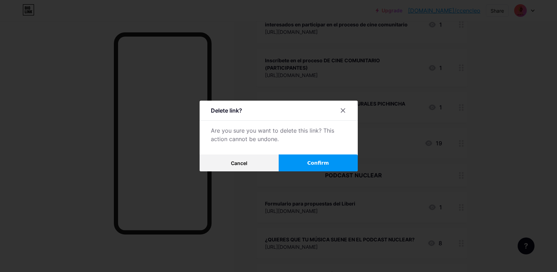
click at [325, 163] on span "Confirm" at bounding box center [318, 162] width 22 height 7
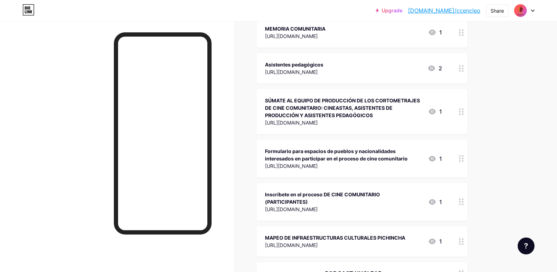
scroll to position [1054, 0]
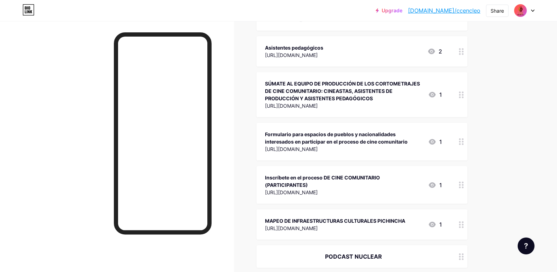
click at [393, 185] on div "Inscríbete en el proceso DE CINE COMUNITARIO (PARTICIPANTES)" at bounding box center [343, 181] width 157 height 15
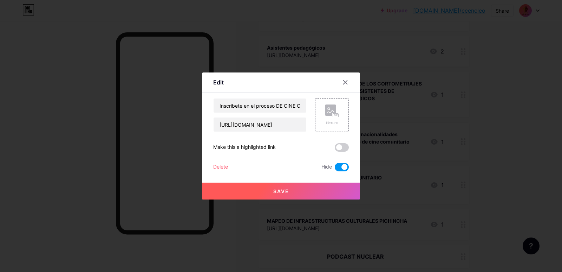
click at [224, 166] on div "Delete" at bounding box center [220, 167] width 15 height 8
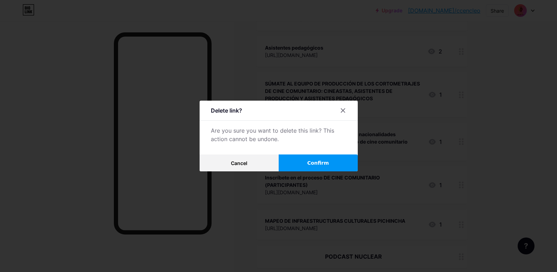
click at [352, 161] on button "Confirm" at bounding box center [318, 162] width 79 height 17
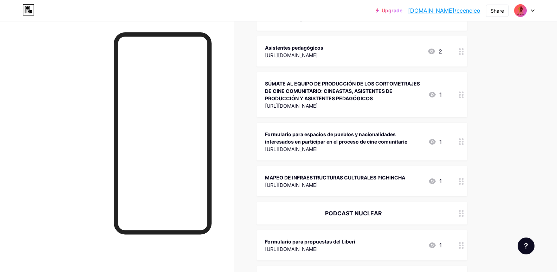
click at [402, 148] on div "[URL][DOMAIN_NAME]" at bounding box center [343, 148] width 157 height 7
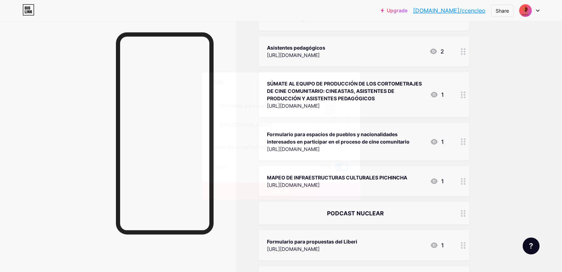
click at [221, 161] on div "Formulario para espacios de pueblos y nacionalidades interesados en participar …" at bounding box center [281, 134] width 136 height 73
click at [222, 165] on div "Delete" at bounding box center [220, 167] width 15 height 8
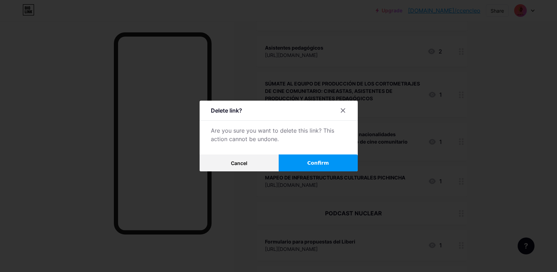
click at [336, 158] on button "Confirm" at bounding box center [318, 162] width 79 height 17
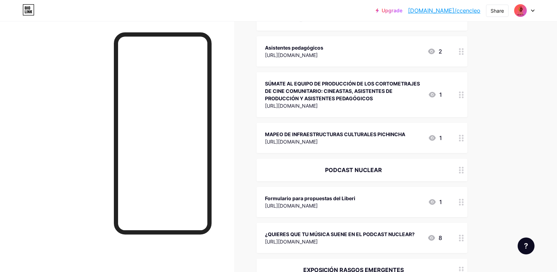
click at [409, 140] on div "MAPEO DE INFRAESTRUCTURAS CULTURALES PICHINCHA [URL][DOMAIN_NAME] 1" at bounding box center [353, 138] width 177 height 16
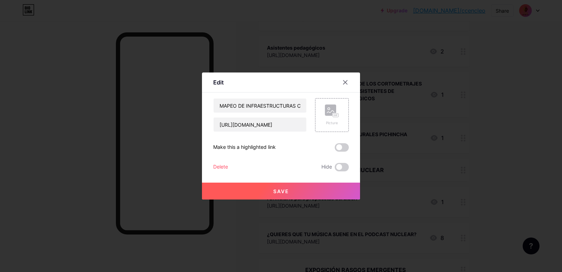
click at [224, 170] on div "Delete" at bounding box center [220, 167] width 15 height 8
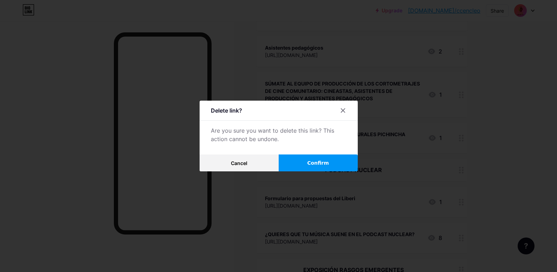
click at [329, 159] on span "Confirm" at bounding box center [318, 162] width 22 height 7
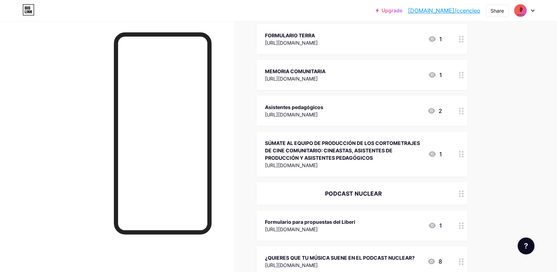
scroll to position [937, 0]
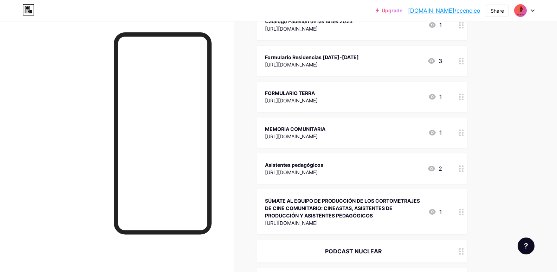
click at [409, 218] on div "SÚMATE AL EQUIPO DE PRODUCCIÓN DE LOS CORTOMETRAJES DE CINE COMUNITARIO: CINEAS…" at bounding box center [343, 208] width 157 height 22
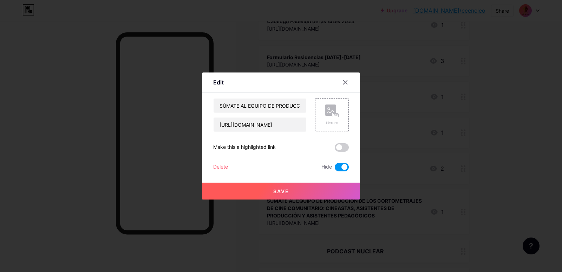
click at [225, 166] on div "Delete" at bounding box center [220, 167] width 15 height 8
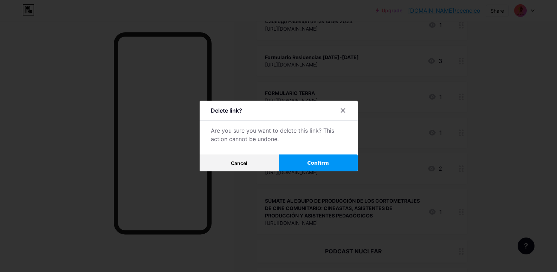
click at [326, 169] on button "Confirm" at bounding box center [318, 162] width 79 height 17
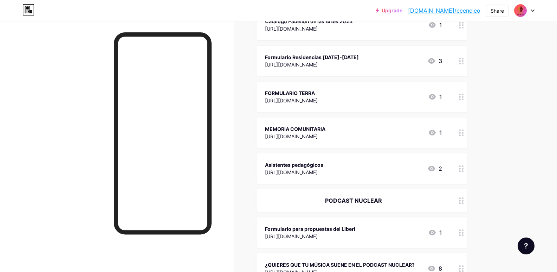
click at [380, 136] on div "MEMORIA COMUNITARIA [URL][DOMAIN_NAME] 1" at bounding box center [353, 132] width 177 height 16
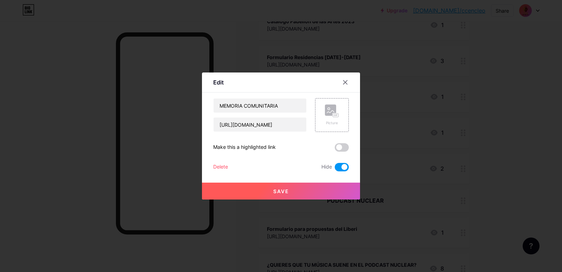
click at [224, 164] on div "Delete" at bounding box center [220, 167] width 15 height 8
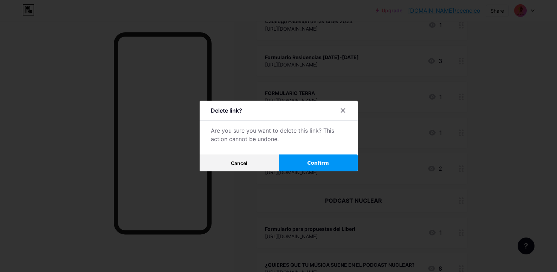
click at [322, 162] on span "Confirm" at bounding box center [318, 162] width 22 height 7
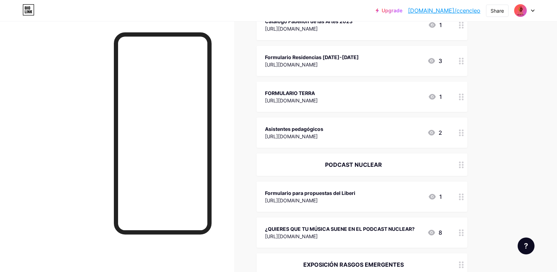
click at [368, 132] on div "Asistentes pedagógicos [URL][DOMAIN_NAME] 2" at bounding box center [353, 132] width 177 height 16
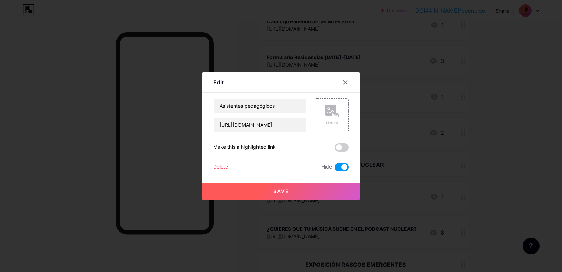
click at [224, 169] on div "Delete" at bounding box center [220, 167] width 15 height 8
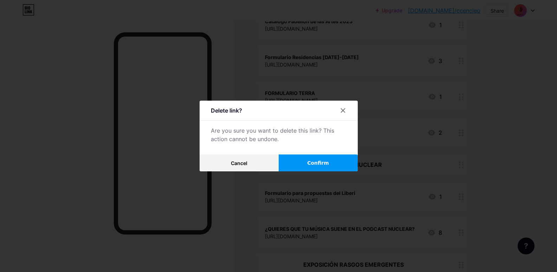
click at [323, 156] on button "Confirm" at bounding box center [318, 162] width 79 height 17
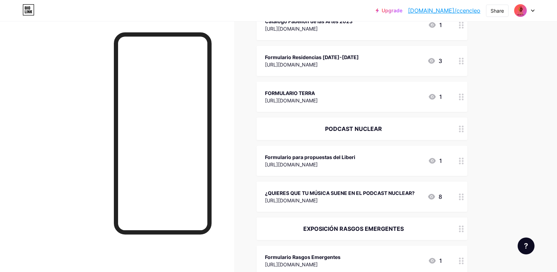
click at [385, 130] on div "PODCAST NUCLEAR" at bounding box center [353, 128] width 177 height 8
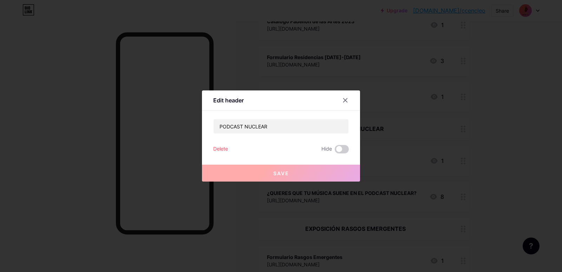
click at [213, 152] on div "Delete" at bounding box center [220, 149] width 15 height 8
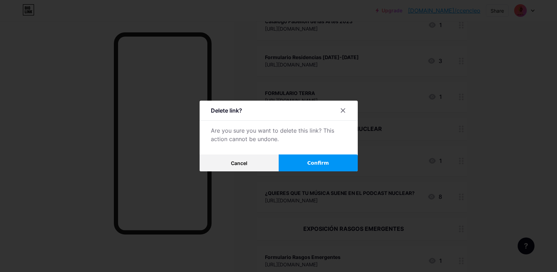
click at [323, 165] on span "Confirm" at bounding box center [318, 162] width 22 height 7
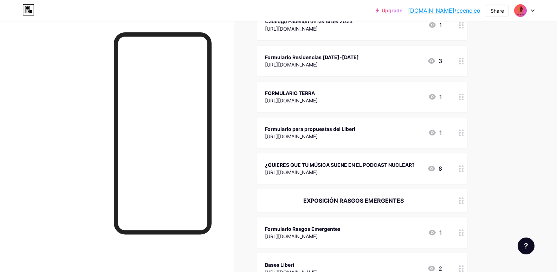
click at [395, 130] on div "Formulario para propuestas del Liberi [URL][DOMAIN_NAME] 1" at bounding box center [353, 132] width 177 height 16
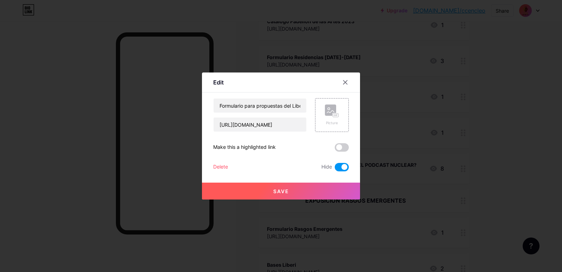
click at [218, 163] on div "Delete" at bounding box center [220, 167] width 15 height 8
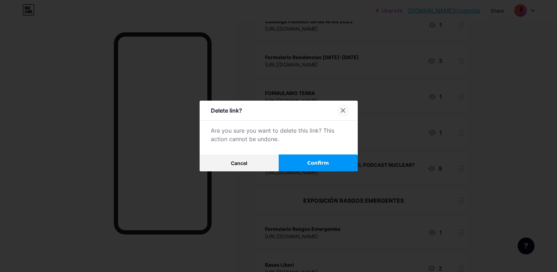
click at [345, 112] on icon at bounding box center [343, 111] width 6 height 6
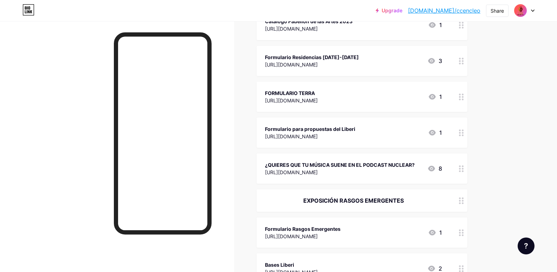
click at [316, 131] on div "Formulario para propuestas del Liberi" at bounding box center [310, 128] width 90 height 7
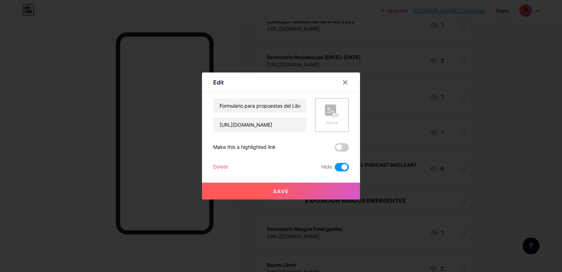
click at [220, 170] on div "Delete" at bounding box center [220, 167] width 15 height 8
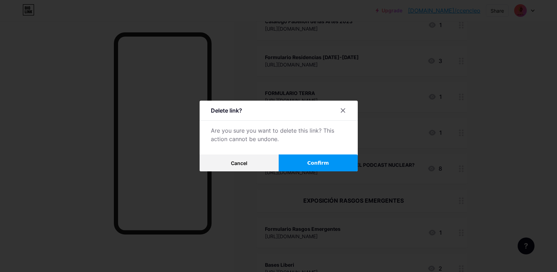
click at [335, 167] on button "Confirm" at bounding box center [318, 162] width 79 height 17
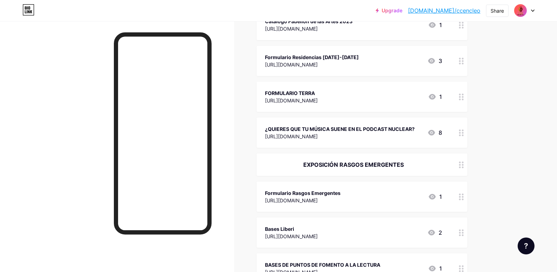
click at [390, 138] on div "[URL][DOMAIN_NAME]" at bounding box center [340, 135] width 150 height 7
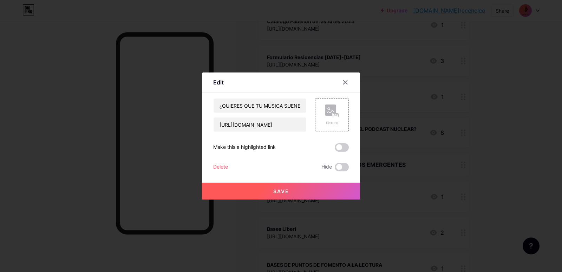
click at [505, 123] on div at bounding box center [281, 136] width 562 height 272
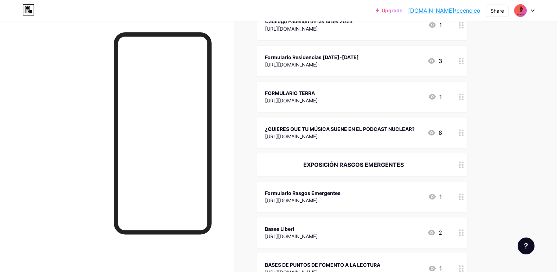
click at [407, 104] on div "FORMULARIO TERRA [URL][DOMAIN_NAME] 1" at bounding box center [362, 97] width 211 height 30
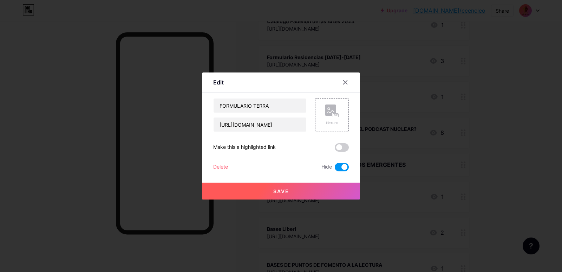
click at [219, 161] on div "FORMULARIO TERRA [URL][DOMAIN_NAME] Picture Make this a highlighted link Delete…" at bounding box center [281, 134] width 136 height 73
click at [224, 165] on div "Delete" at bounding box center [220, 167] width 15 height 8
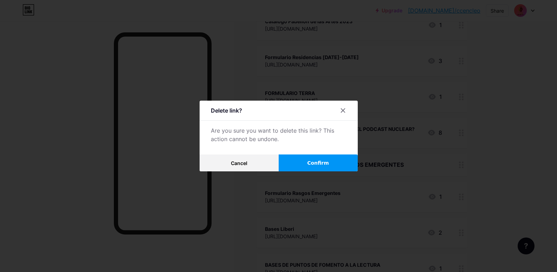
click at [336, 161] on button "Confirm" at bounding box center [318, 162] width 79 height 17
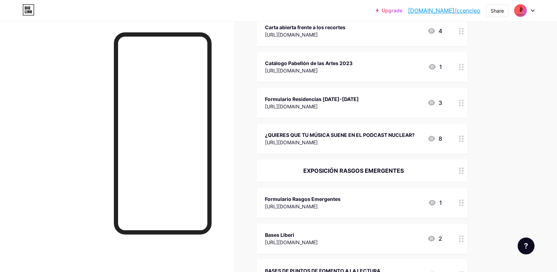
scroll to position [879, 0]
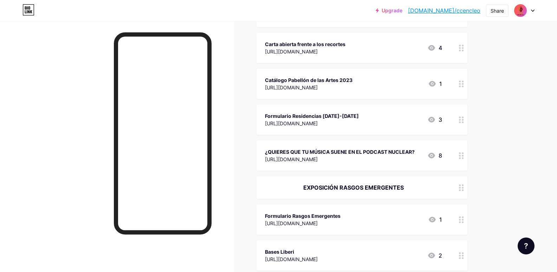
click at [389, 161] on div "[URL][DOMAIN_NAME]" at bounding box center [340, 158] width 150 height 7
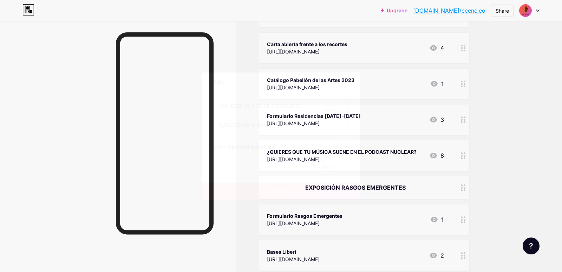
click at [350, 86] on div at bounding box center [345, 82] width 13 height 13
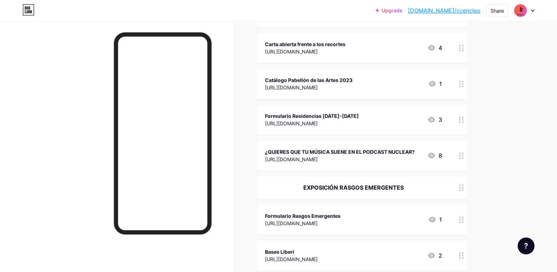
click at [388, 160] on div "[URL][DOMAIN_NAME]" at bounding box center [340, 158] width 150 height 7
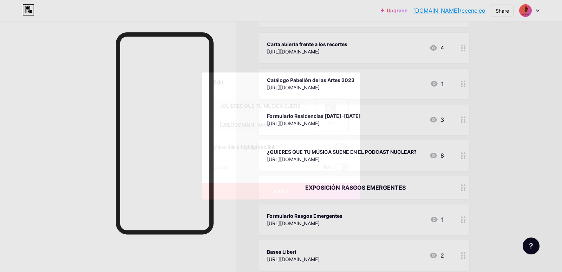
click at [343, 84] on div at bounding box center [345, 82] width 13 height 13
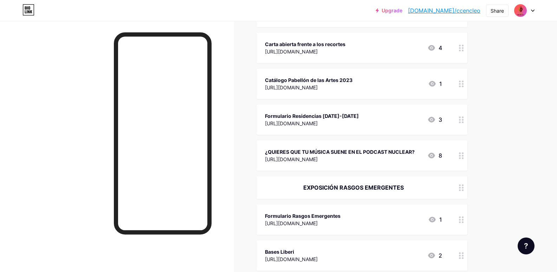
click at [390, 128] on div "Formulario Residencias [DATE]-[DATE] [URL][DOMAIN_NAME] 3" at bounding box center [362, 119] width 211 height 30
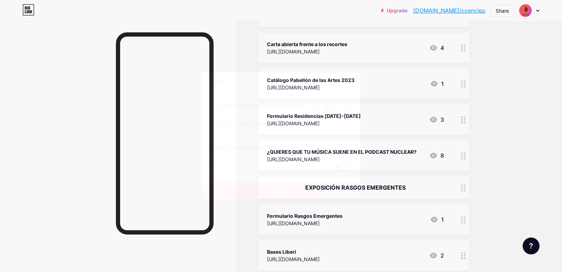
click at [221, 166] on div "Delete" at bounding box center [220, 167] width 15 height 8
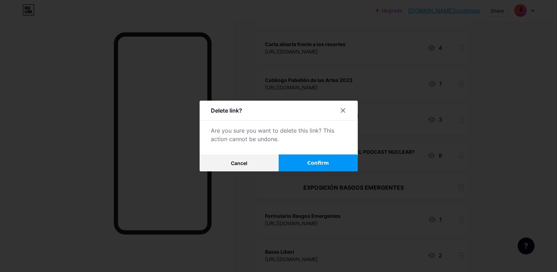
click at [319, 168] on button "Confirm" at bounding box center [318, 162] width 79 height 17
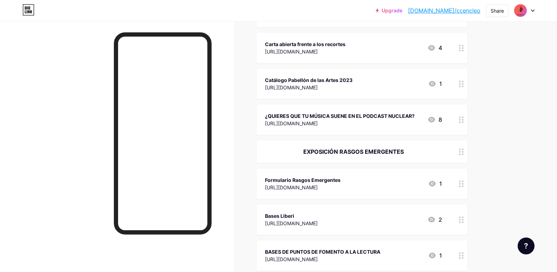
click at [374, 89] on div "Catálogo Pabellón de las Artes 2023 [URL][DOMAIN_NAME] 1" at bounding box center [353, 84] width 177 height 16
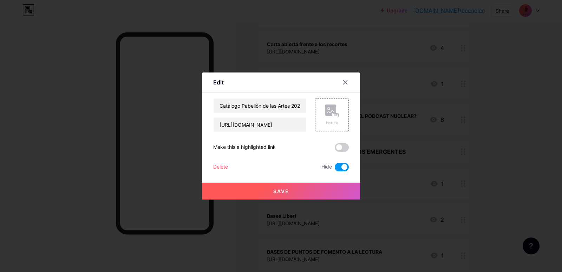
click at [225, 169] on div "Delete" at bounding box center [220, 167] width 15 height 8
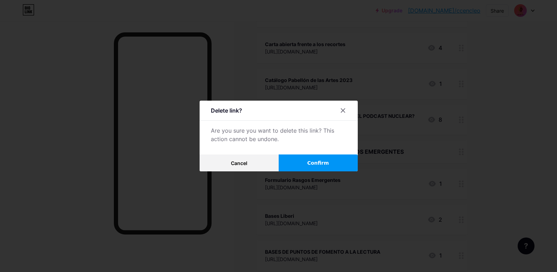
click at [314, 166] on span "Confirm" at bounding box center [318, 162] width 22 height 7
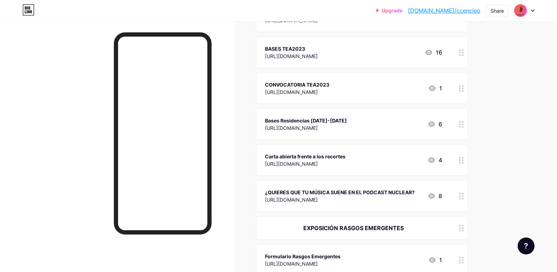
scroll to position [762, 0]
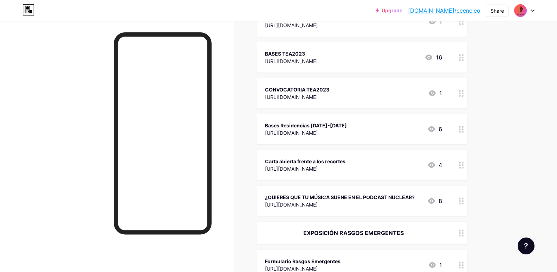
click at [345, 158] on div "Carta abierta frente a los recortes" at bounding box center [305, 160] width 80 height 7
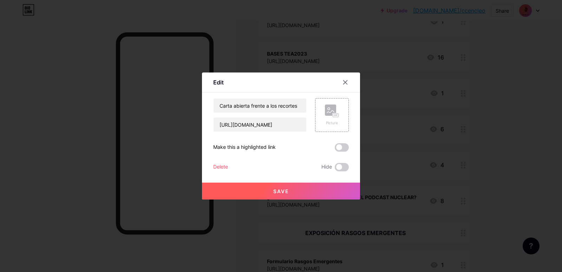
click at [226, 169] on div "Delete" at bounding box center [220, 167] width 15 height 8
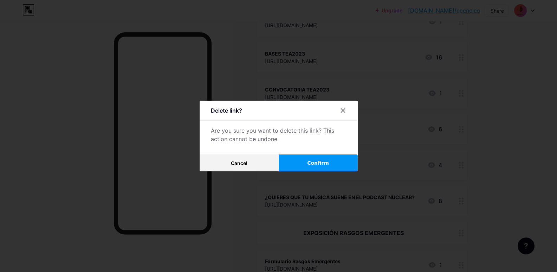
click at [342, 153] on div "Delete link? Are you sure you want to delete this link? This action cannot be u…" at bounding box center [279, 136] width 158 height 71
click at [339, 165] on button "Confirm" at bounding box center [318, 162] width 79 height 17
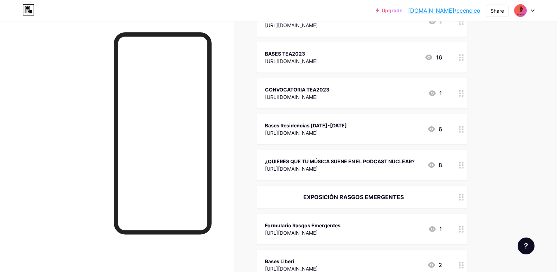
click at [380, 139] on div "Bases Residencias [DATE]-[DATE] [URL][DOMAIN_NAME] 6" at bounding box center [362, 129] width 211 height 30
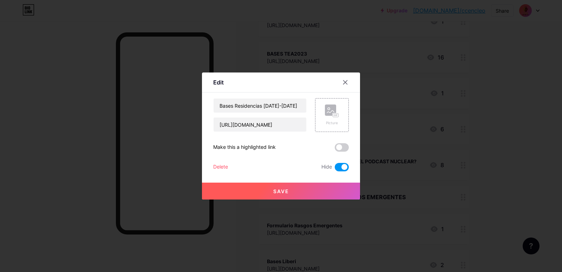
click at [227, 170] on div "Delete" at bounding box center [220, 167] width 15 height 8
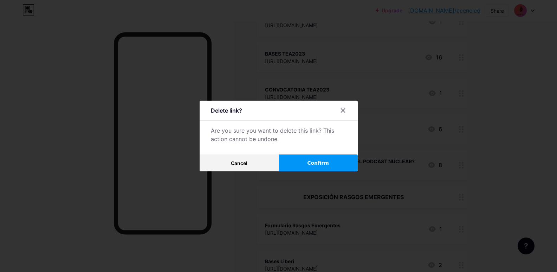
click at [325, 160] on span "Confirm" at bounding box center [318, 162] width 22 height 7
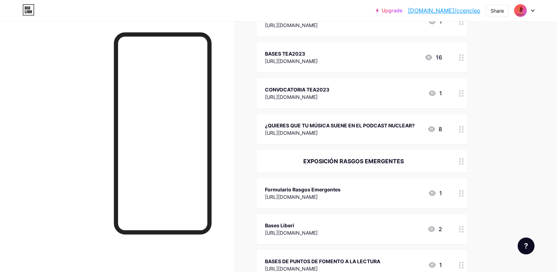
click at [358, 102] on div "CONVOCATORIA TEA2023 [URL][DOMAIN_NAME] 1" at bounding box center [362, 93] width 211 height 30
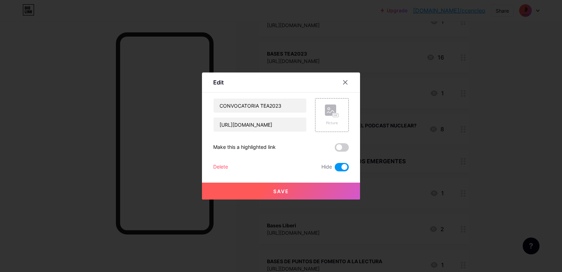
click at [227, 165] on div "Delete" at bounding box center [220, 167] width 15 height 8
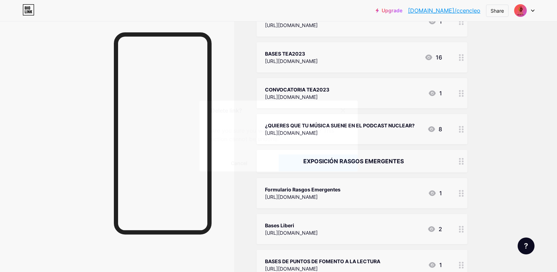
click at [333, 163] on button "Confirm" at bounding box center [318, 162] width 79 height 17
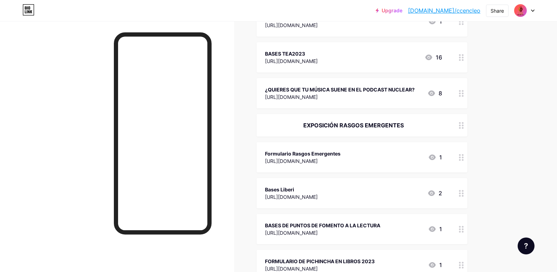
click at [395, 103] on div "¿QUIERES QUE TU MÚSICA SUENE EN EL PODCAST NUCLEAR? [URL][DOMAIN_NAME] 8" at bounding box center [362, 93] width 211 height 30
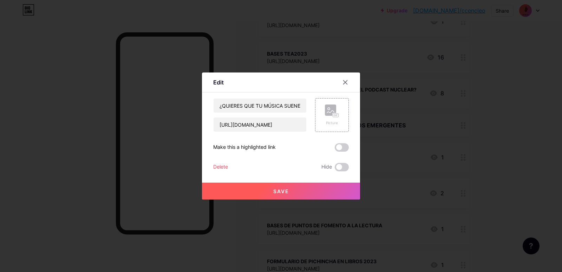
click at [348, 83] on icon at bounding box center [346, 82] width 6 height 6
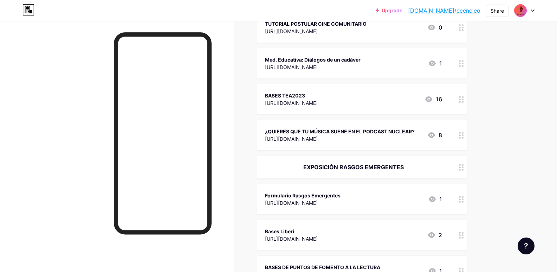
scroll to position [703, 0]
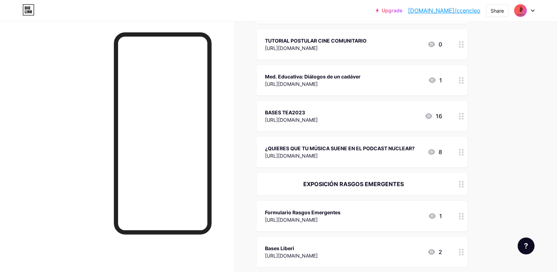
click at [353, 112] on div "BASES TEA2023 [URL][DOMAIN_NAME] 16" at bounding box center [353, 116] width 177 height 16
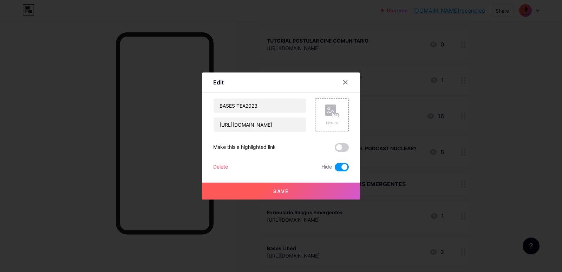
click at [220, 169] on div "Delete" at bounding box center [220, 167] width 15 height 8
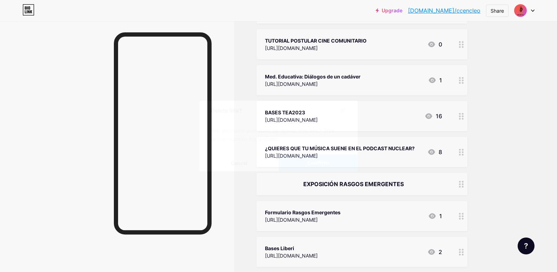
click at [310, 158] on button "Confirm" at bounding box center [318, 162] width 79 height 17
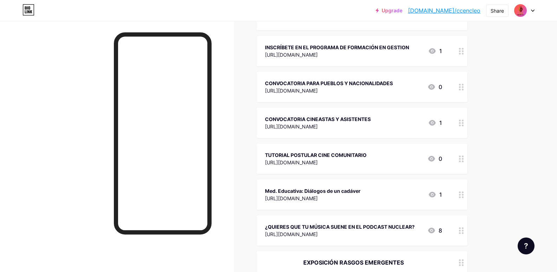
scroll to position [586, 0]
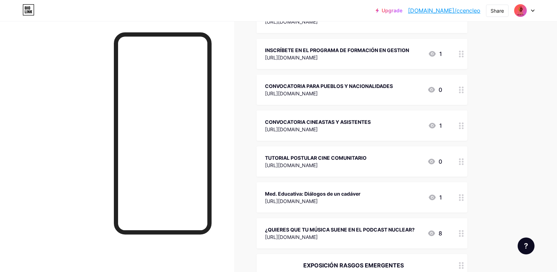
click at [387, 203] on div "Med. Educativa: Diálogos de un cadáver [URL][DOMAIN_NAME] 1" at bounding box center [353, 197] width 177 height 16
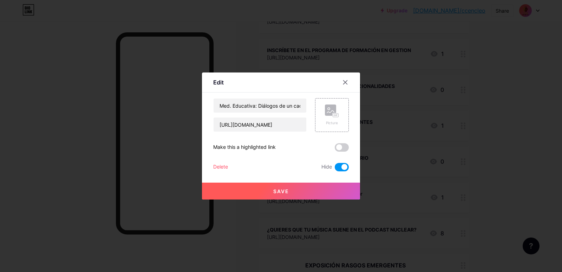
click at [227, 164] on div "Delete" at bounding box center [220, 167] width 15 height 8
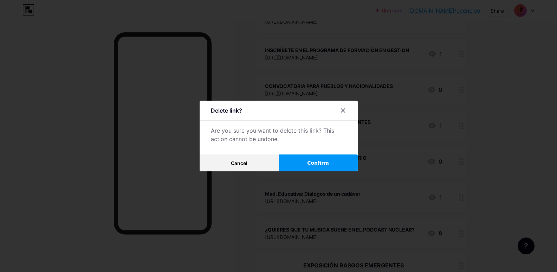
click at [335, 164] on button "Confirm" at bounding box center [318, 162] width 79 height 17
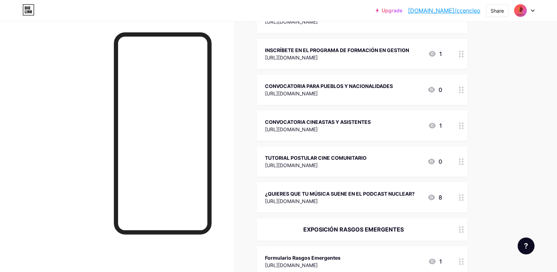
click at [370, 136] on div "CONVOCATORIA CINEASTAS Y ASISTENTES [URL][DOMAIN_NAME] 1" at bounding box center [362, 125] width 211 height 30
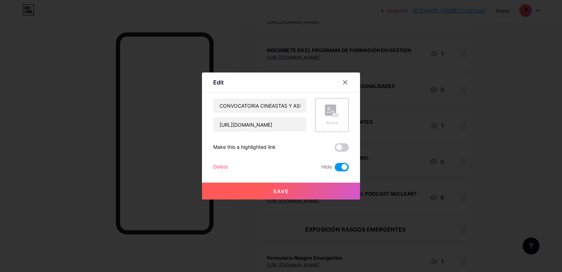
click at [216, 169] on div "Delete" at bounding box center [220, 167] width 15 height 8
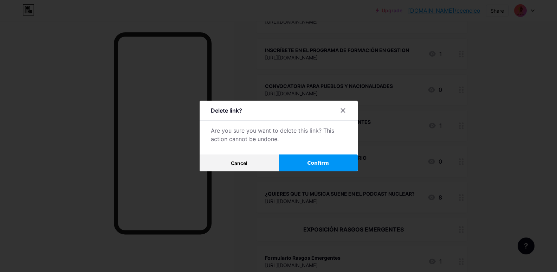
click at [332, 167] on button "Confirm" at bounding box center [318, 162] width 79 height 17
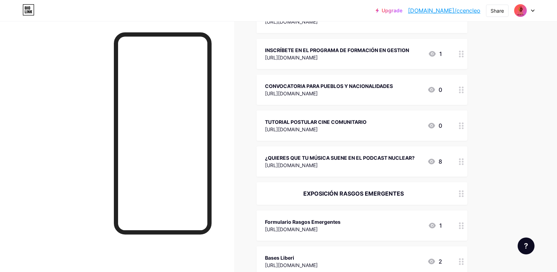
click at [367, 120] on div "TUTORIAL POSTULAR CINE COMUNITARIO" at bounding box center [316, 121] width 102 height 7
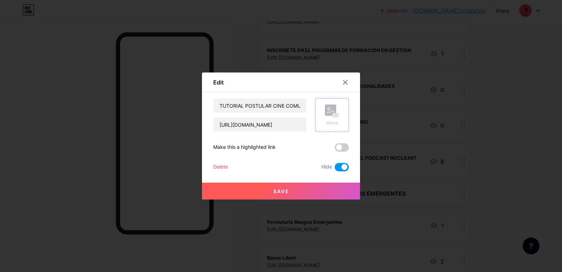
click at [219, 162] on div "TUTORIAL POSTULAR CINE COMUNITARIO [URL][DOMAIN_NAME] Picture Make this a highl…" at bounding box center [281, 134] width 136 height 73
click at [216, 167] on div "Delete" at bounding box center [220, 167] width 15 height 8
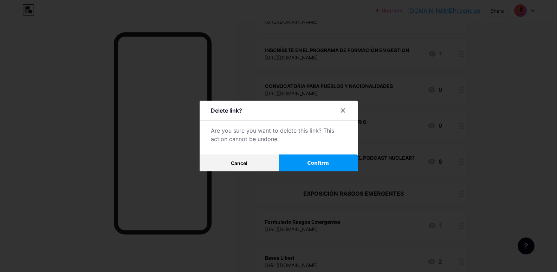
click at [326, 161] on span "Confirm" at bounding box center [318, 162] width 22 height 7
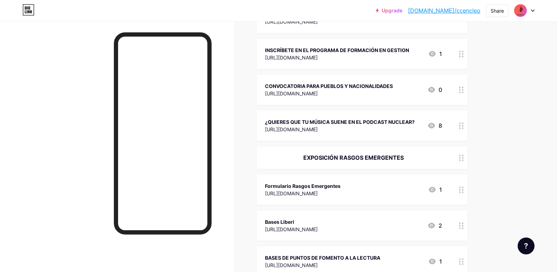
click at [394, 99] on div "CONVOCATORIA PARA PUEBLOS Y NACIONALIDADES [URL][DOMAIN_NAME] 0" at bounding box center [362, 89] width 211 height 30
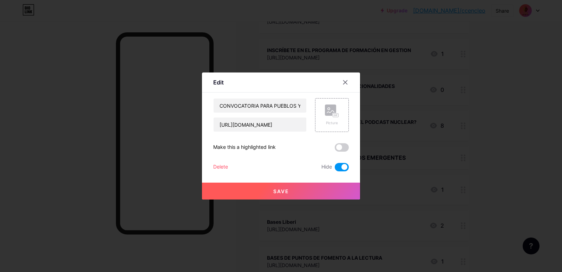
click at [217, 162] on div "CONVOCATORIA PARA PUEBLOS Y NACIONALIDADES [URL][DOMAIN_NAME] Picture Make this…" at bounding box center [281, 134] width 136 height 73
click at [217, 168] on div "Delete" at bounding box center [220, 167] width 15 height 8
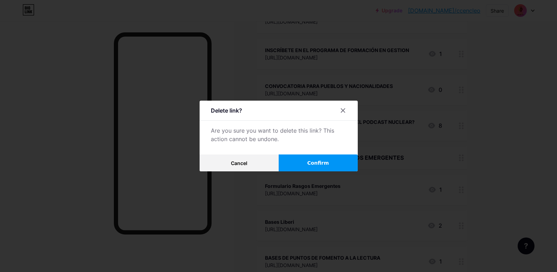
click at [314, 157] on button "Confirm" at bounding box center [318, 162] width 79 height 17
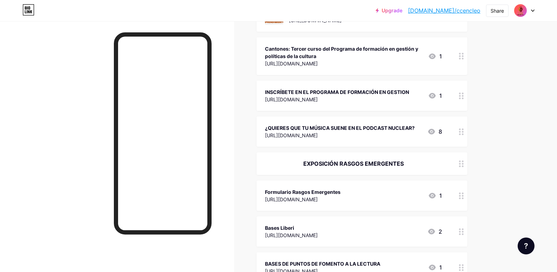
scroll to position [527, 0]
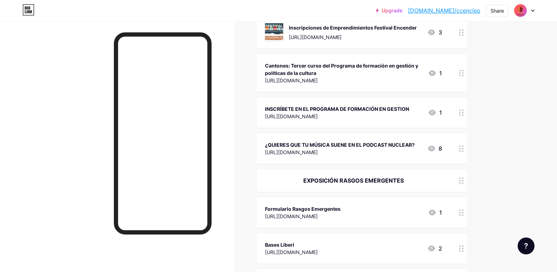
click at [382, 122] on div "INSCRÍBETE EN EL PROGRAMA DE FORMACIÓN EN GESTION [URL][DOMAIN_NAME] 1" at bounding box center [362, 112] width 211 height 30
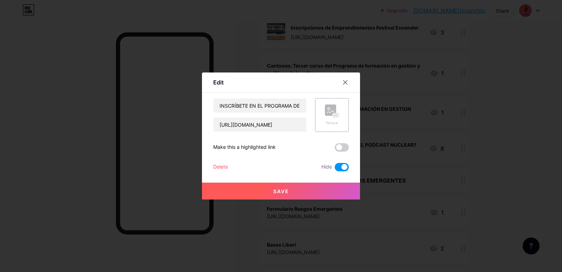
click at [228, 164] on div "Delete Hide" at bounding box center [281, 167] width 136 height 8
click at [218, 168] on div "Delete" at bounding box center [220, 167] width 15 height 8
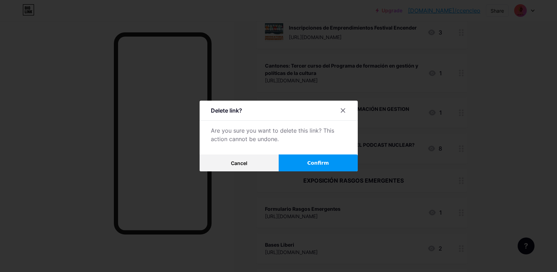
click at [322, 158] on button "Confirm" at bounding box center [318, 162] width 79 height 17
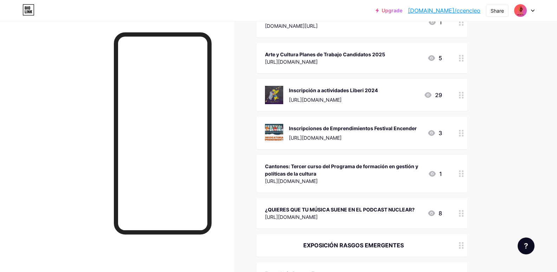
scroll to position [410, 0]
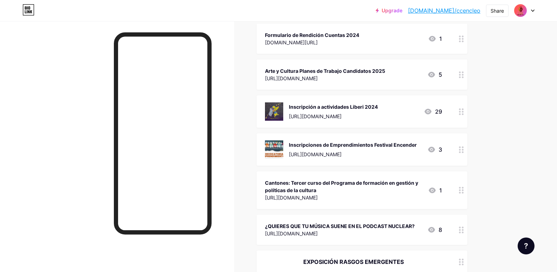
click at [386, 193] on div "Cantones: Tercer curso del Programa de formación en gestión y políticas de la c…" at bounding box center [343, 186] width 157 height 15
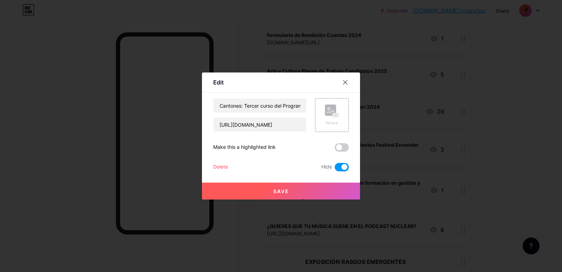
click at [214, 168] on div "Delete" at bounding box center [220, 167] width 15 height 8
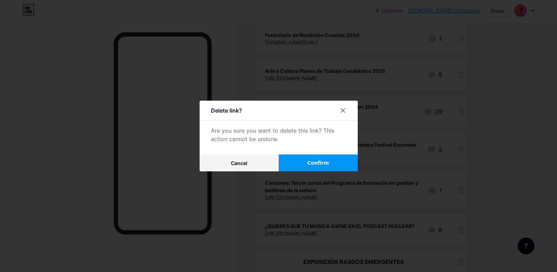
click at [335, 161] on button "Confirm" at bounding box center [318, 162] width 79 height 17
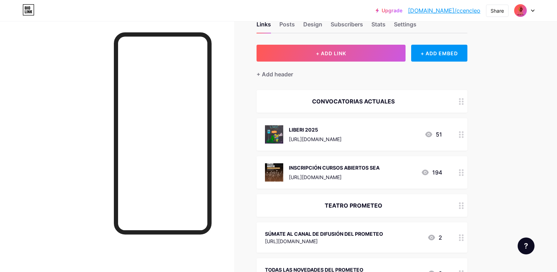
scroll to position [0, 0]
